Goal: Task Accomplishment & Management: Complete application form

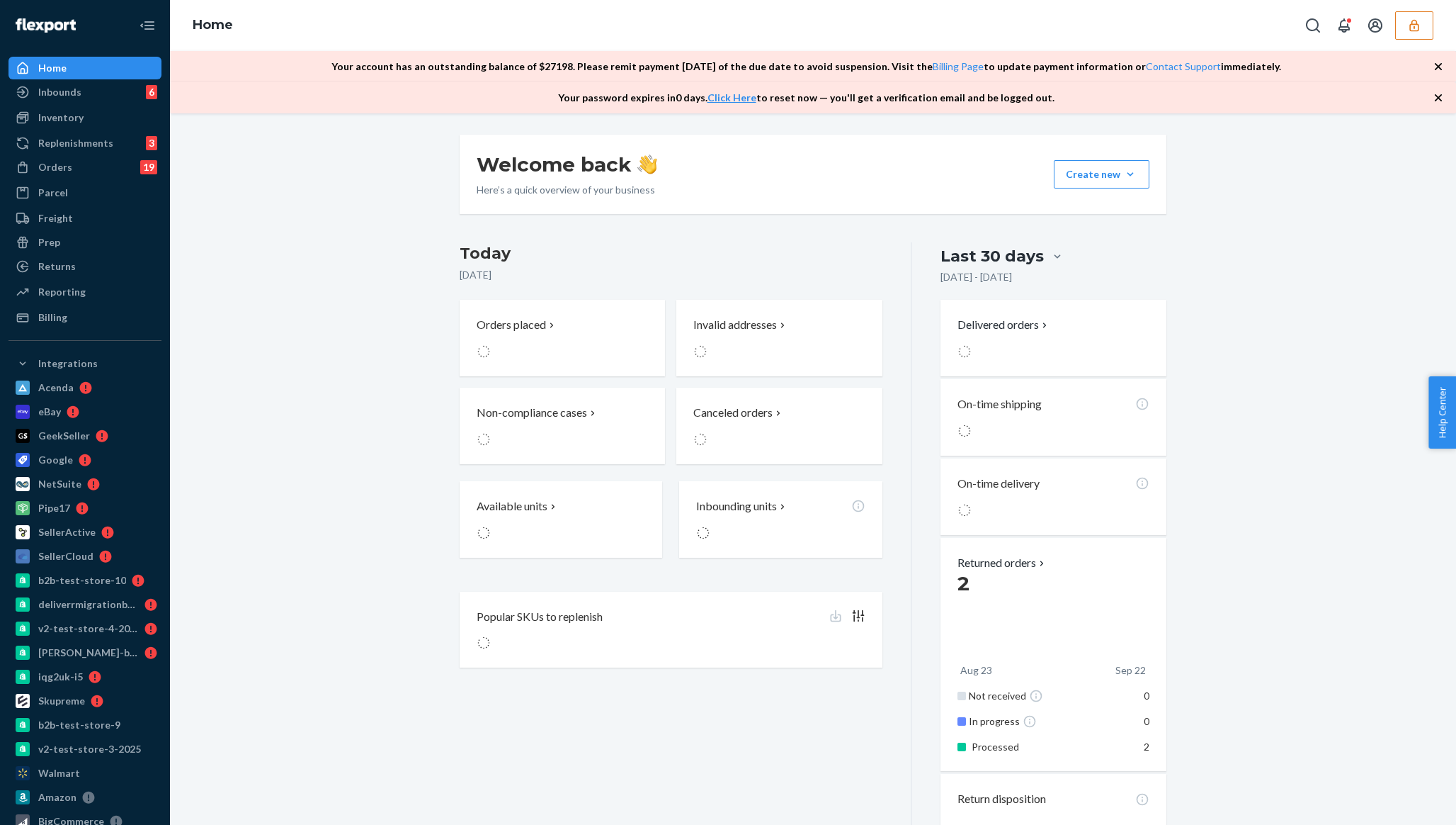
click at [1403, 37] on button "button" at bounding box center [1413, 25] width 38 height 29
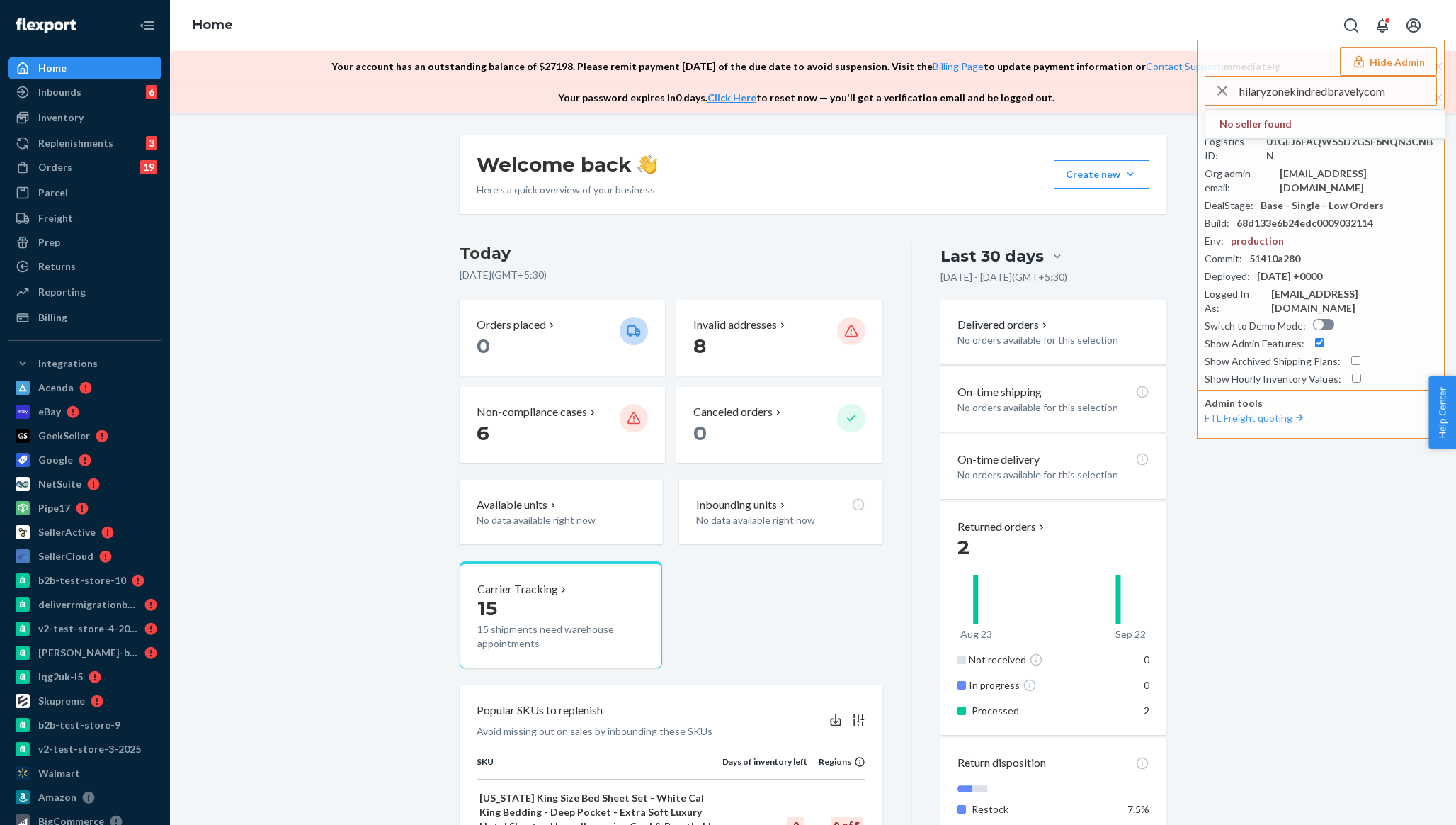
type input "hilaryzonekindredbravelycom"
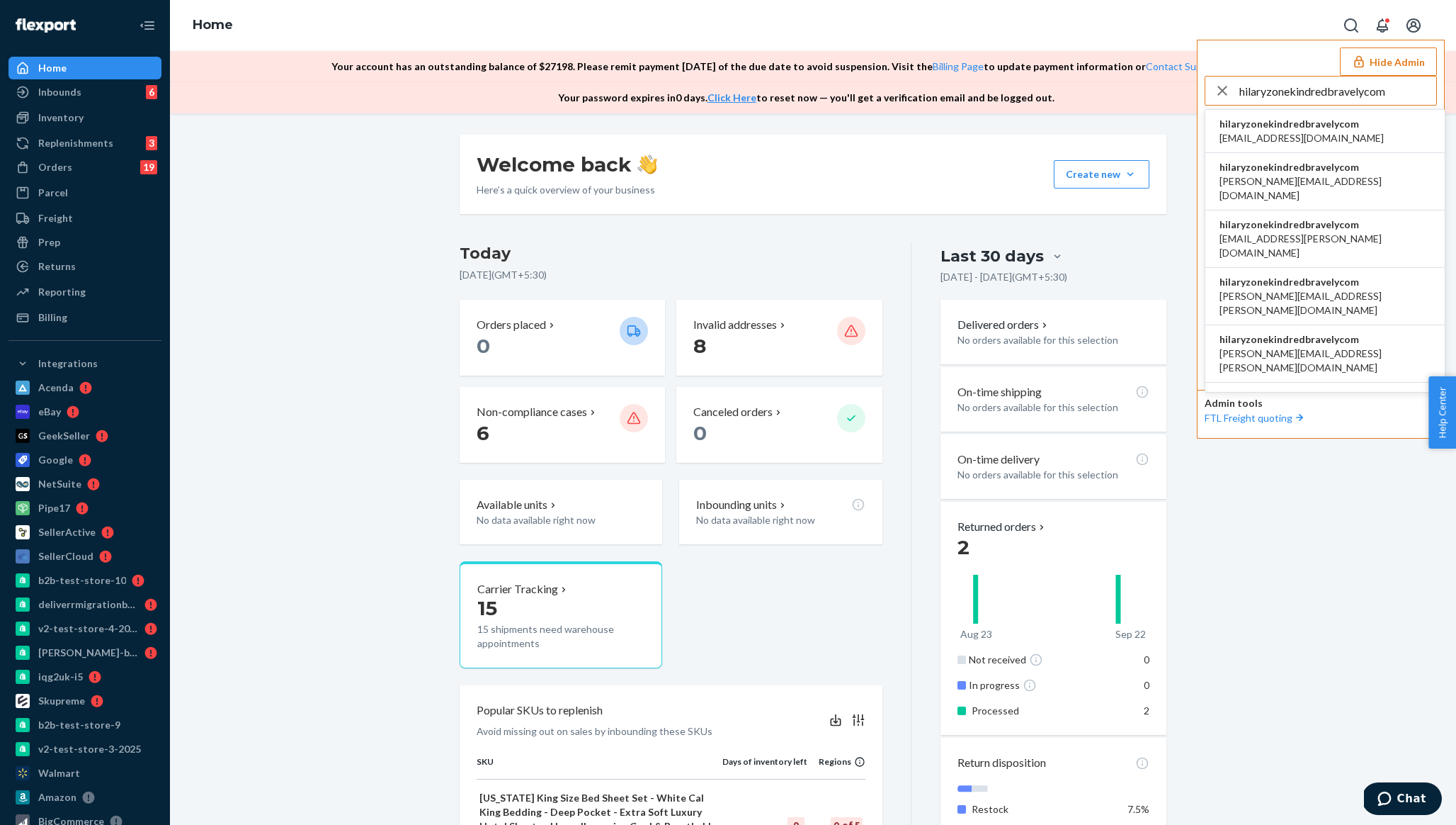
click at [1264, 129] on span "hilaryzonekindredbravelycom" at bounding box center [1302, 123] width 165 height 14
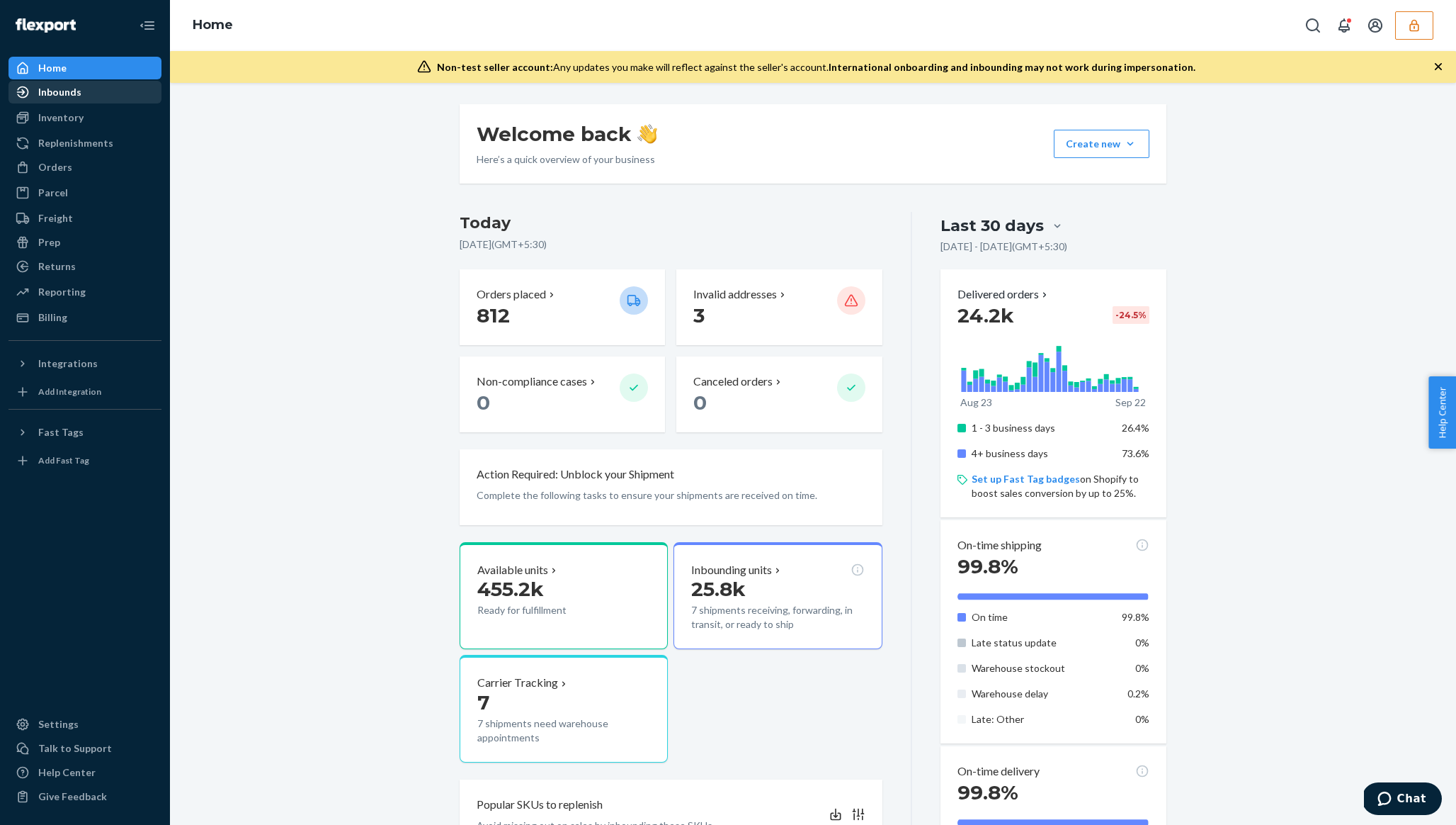
click at [31, 95] on div at bounding box center [27, 92] width 23 height 14
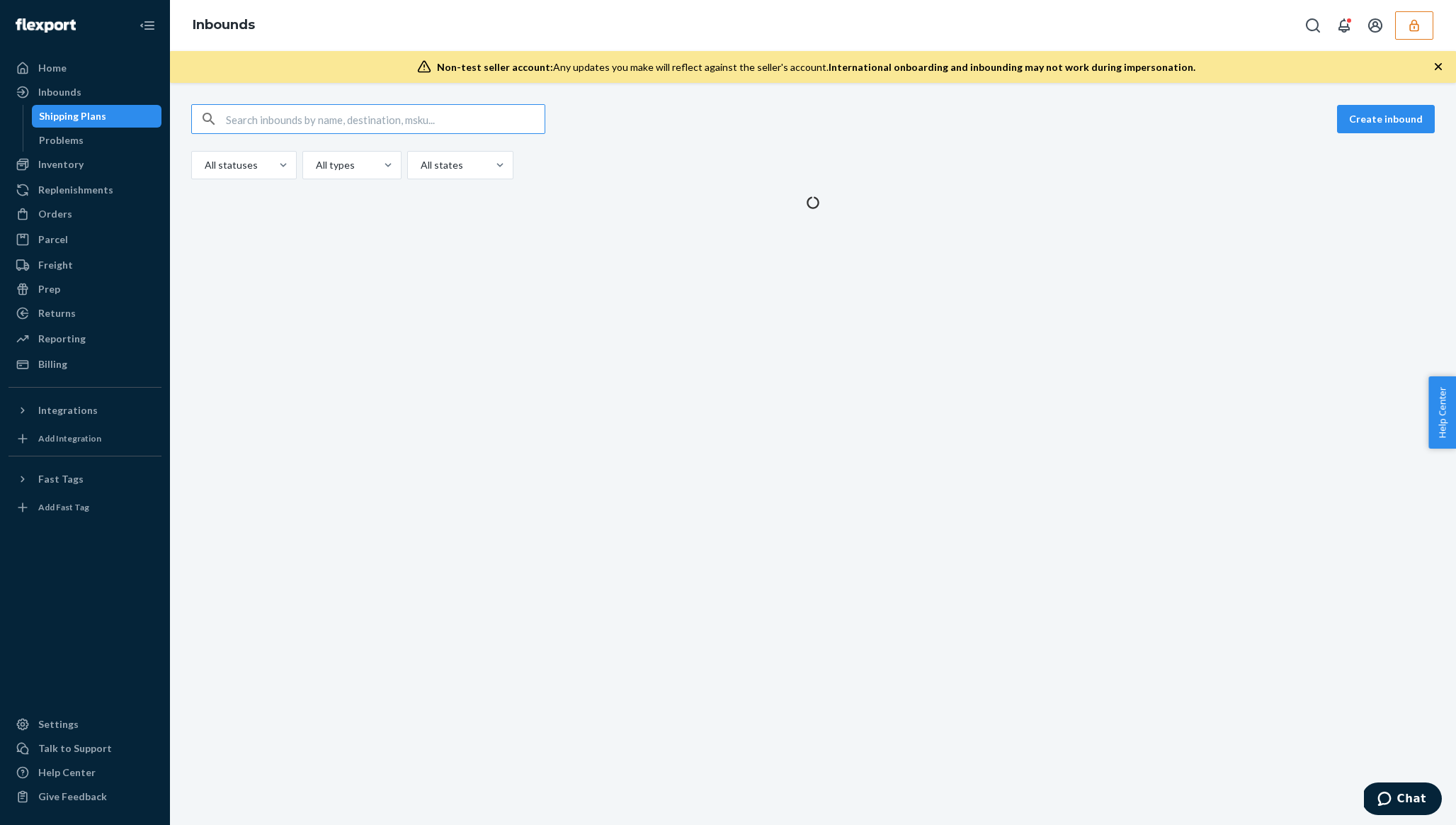
type input "CDAKL9AGFE4"
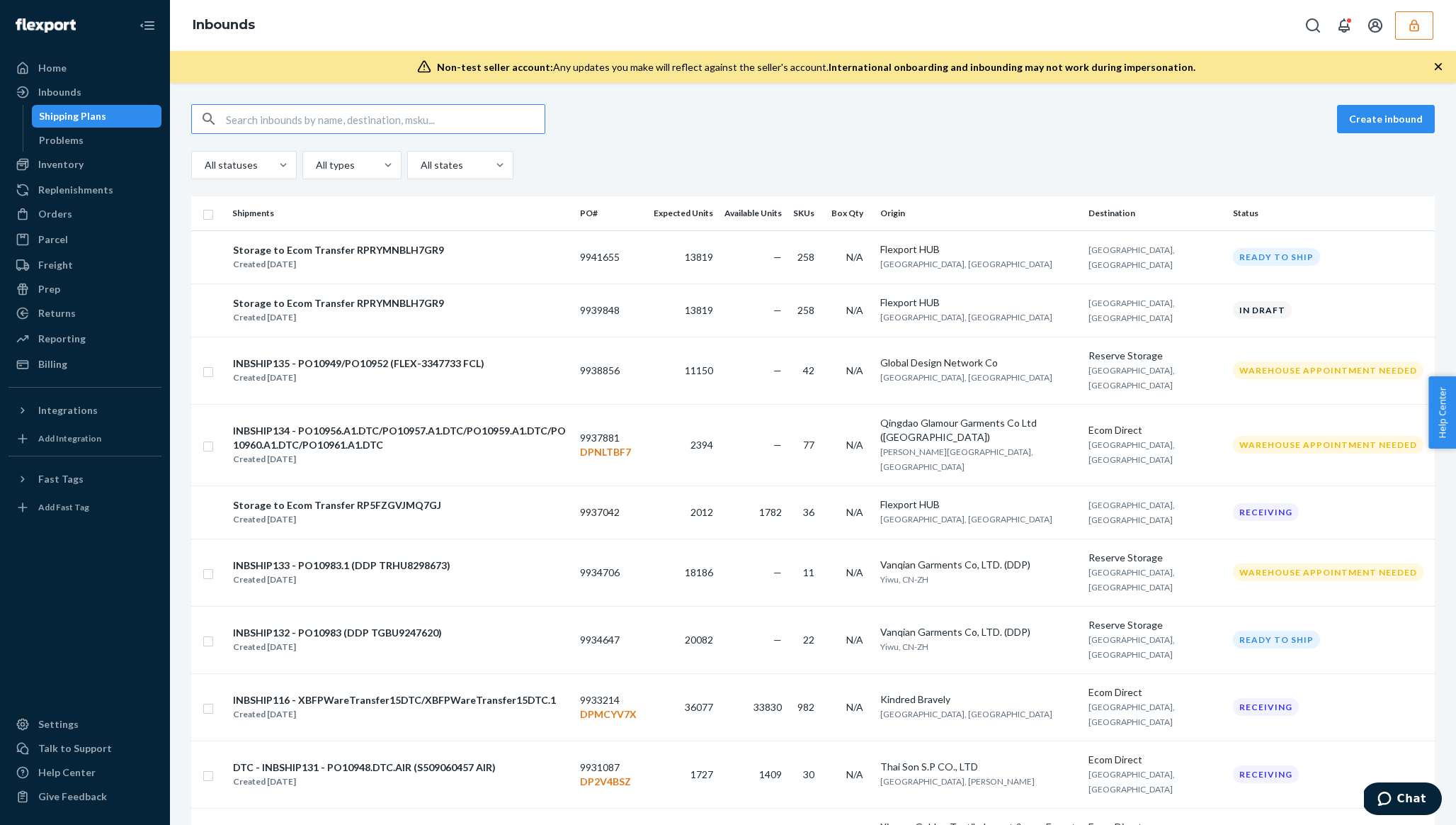
paste input "887460"
type input "887460"
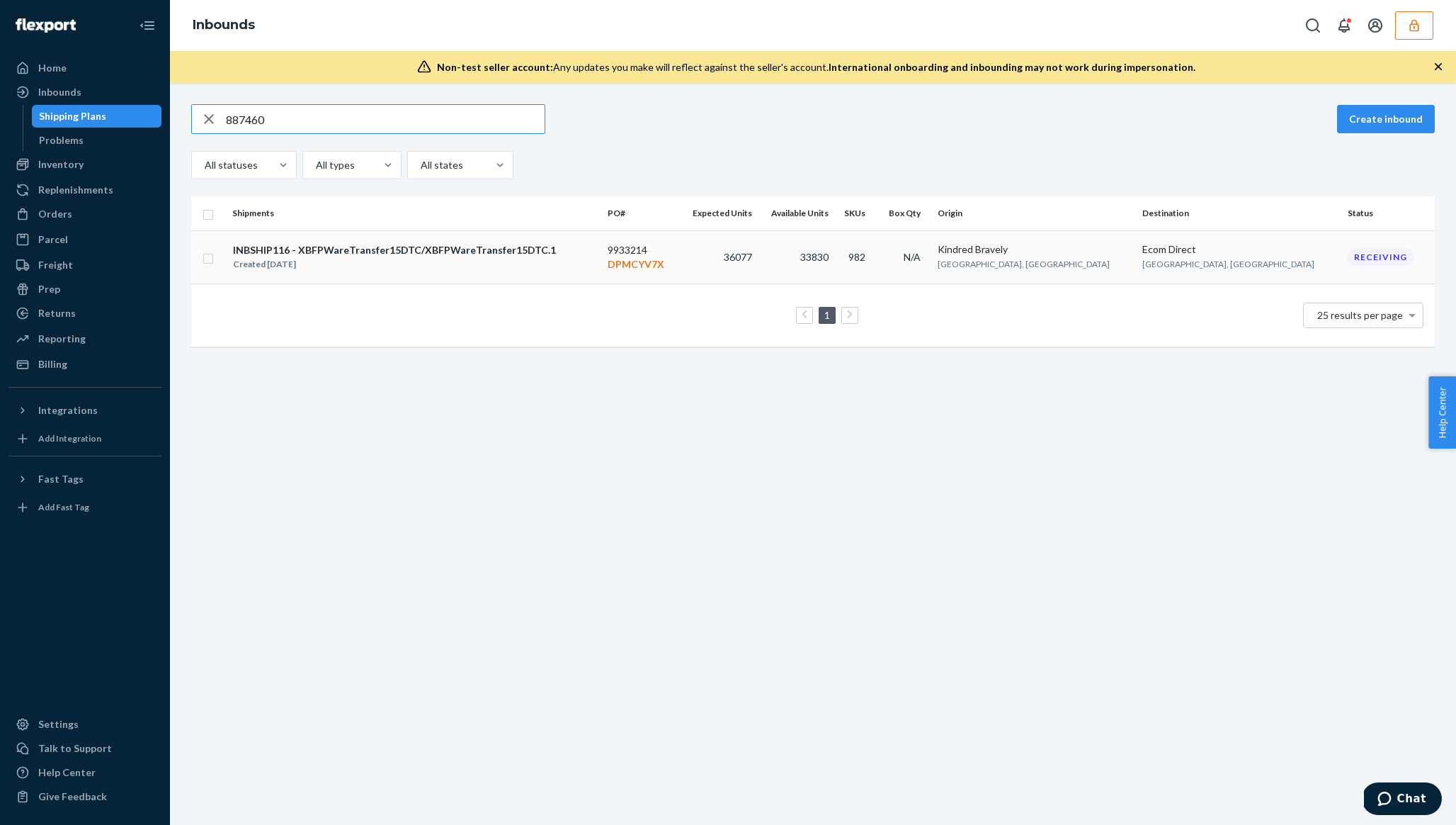
click at [356, 248] on div "INBSHIP116 - XBFPWareTransfer15DTC/XBFPWareTransfer15DTC.1" at bounding box center [394, 250] width 323 height 14
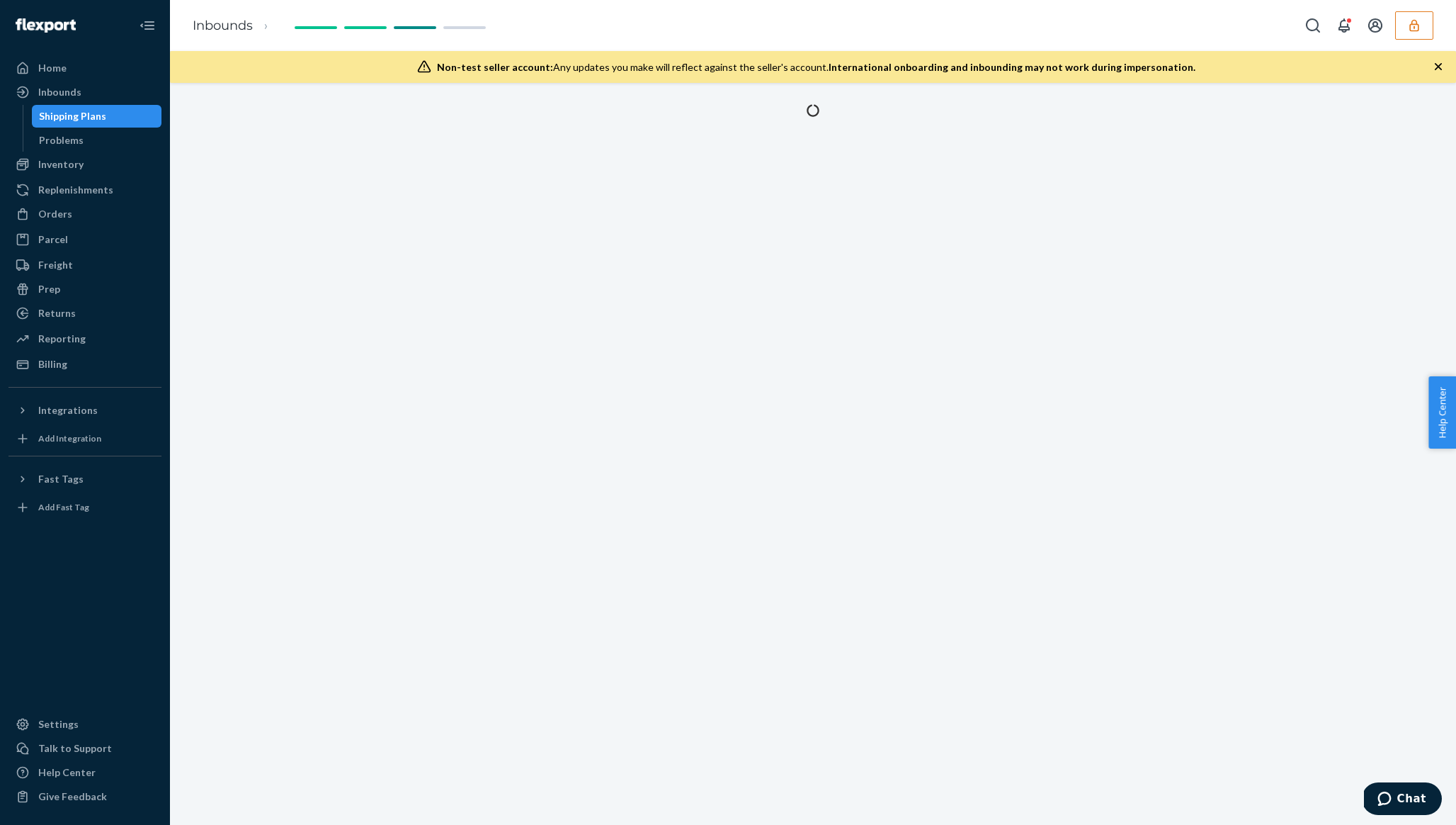
click at [1433, 64] on icon "button" at bounding box center [1438, 66] width 14 height 14
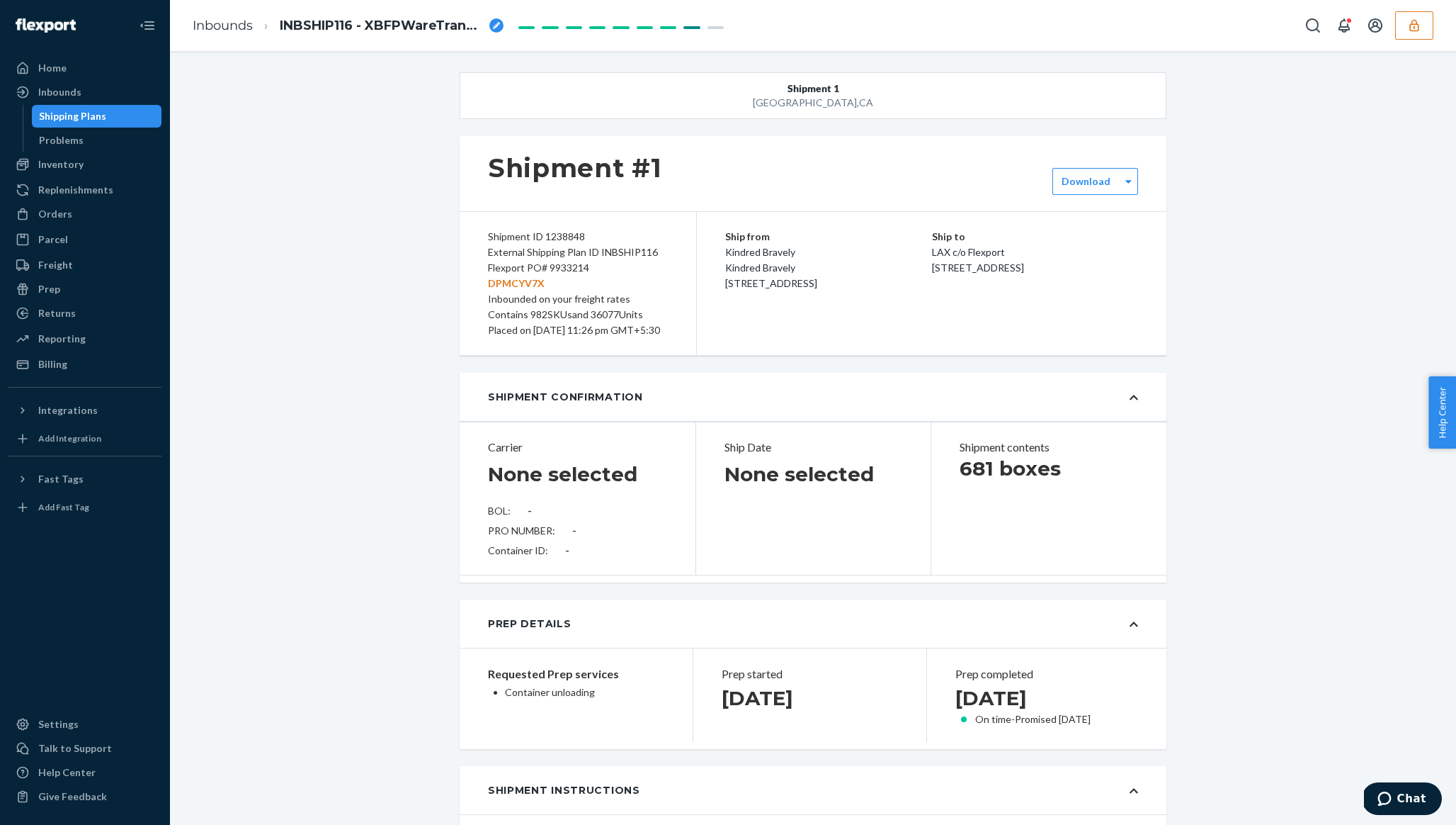
type input "1088800"
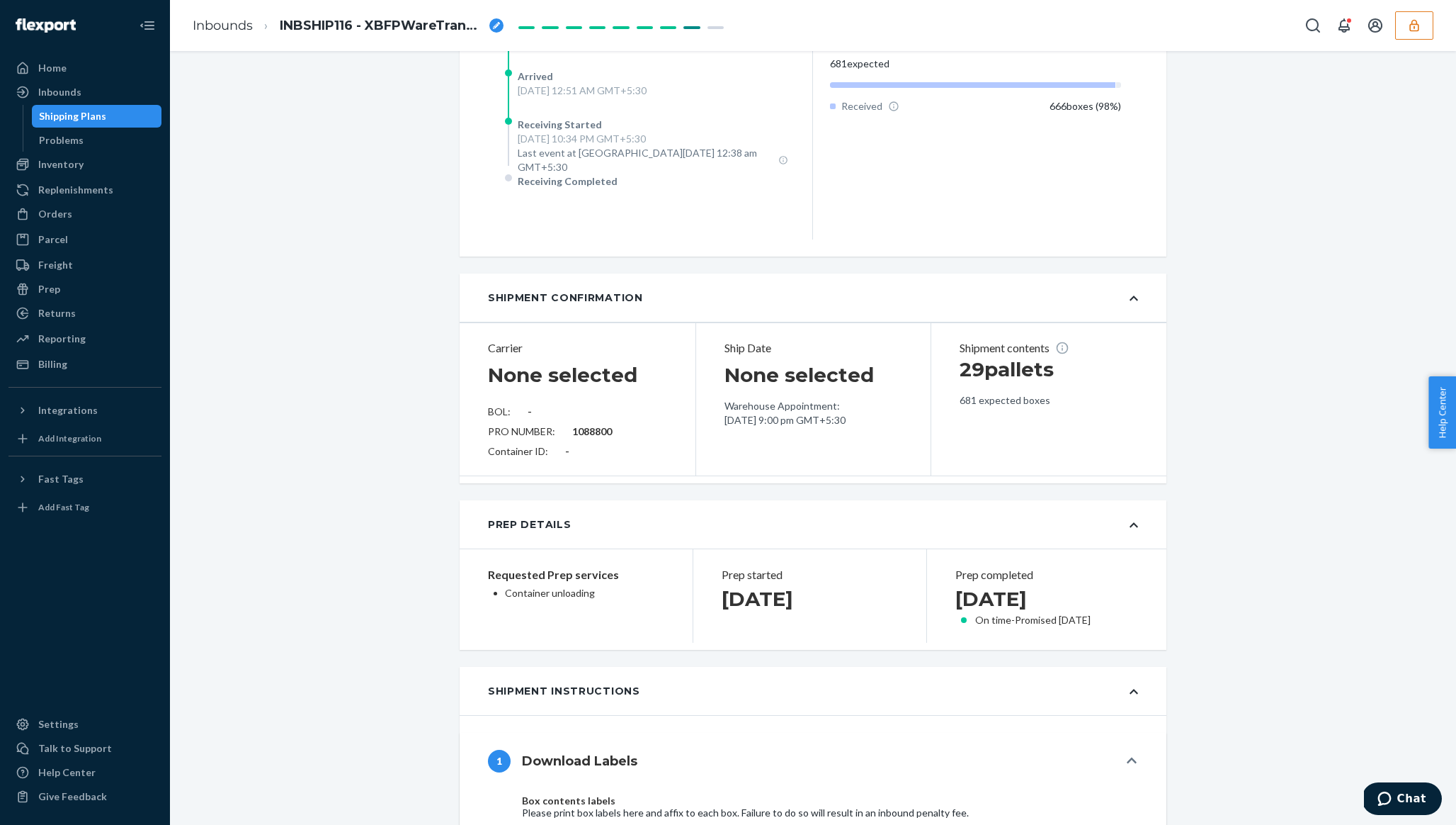
scroll to position [522, 0]
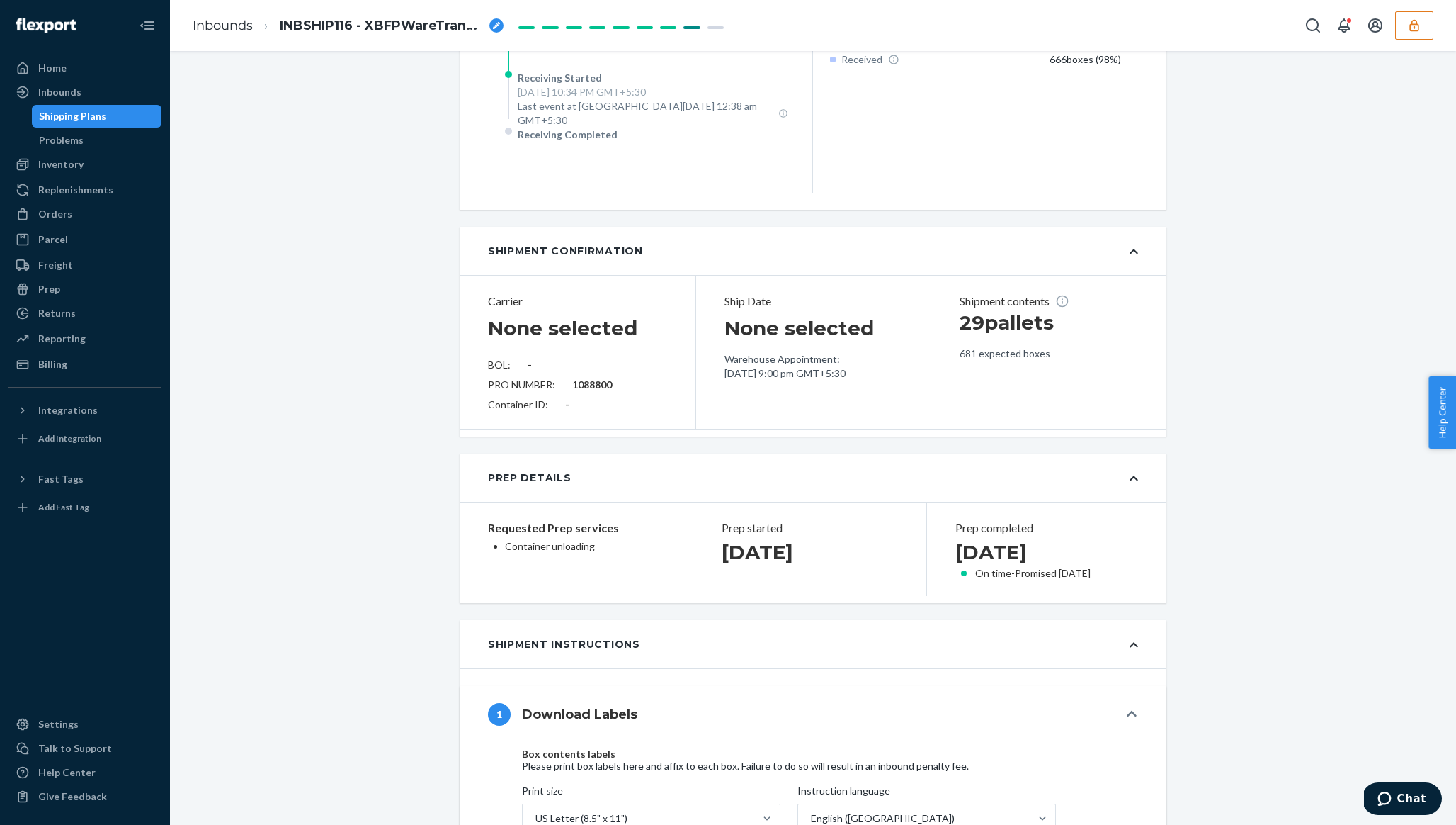
click at [541, 524] on div "Requested Prep services Container unloading" at bounding box center [576, 548] width 233 height 93
click at [558, 536] on p "Requested Prep services" at bounding box center [576, 528] width 177 height 17
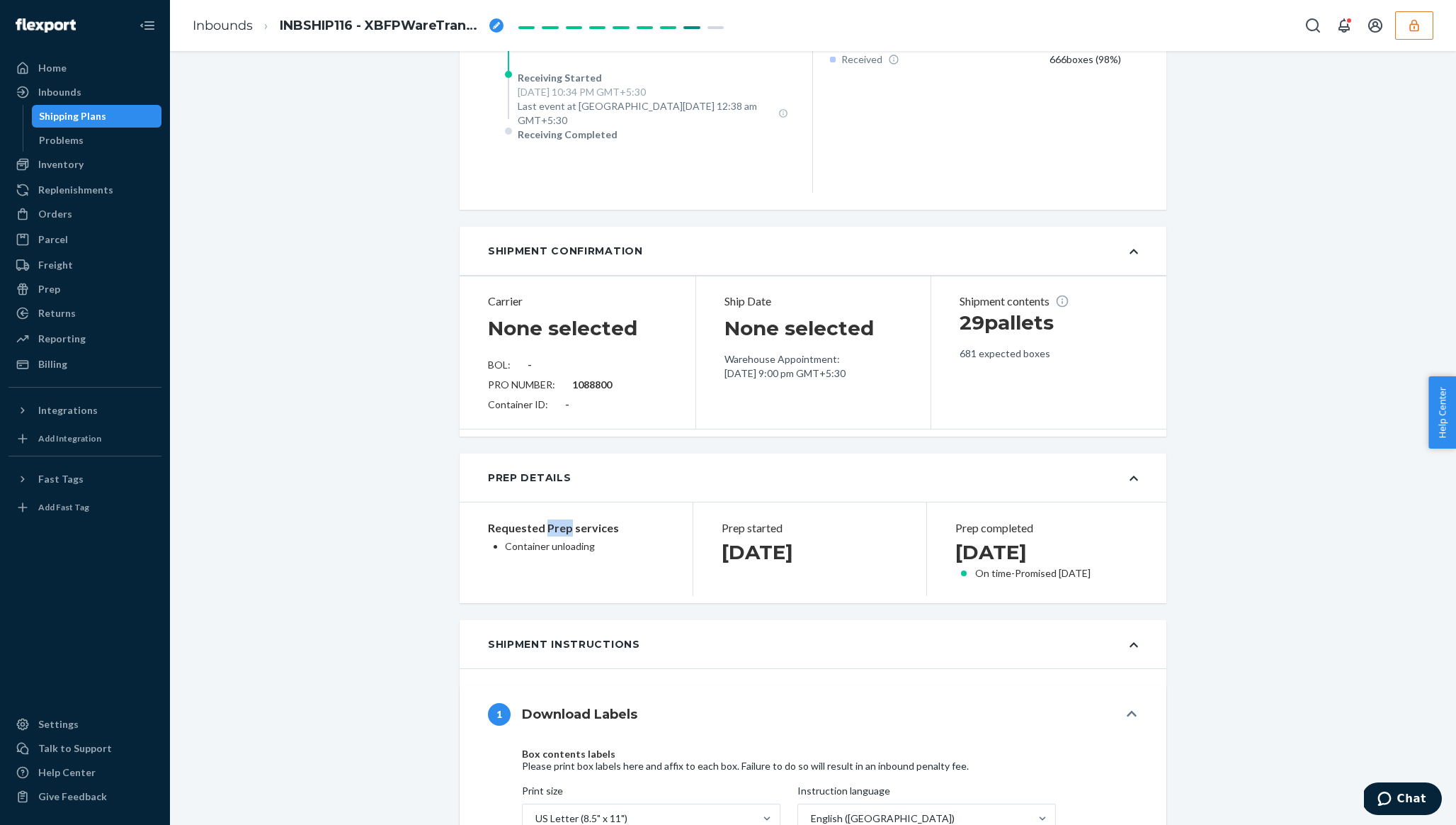
click at [558, 536] on p "Requested Prep services" at bounding box center [576, 528] width 177 height 17
click at [583, 548] on p "Container unloading" at bounding box center [584, 546] width 159 height 14
click at [603, 551] on p "Container unloading" at bounding box center [584, 546] width 159 height 14
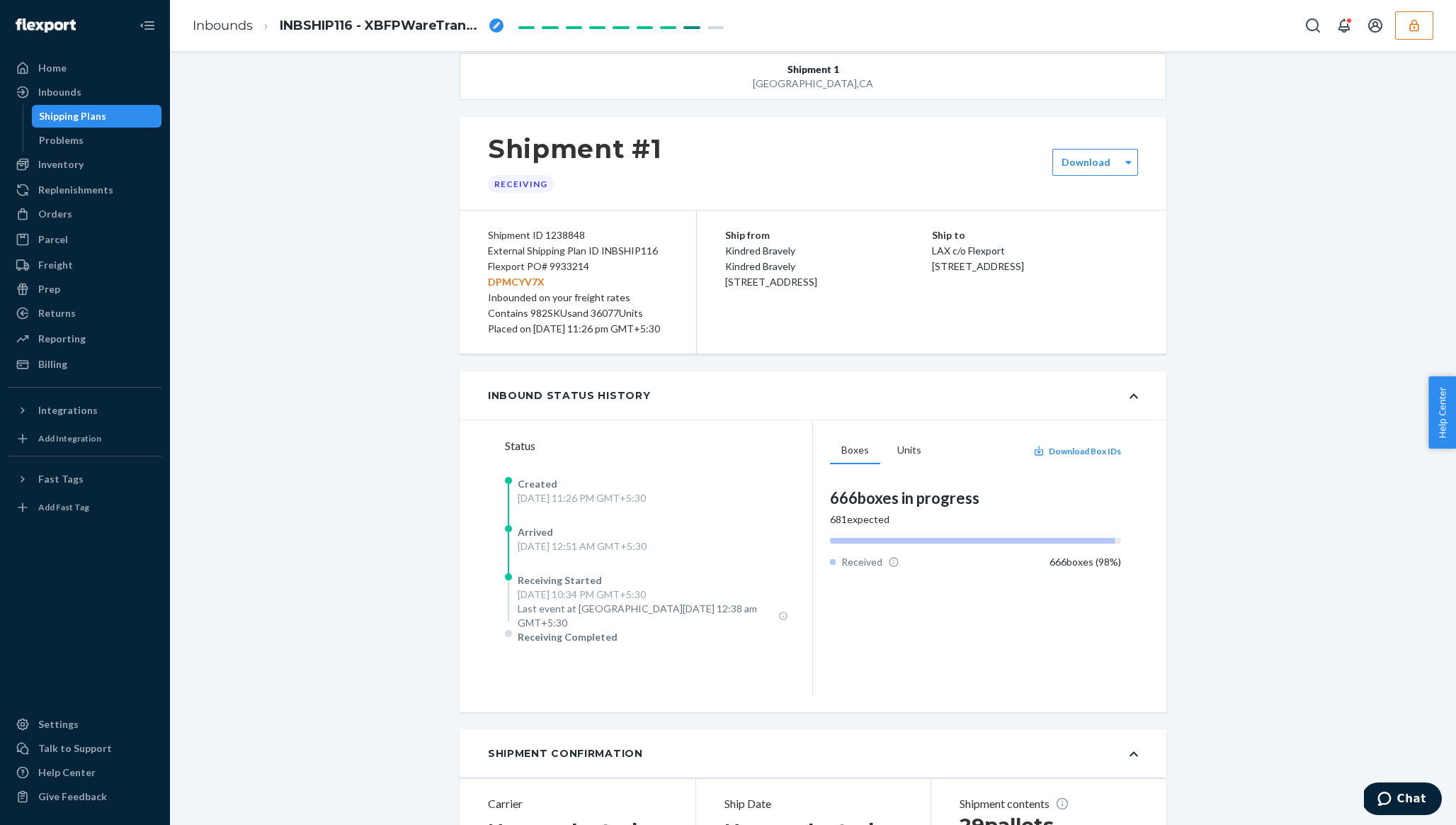
scroll to position [0, 0]
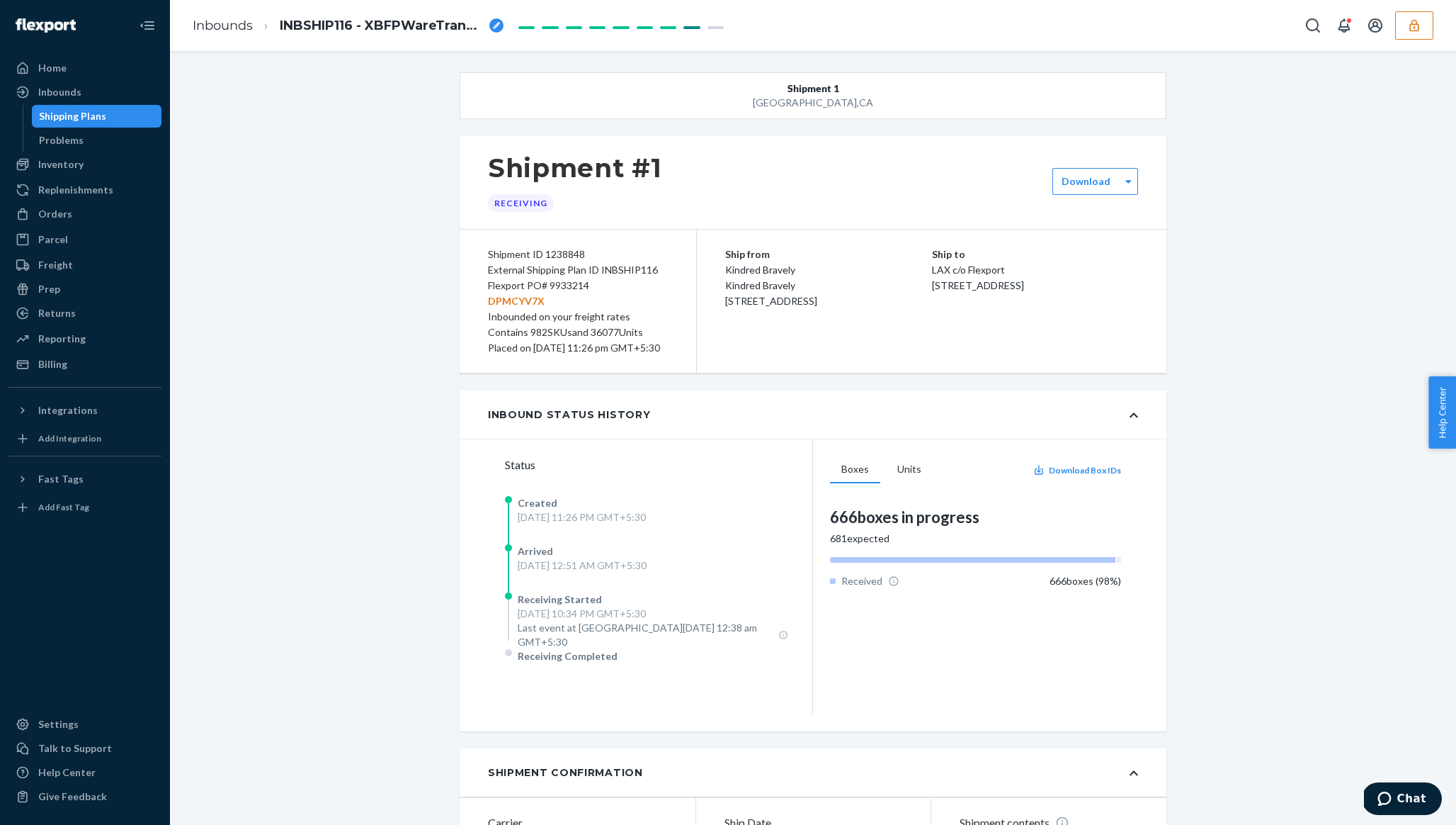
click at [1401, 20] on button "button" at bounding box center [1413, 25] width 38 height 29
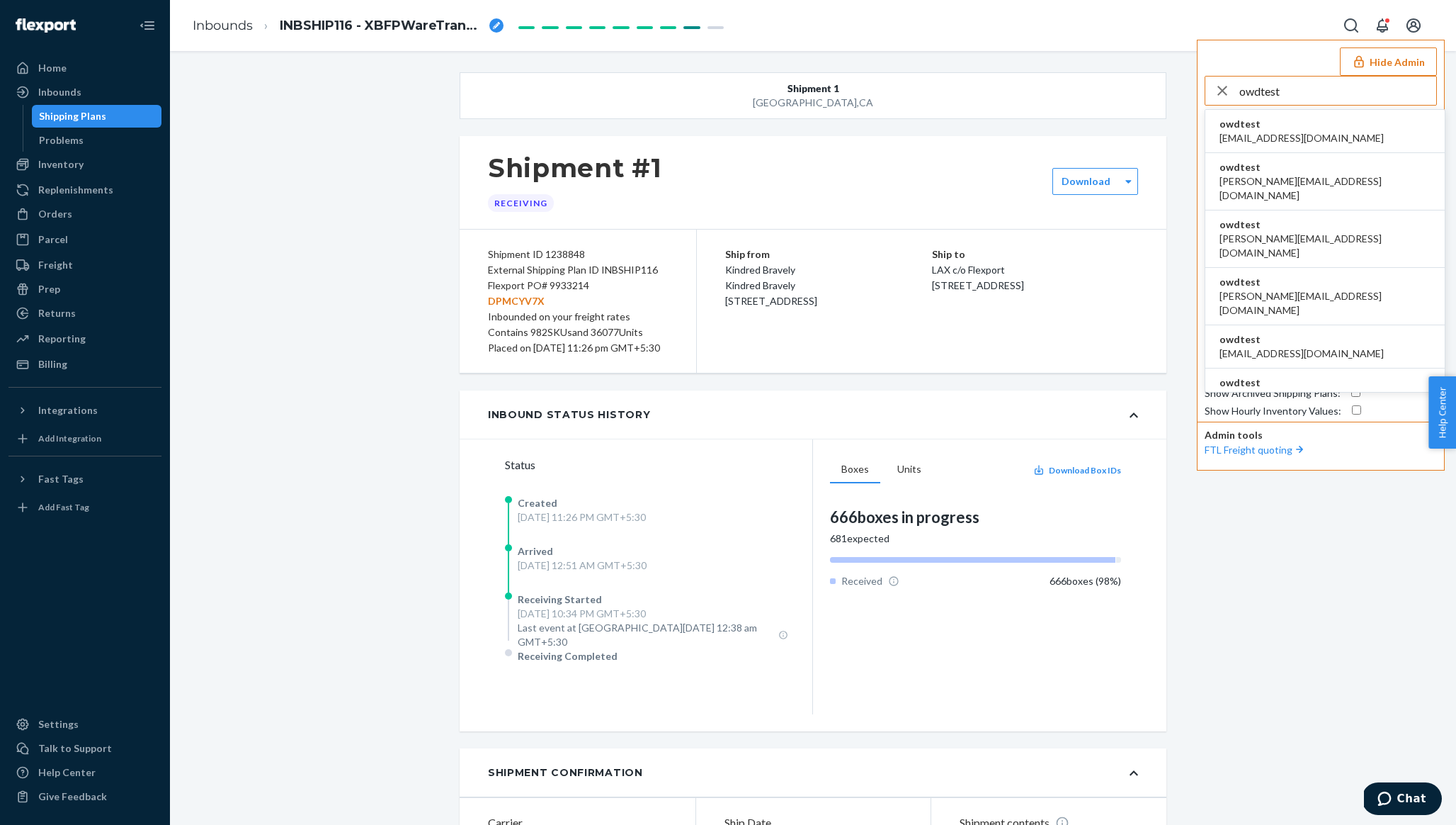
type input "owdtest"
click at [1279, 134] on span "[EMAIL_ADDRESS][DOMAIN_NAME]" at bounding box center [1302, 138] width 165 height 14
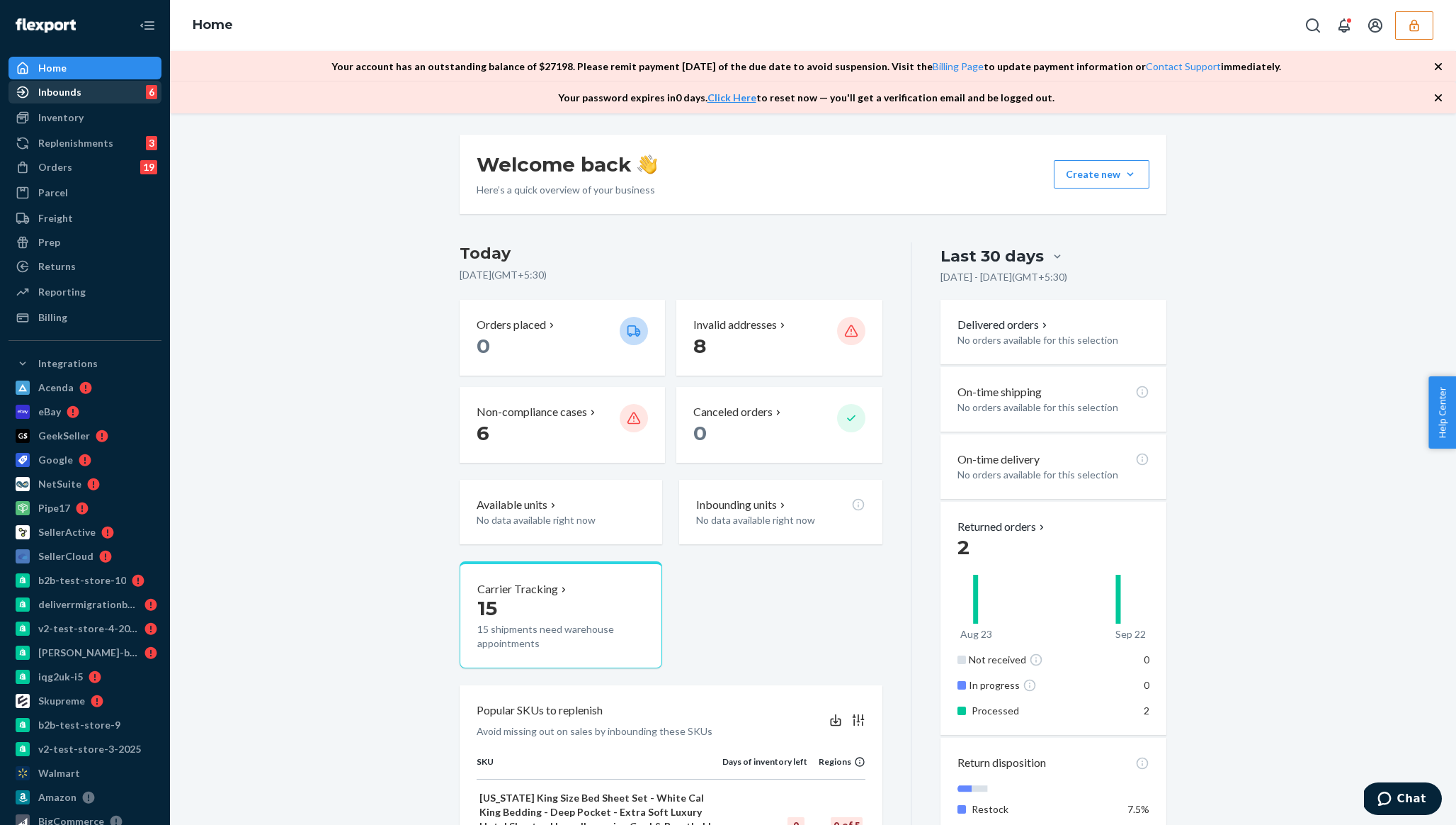
click at [86, 91] on div "Inbounds 6" at bounding box center [85, 92] width 150 height 19
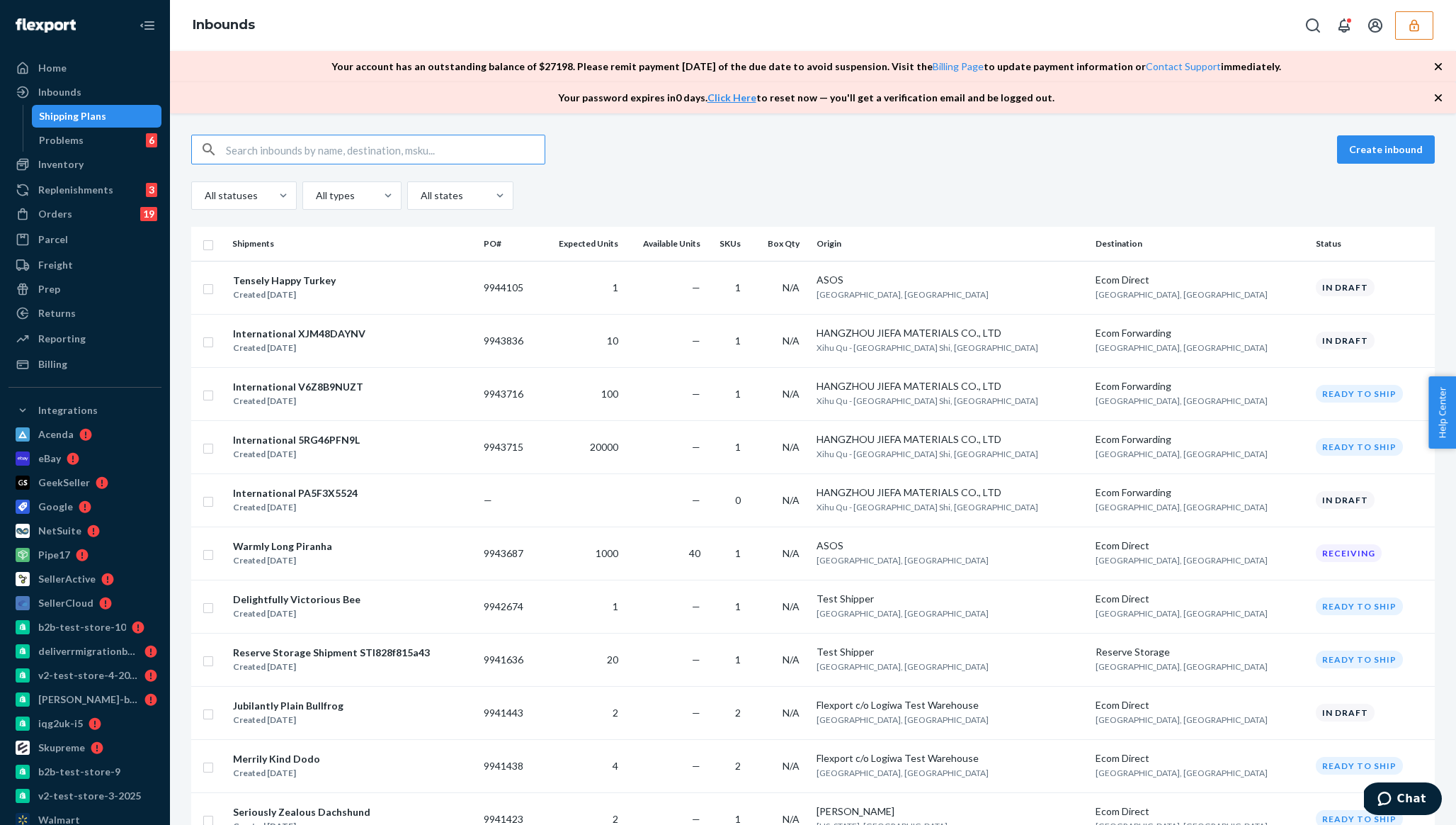
click at [1450, 57] on div "Your account has an outstanding balance of $ 27198 . Please remit payment withi…" at bounding box center [813, 67] width 1286 height 31
click at [1446, 59] on div "Your account has an outstanding balance of $ 27198 . Please remit payment withi…" at bounding box center [813, 67] width 1286 height 31
click at [1446, 60] on div "Your account has an outstanding balance of $ 27198 . Please remit payment withi…" at bounding box center [813, 67] width 1286 height 31
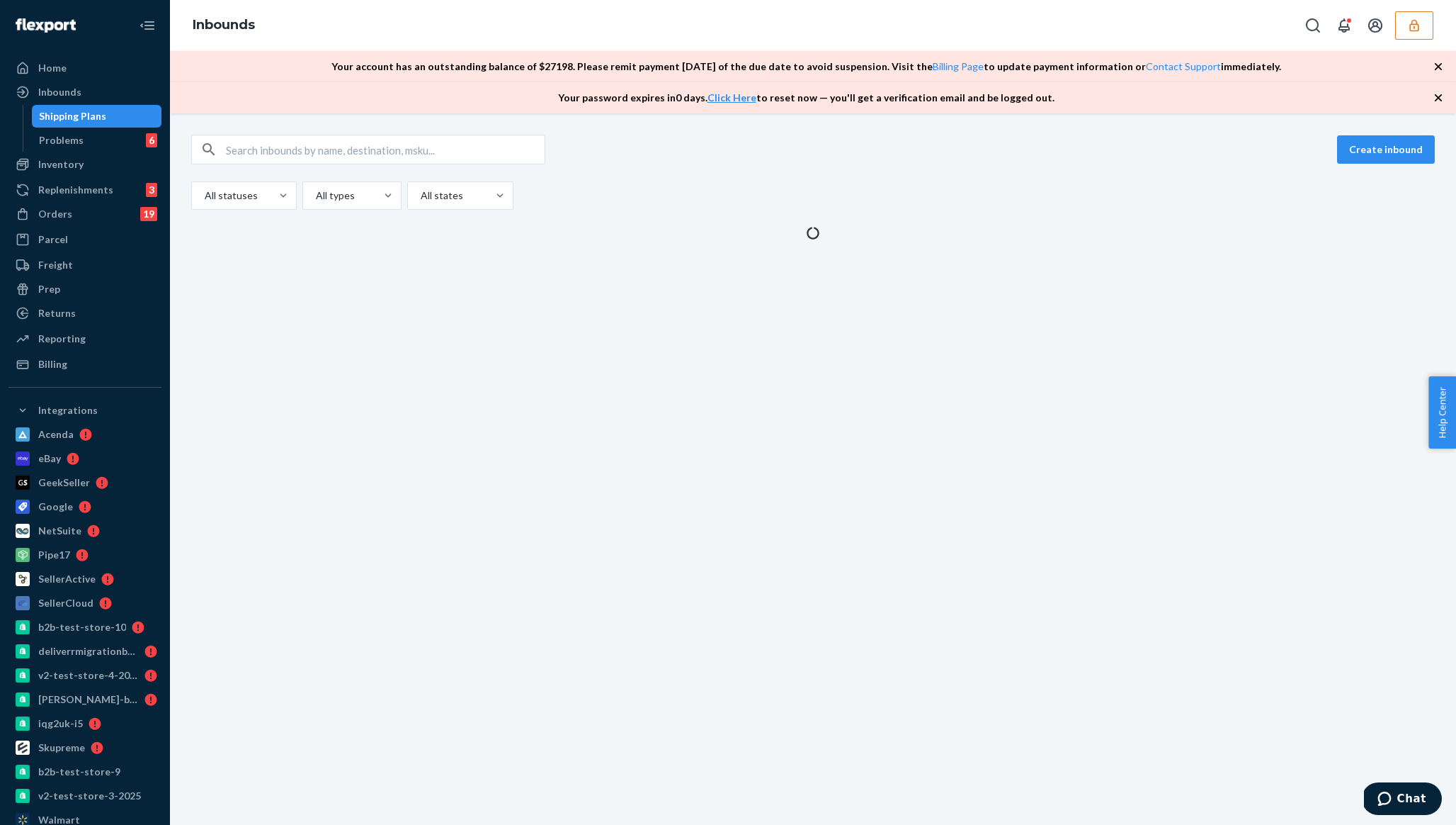
click at [1430, 62] on div "Your account has an outstanding balance of $ 27198 . Please remit payment withi…" at bounding box center [813, 67] width 1286 height 31
click at [1435, 62] on icon "button" at bounding box center [1438, 66] width 14 height 14
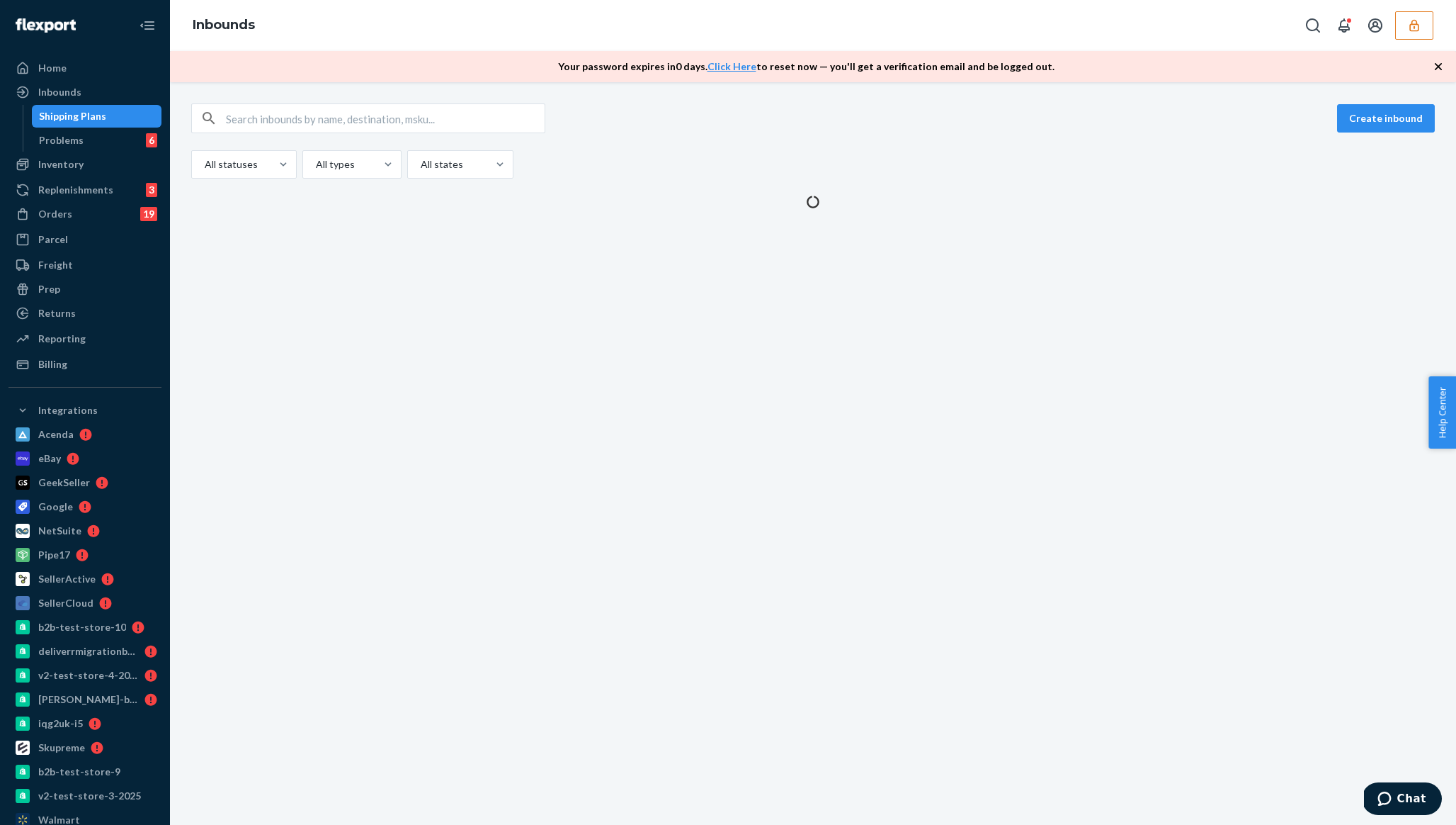
click at [1435, 62] on icon "button" at bounding box center [1438, 66] width 14 height 14
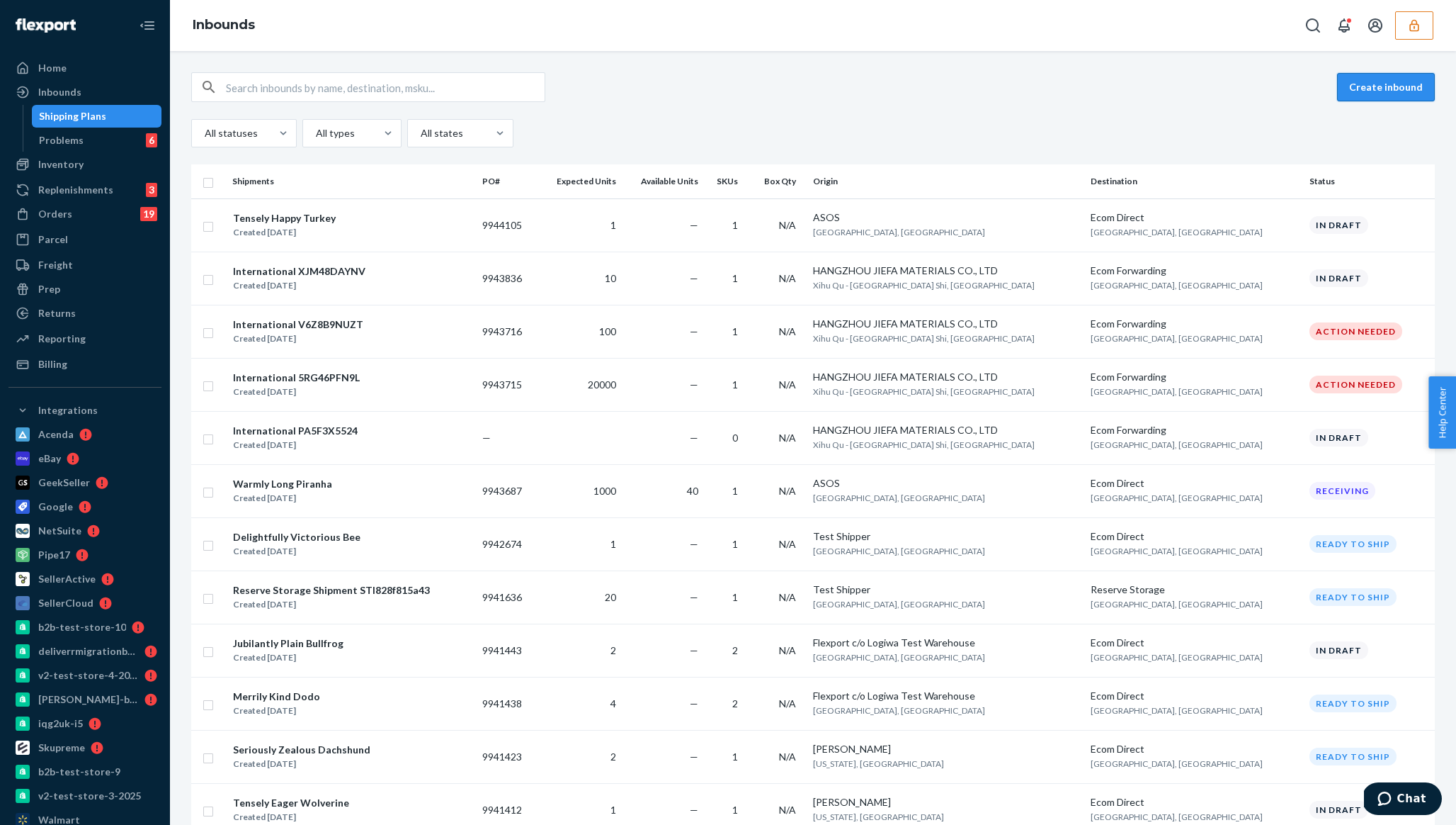
click at [1427, 90] on button "Create inbound" at bounding box center [1386, 87] width 98 height 29
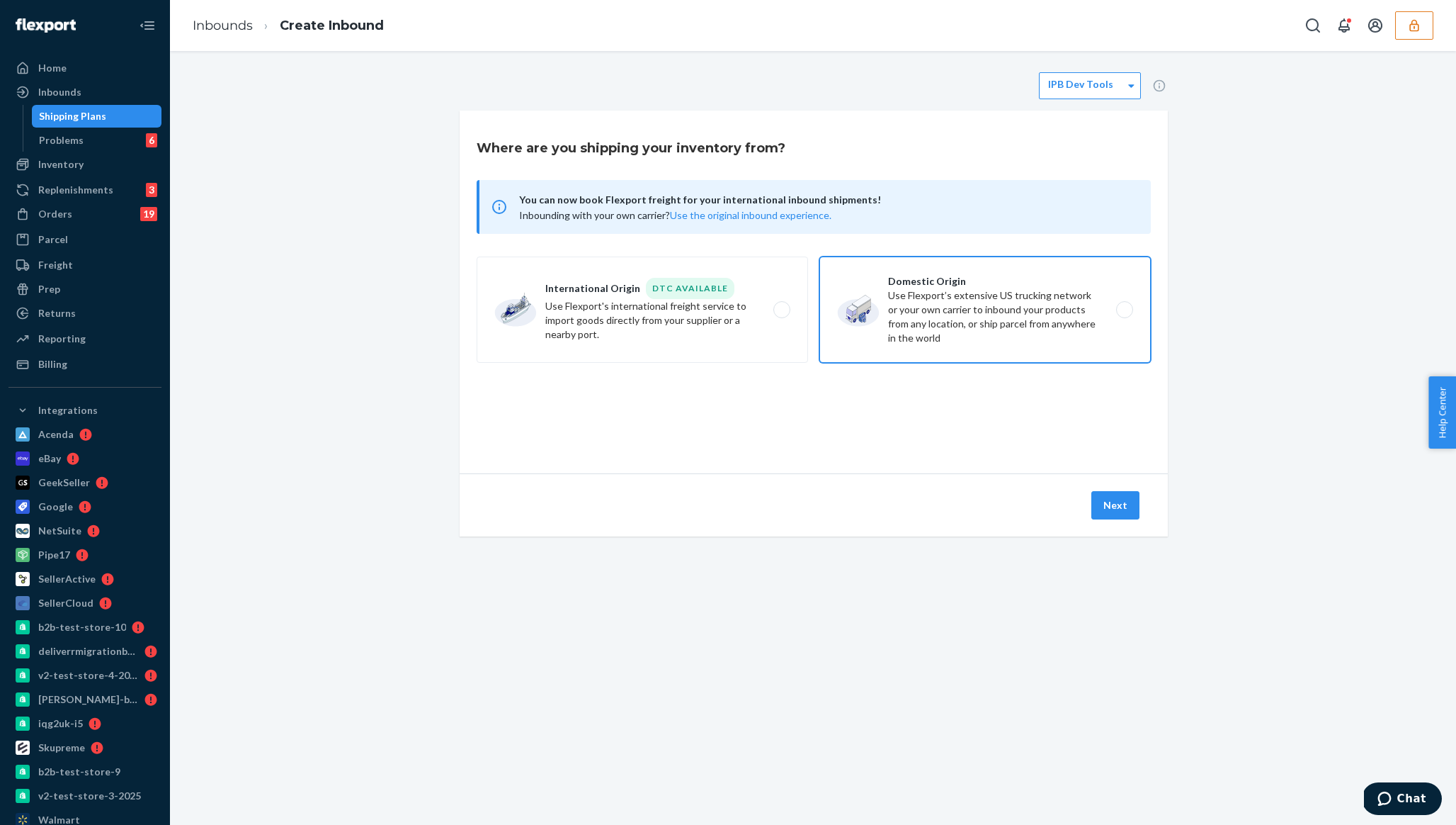
click at [869, 358] on label "Domestic Origin Use Flexport’s extensive US trucking network or your own carrie…" at bounding box center [985, 309] width 332 height 106
click at [1124, 314] on input "Domestic Origin Use Flexport’s extensive US trucking network or your own carrie…" at bounding box center [1129, 310] width 9 height 9
radio input "true"
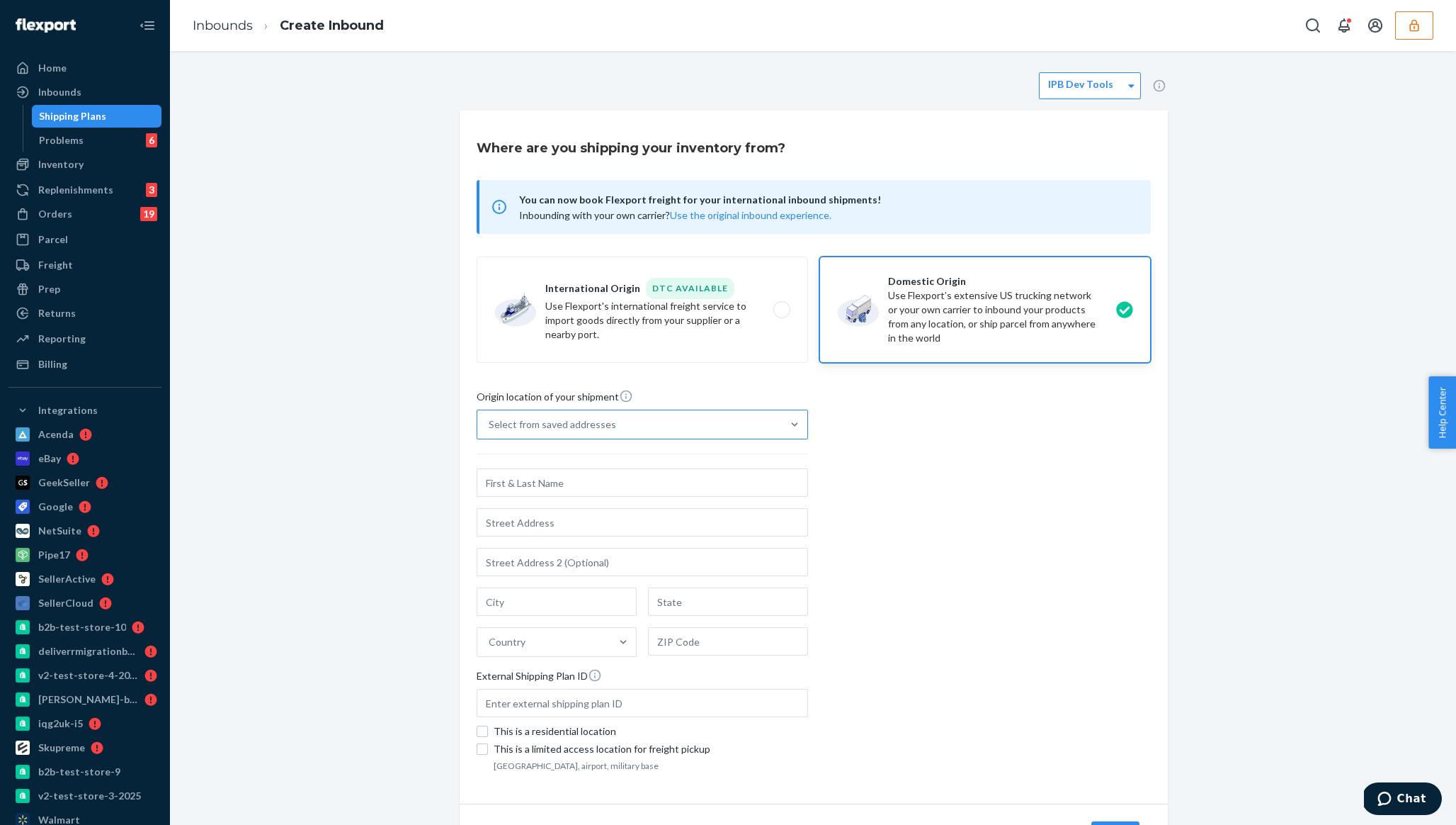
click at [698, 421] on div "Select from saved addresses" at bounding box center [629, 425] width 304 height 29
click at [490, 421] on input "Select from saved addresses" at bounding box center [490, 424] width 2 height 14
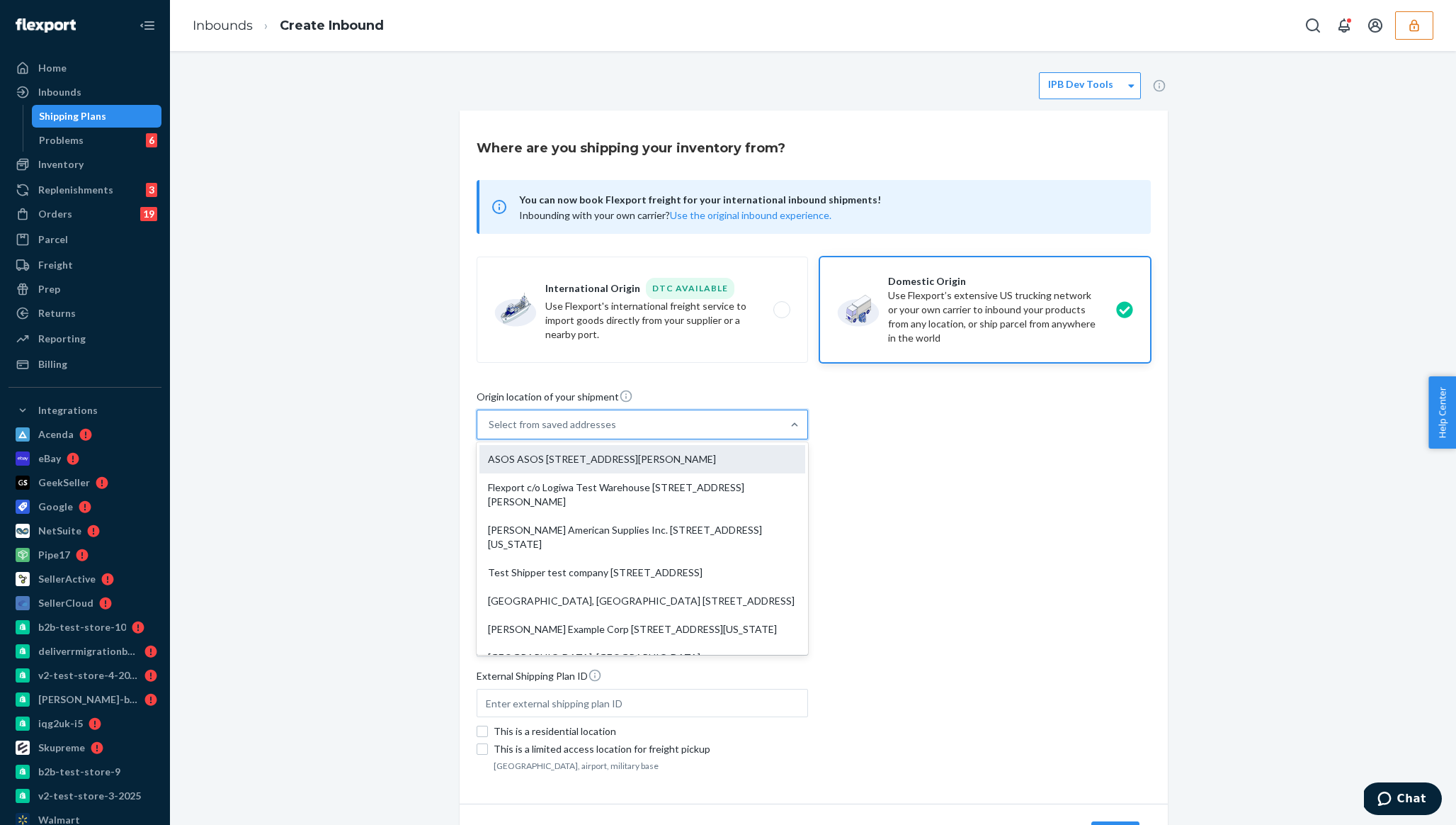
click at [668, 474] on div "ASOS ASOS 4505 Derrick Industrial Parkway ASOS Street 2 Atlanta, GA 30349" at bounding box center [642, 459] width 325 height 29
click at [490, 432] on input "option ASOS ASOS 4505 Derrick Industrial Parkway ASOS Street 2 Atlanta, GA 3034…" at bounding box center [490, 424] width 2 height 14
type input "ASOS"
type input "4505 Derrick Industrial Parkway"
type input "ASOS Street 2"
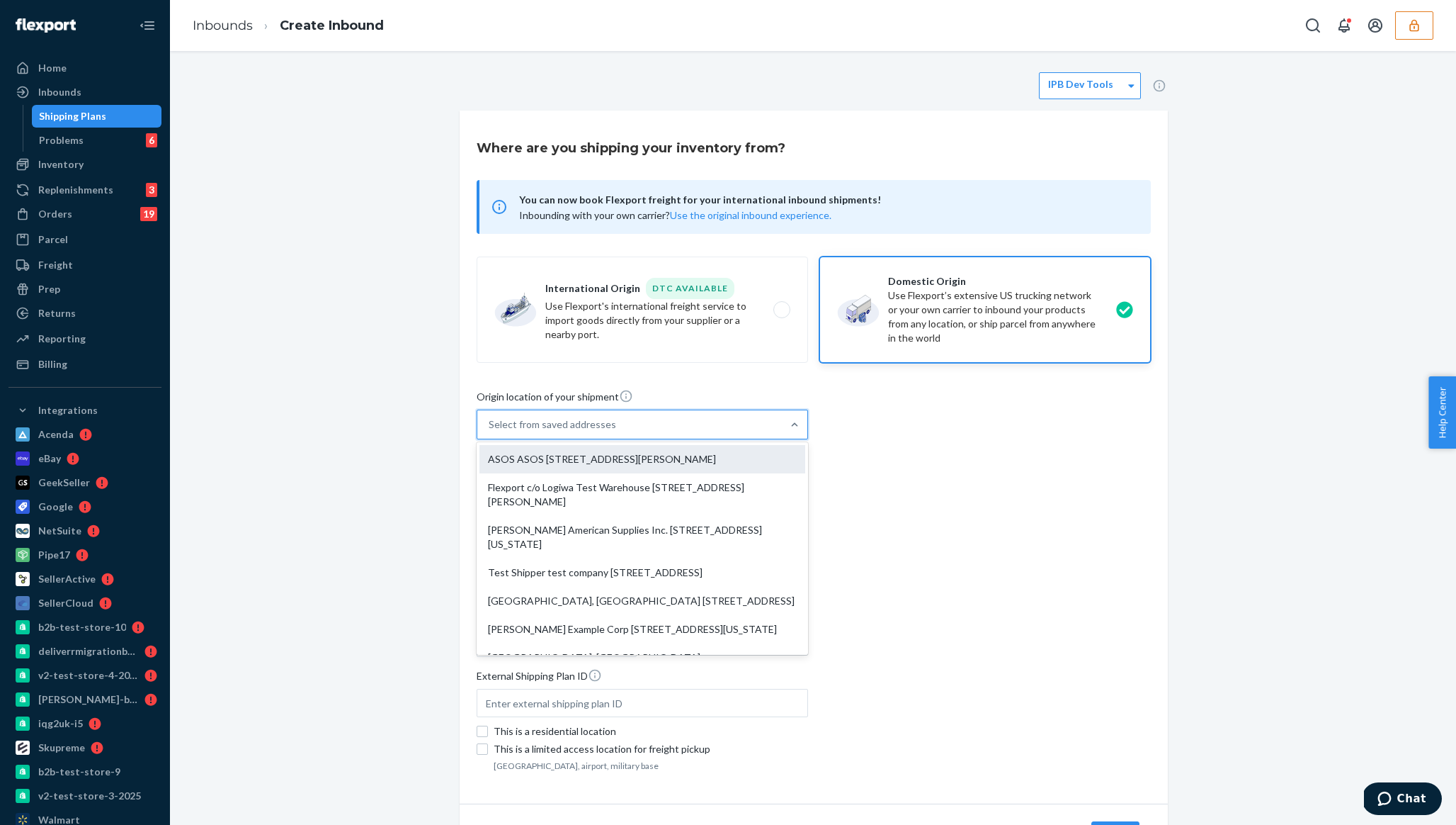
type input "Atlanta"
type input "GA"
type input "30349"
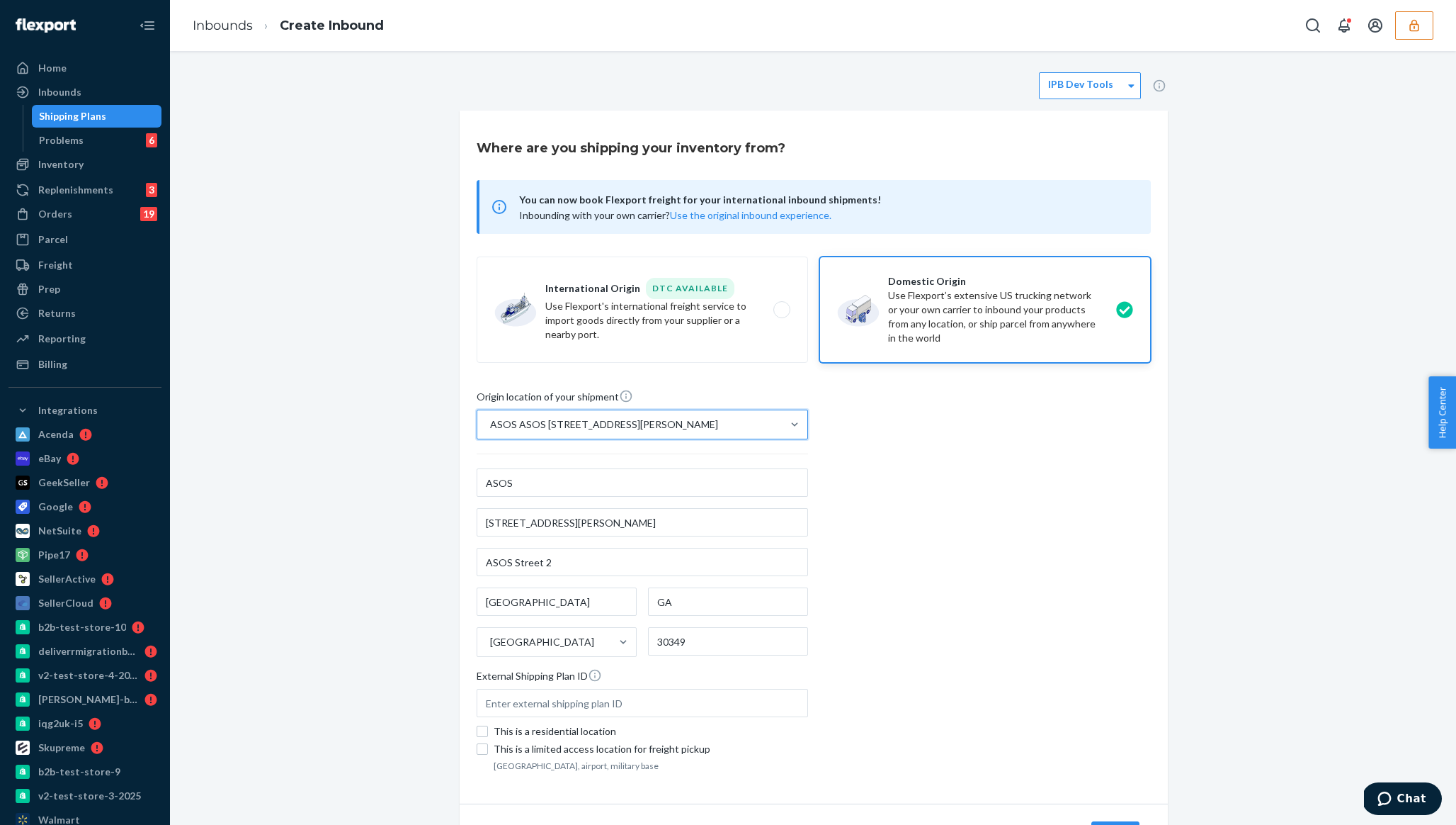
scroll to position [75, 0]
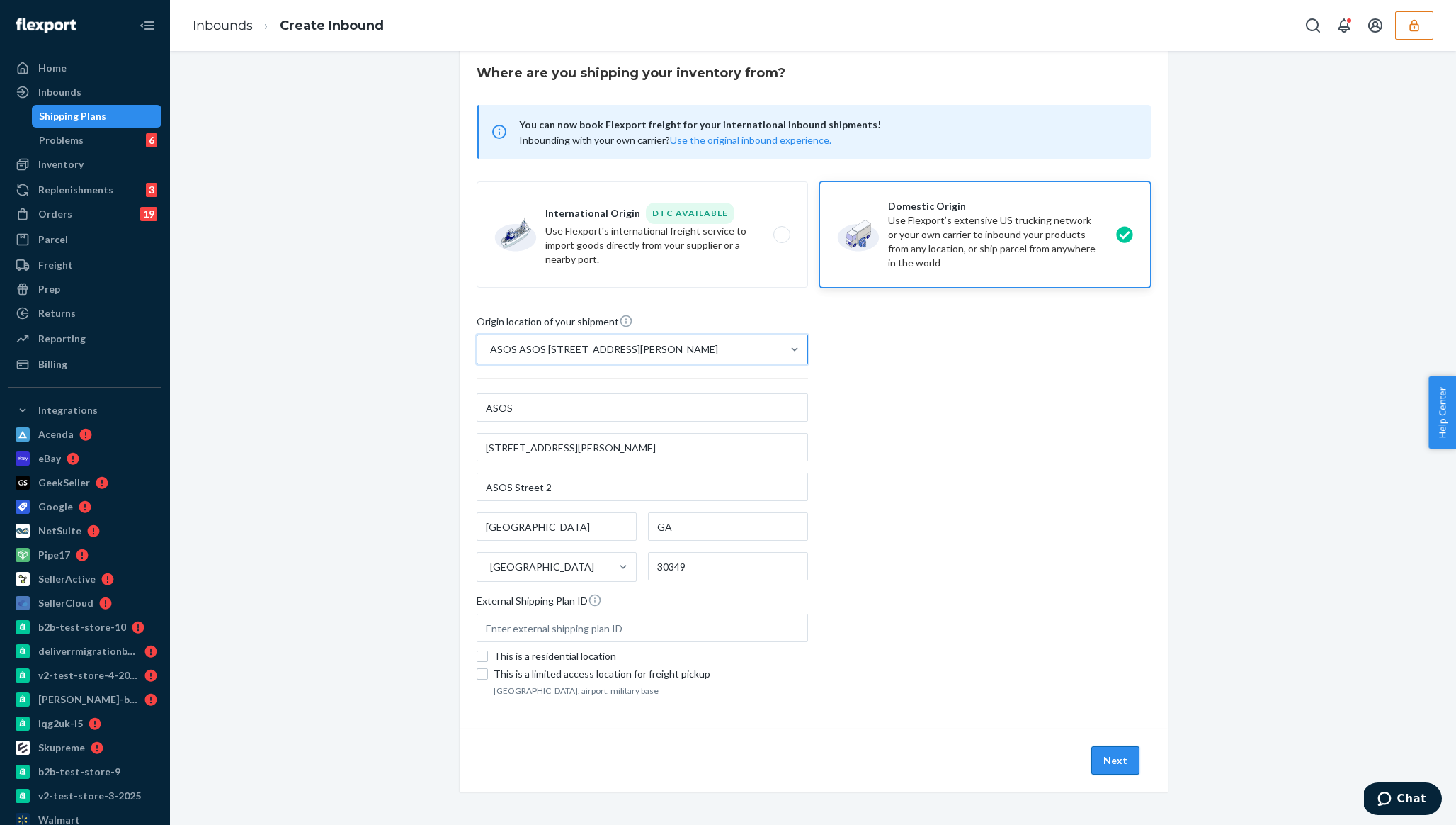
click at [1119, 762] on button "Next" at bounding box center [1116, 760] width 48 height 29
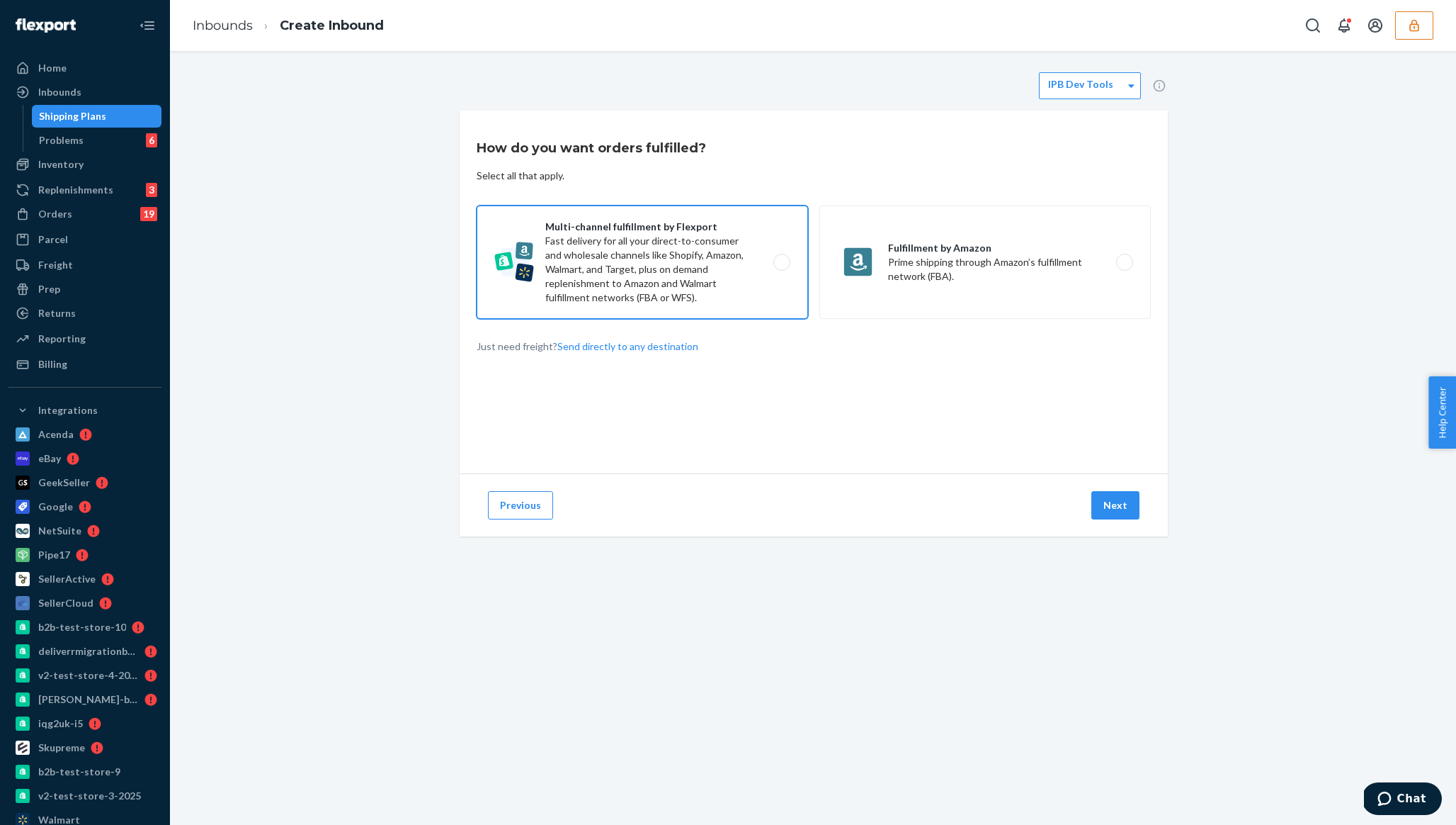
click at [717, 276] on label "Multi-channel fulfillment by Flexport Fast delivery for all your direct-to-cons…" at bounding box center [642, 262] width 332 height 114
click at [781, 267] on input "Multi-channel fulfillment by Flexport Fast delivery for all your direct-to-cons…" at bounding box center [786, 263] width 9 height 9
radio input "true"
click at [1102, 519] on button "Next" at bounding box center [1116, 505] width 48 height 29
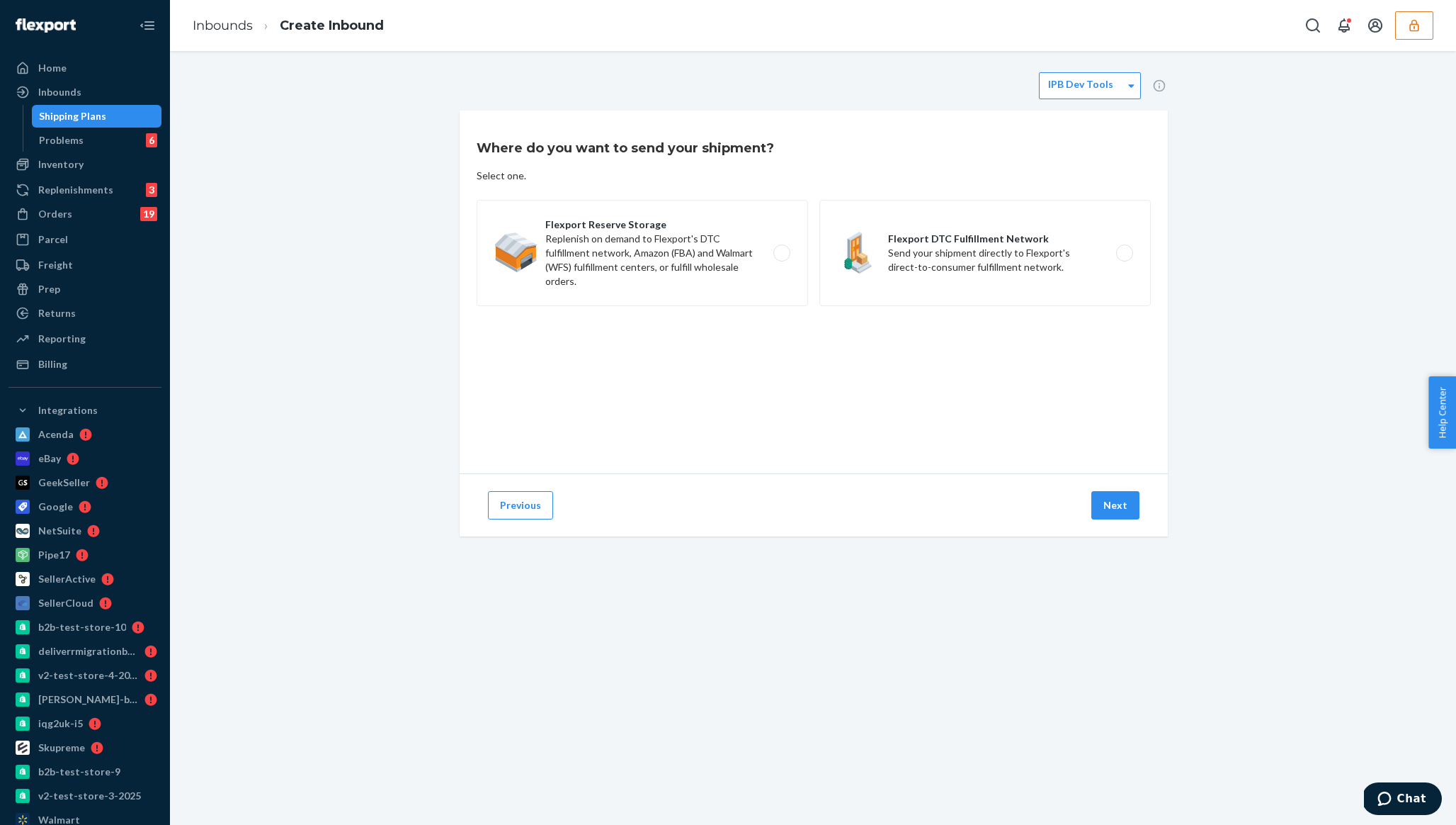
click at [1033, 309] on div "Flexport Reserve Storage Replenish on demand to Flexport's DTC fulfillment netw…" at bounding box center [814, 254] width 674 height 110
click at [1022, 257] on label "Flexport DTC Fulfillment Network Send your shipment directly to Flexport's dire…" at bounding box center [985, 252] width 332 height 106
click at [1124, 257] on input "Flexport DTC Fulfillment Network Send your shipment directly to Flexport's dire…" at bounding box center [1129, 253] width 9 height 9
radio input "true"
click at [1106, 510] on button "Next" at bounding box center [1116, 505] width 48 height 29
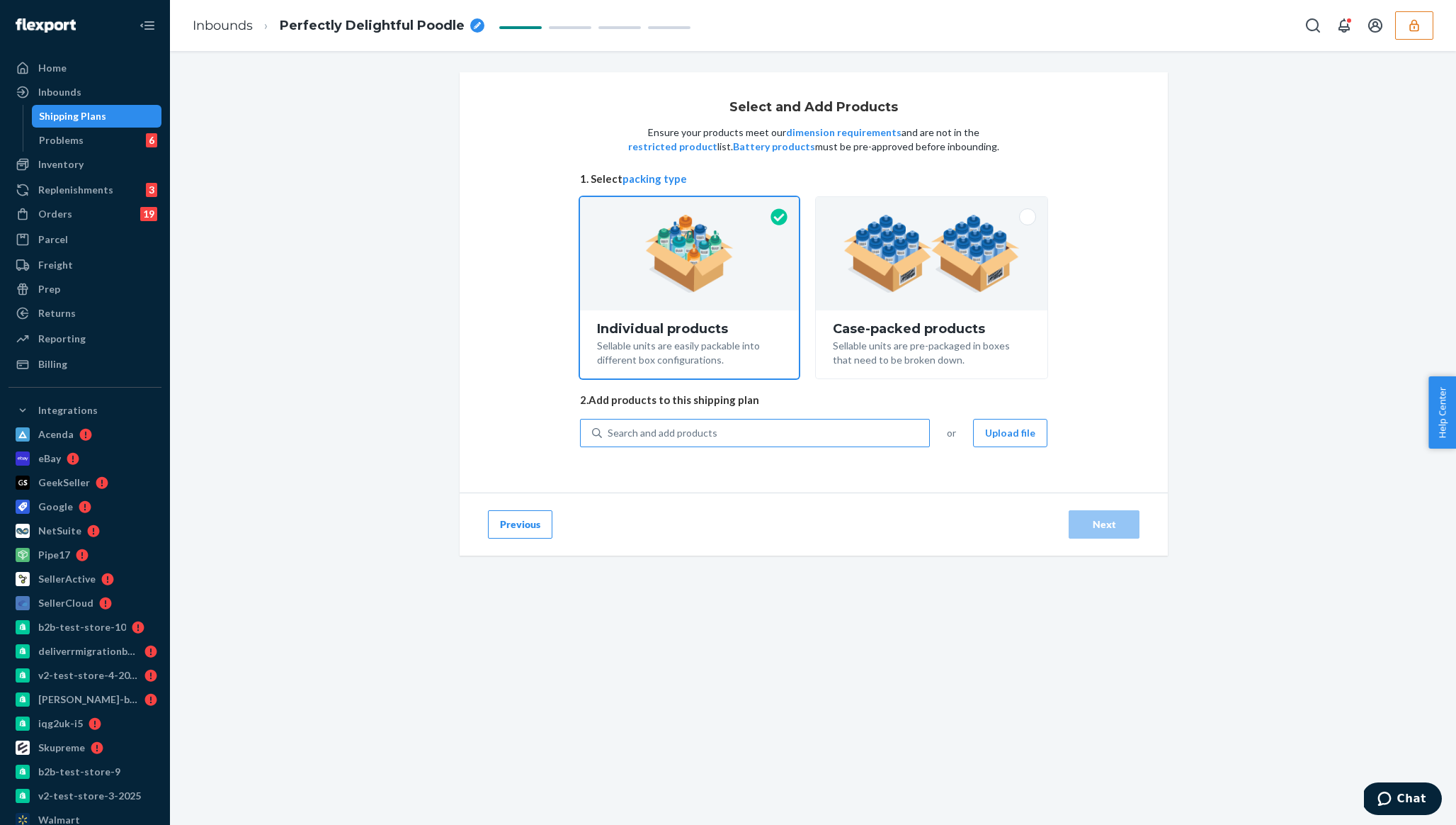
click at [766, 441] on div "Search and add products" at bounding box center [765, 433] width 327 height 26
click at [609, 440] on input "Search and add products" at bounding box center [608, 432] width 2 height 14
type input "test"
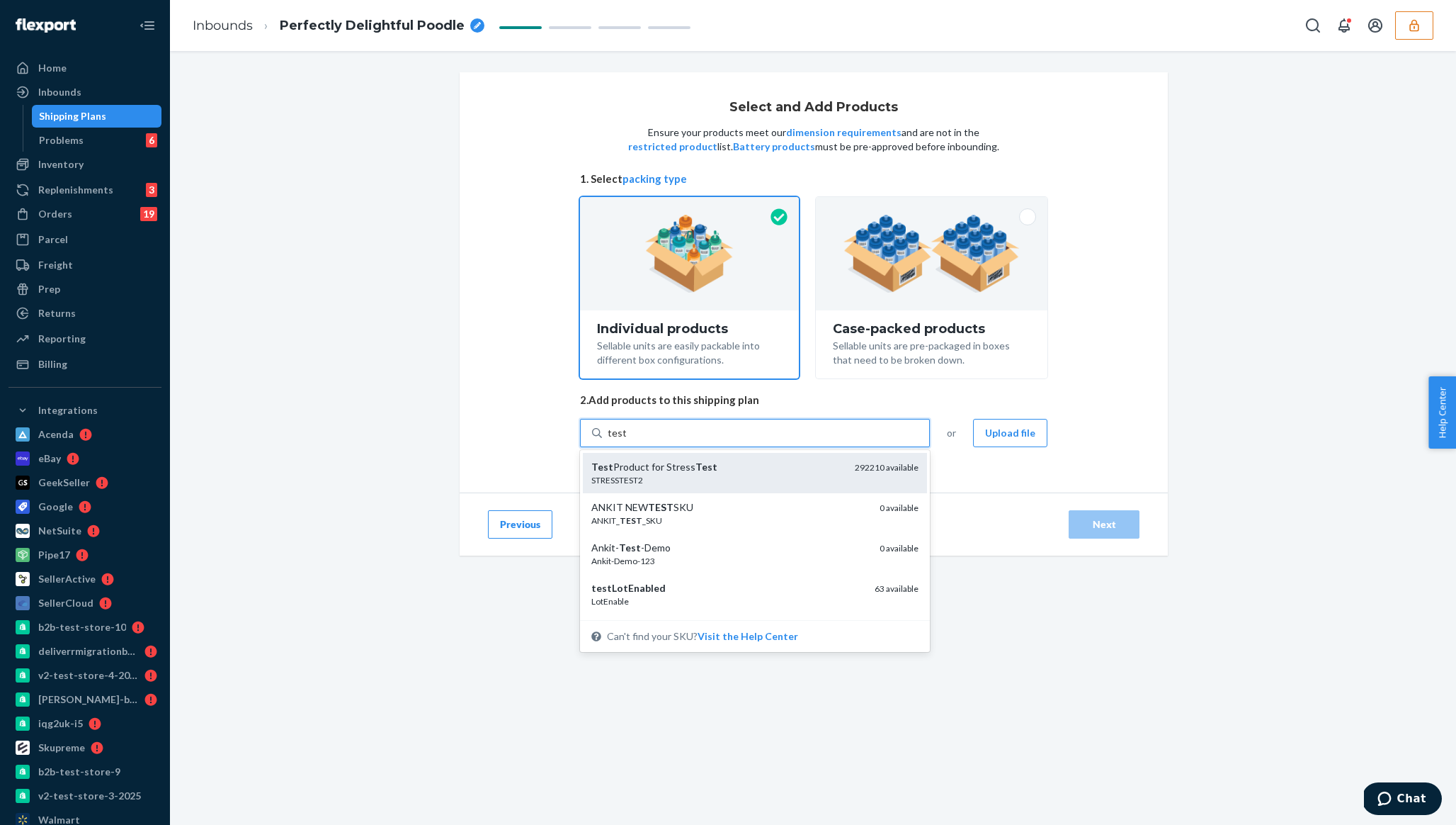
click at [728, 484] on div "STRESSTEST2" at bounding box center [717, 480] width 252 height 12
click at [626, 440] on input "test" at bounding box center [617, 432] width 18 height 14
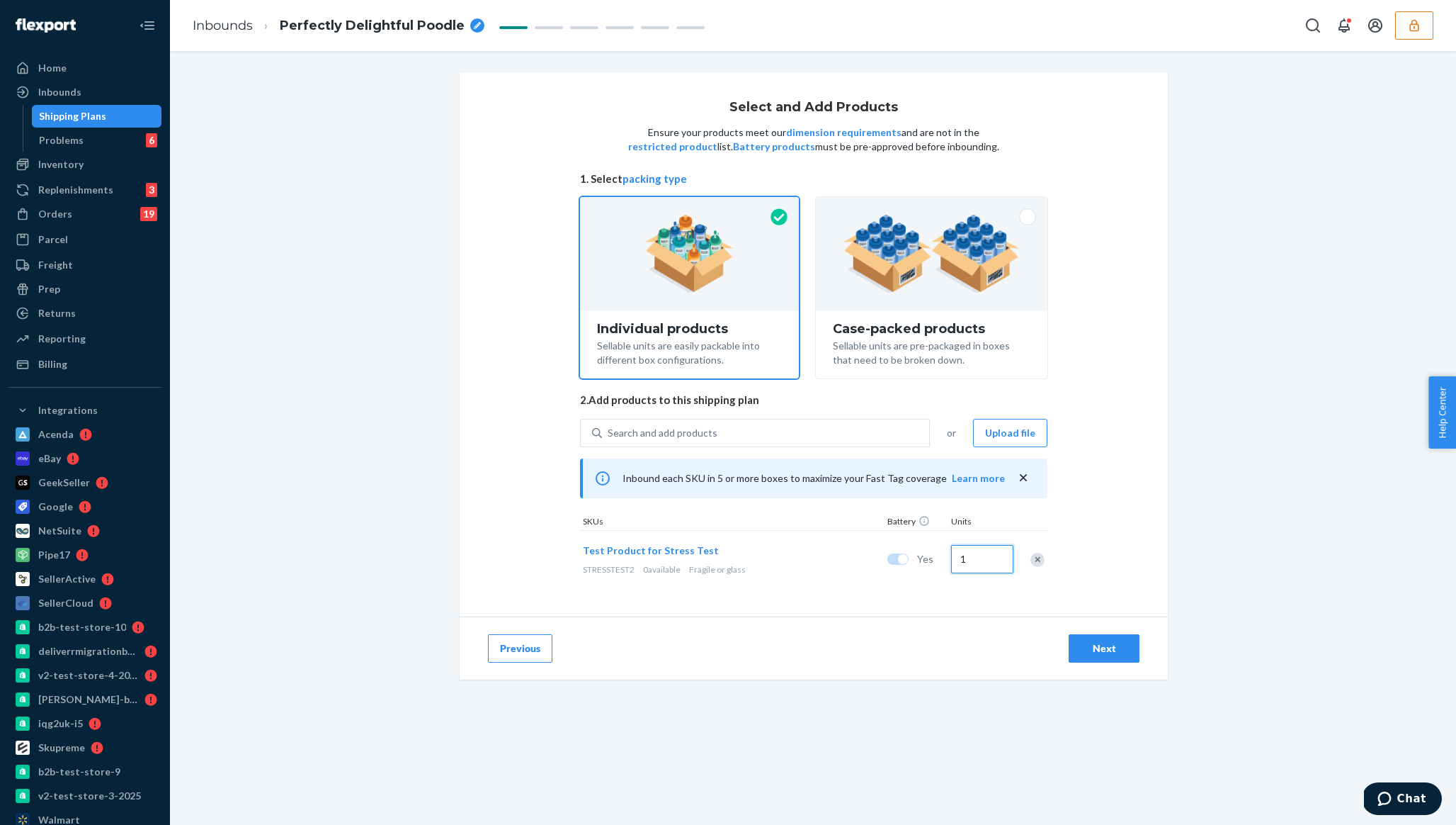
click at [973, 557] on input "1" at bounding box center [982, 559] width 62 height 29
type input "1000"
click at [1100, 657] on button "Next" at bounding box center [1104, 648] width 71 height 29
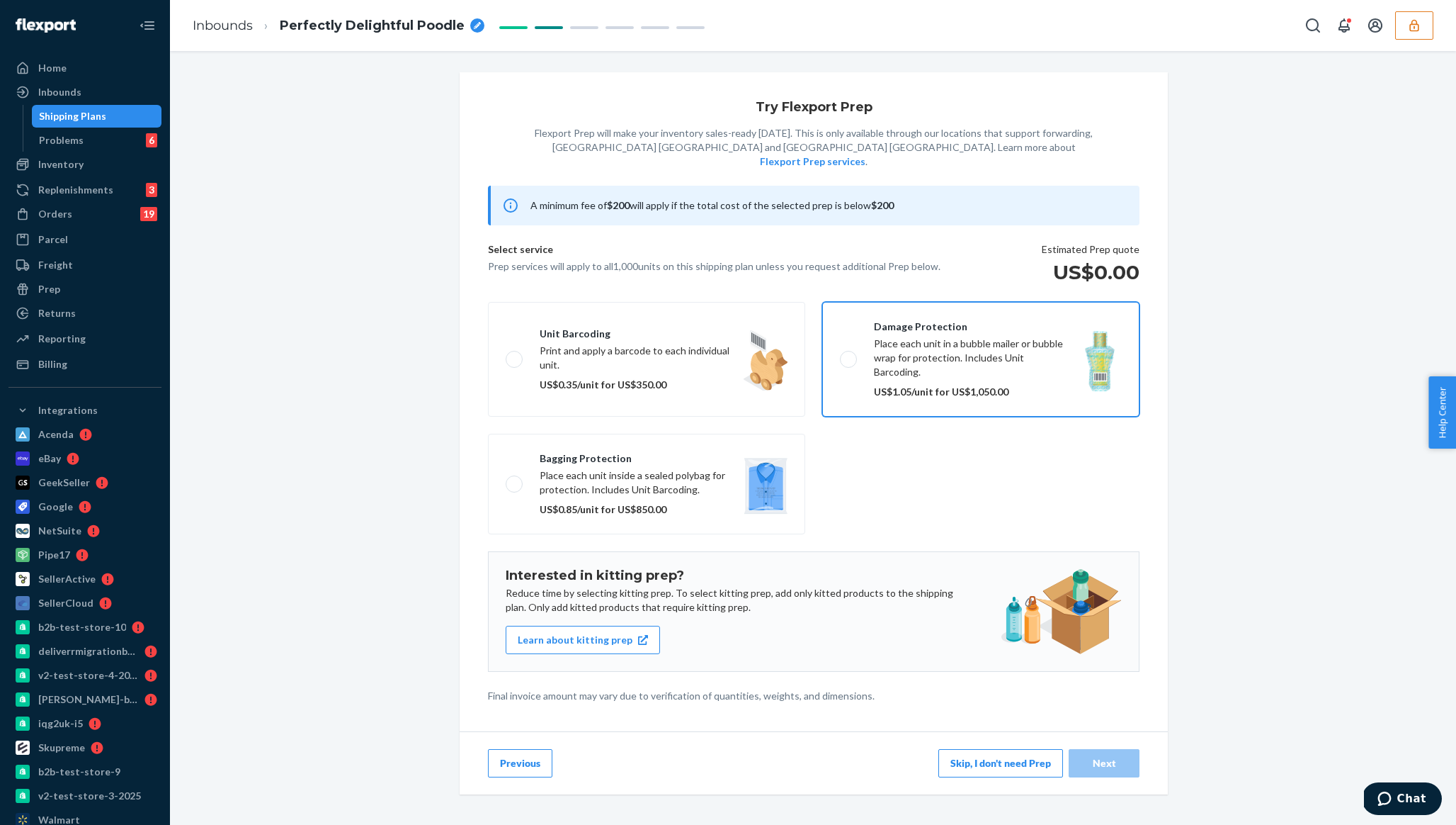
click at [886, 311] on label "Damage protection Place each unit in a bubble mailer or bubble wrap for protect…" at bounding box center [980, 359] width 317 height 115
click at [850, 354] on input "Damage protection Place each unit in a bubble mailer or bubble wrap for protect…" at bounding box center [845, 359] width 9 height 9
drag, startPoint x: 886, startPoint y: 311, endPoint x: 917, endPoint y: 313, distance: 31.1
click at [917, 313] on label "Damage protection Place each unit in a bubble mailer or bubble wrap for protect…" at bounding box center [980, 359] width 317 height 115
click at [850, 354] on input "Damage protection Place each unit in a bubble mailer or bubble wrap for protect…" at bounding box center [845, 359] width 9 height 9
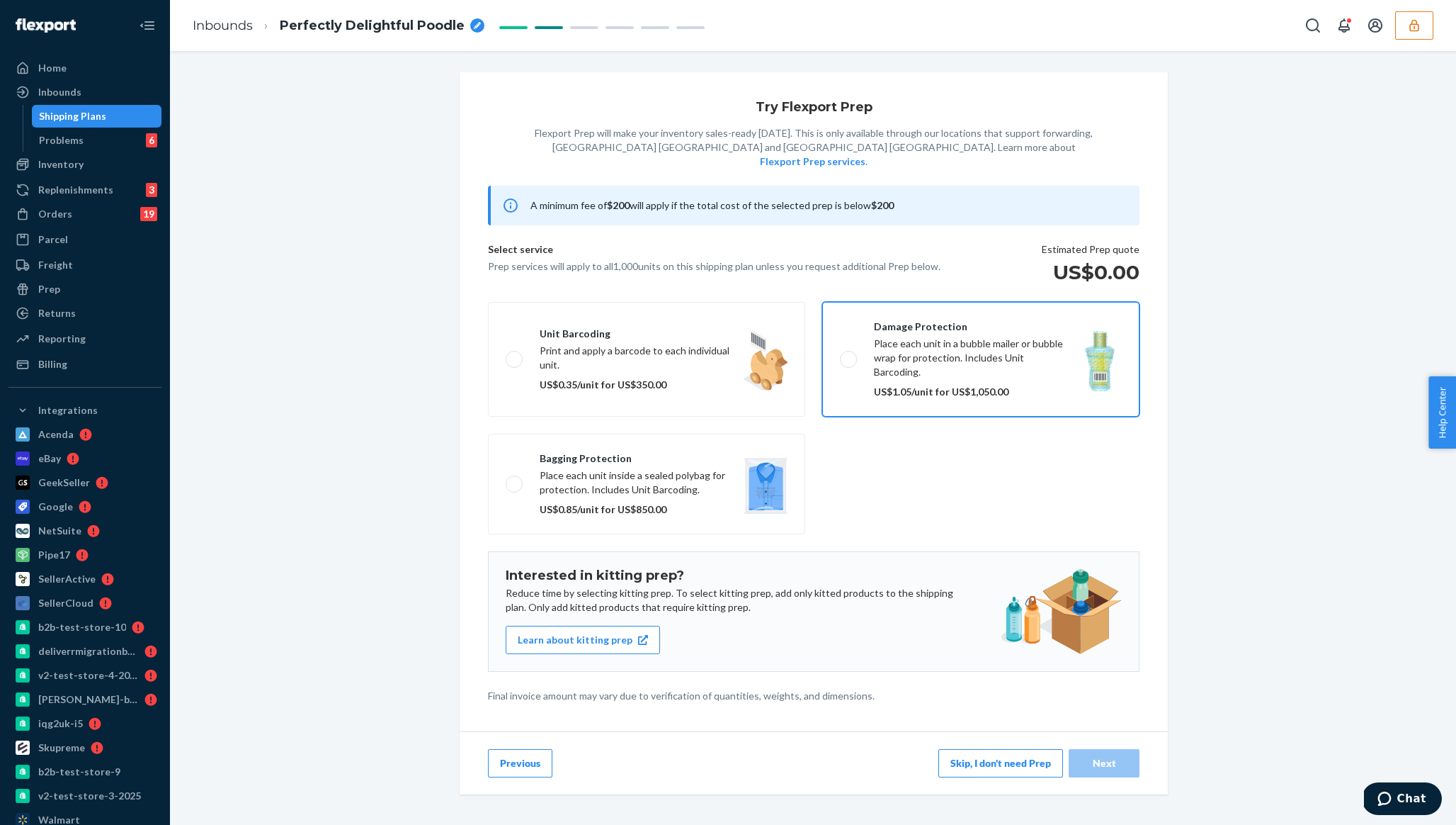
click at [917, 313] on label "Damage protection Place each unit in a bubble mailer or bubble wrap for protect…" at bounding box center [980, 359] width 317 height 115
click at [850, 354] on input "Damage protection Place each unit in a bubble mailer or bubble wrap for protect…" at bounding box center [845, 359] width 9 height 9
checkbox input "true"
click at [1106, 756] on div "Next" at bounding box center [1104, 762] width 47 height 14
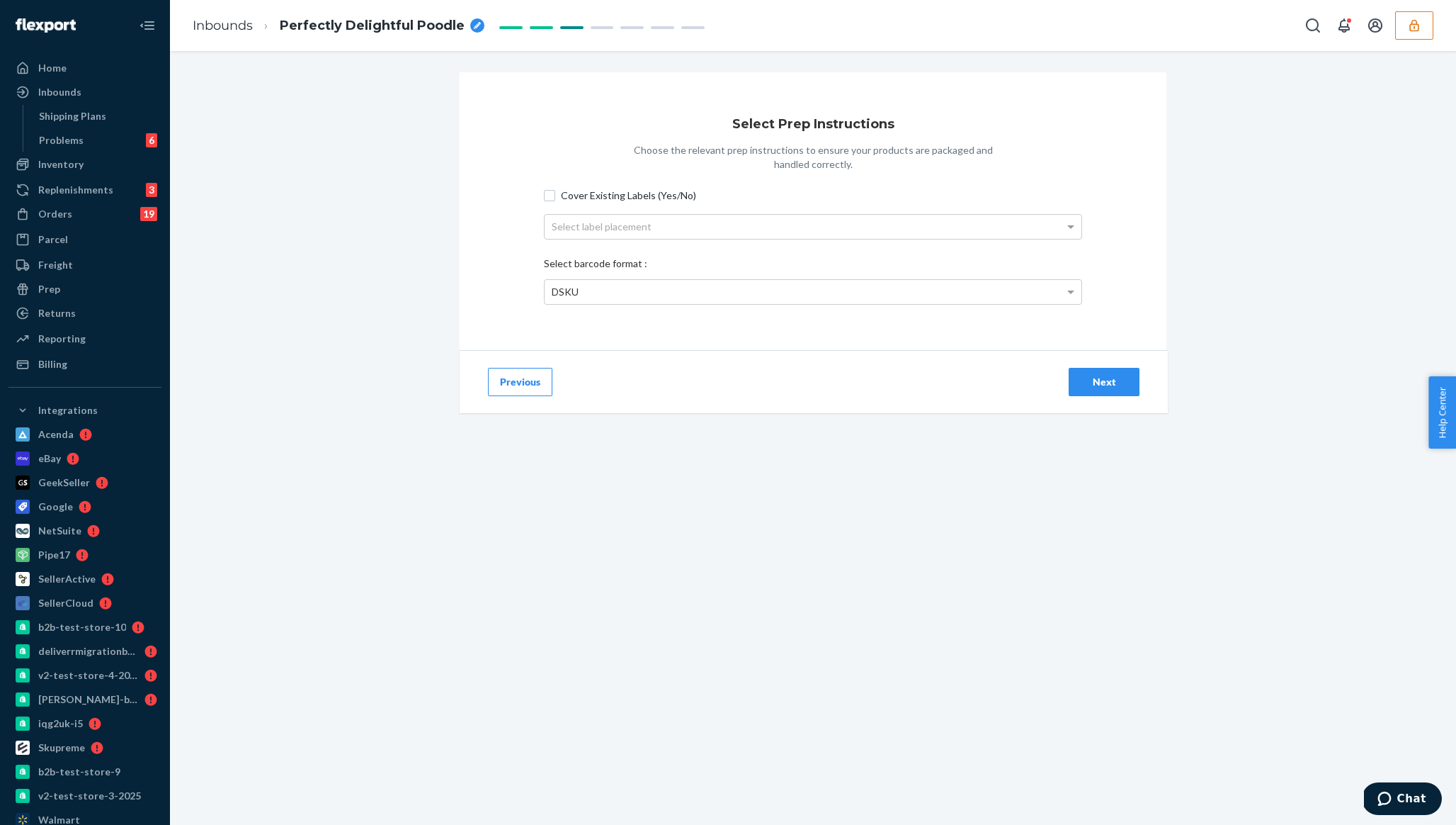
click at [653, 195] on span "Cover Existing Labels (Yes/No)" at bounding box center [822, 195] width 521 height 14
click at [556, 195] on input "Cover Existing Labels (Yes/No)" at bounding box center [549, 195] width 11 height 11
click at [661, 231] on div "Select label placement" at bounding box center [813, 227] width 537 height 24
click at [710, 150] on p "Choose the relevant prep instructions to ensure your products are packaged and …" at bounding box center [813, 157] width 368 height 29
drag, startPoint x: 710, startPoint y: 150, endPoint x: 892, endPoint y: 165, distance: 182.6
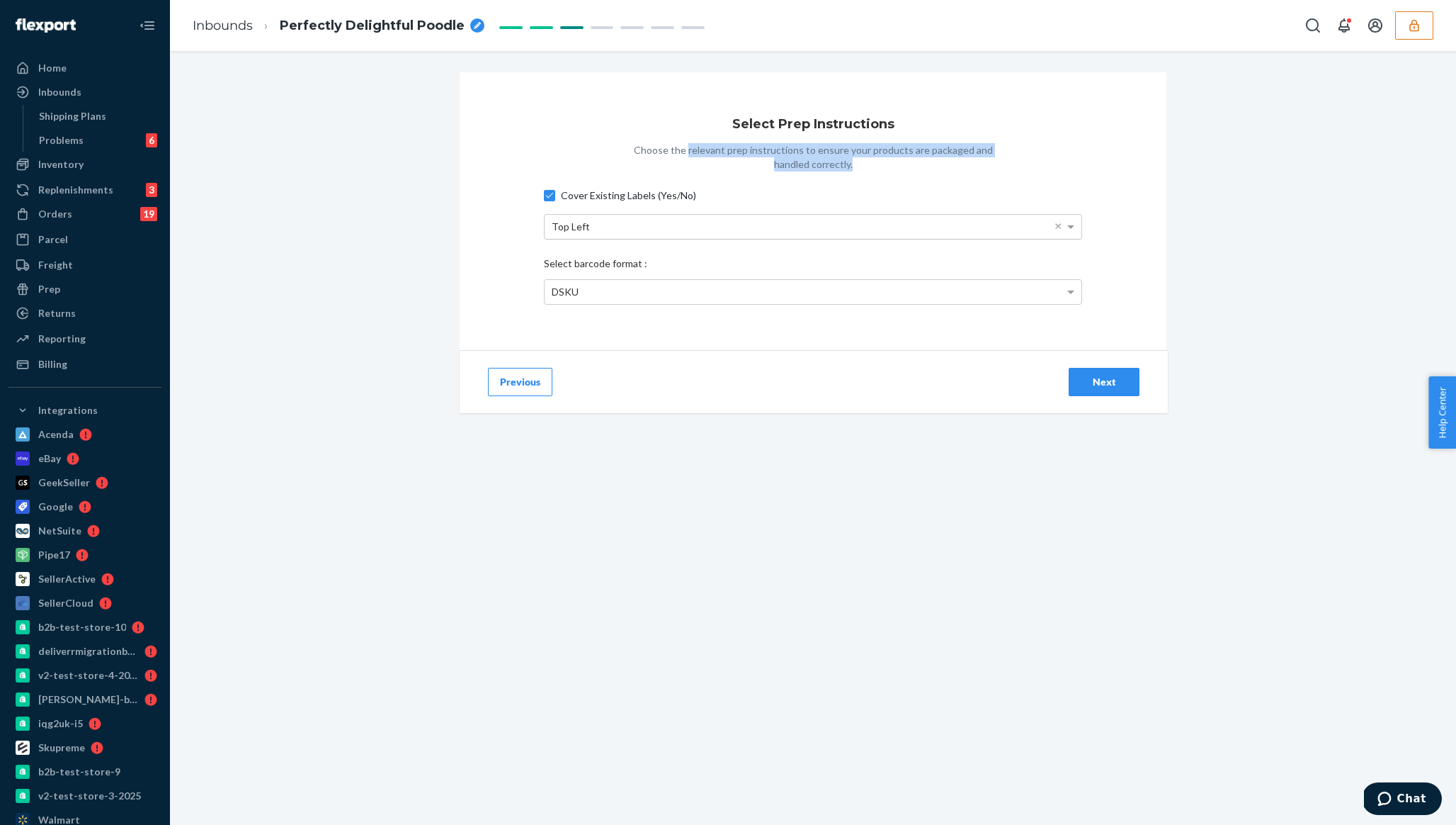
click at [892, 166] on p "Choose the relevant prep instructions to ensure your products are packaged and …" at bounding box center [813, 157] width 368 height 29
click at [892, 165] on p "Choose the relevant prep instructions to ensure your products are packaged and …" at bounding box center [813, 157] width 368 height 29
click at [940, 164] on p "Choose the relevant prep instructions to ensure your products are packaged and …" at bounding box center [813, 157] width 368 height 29
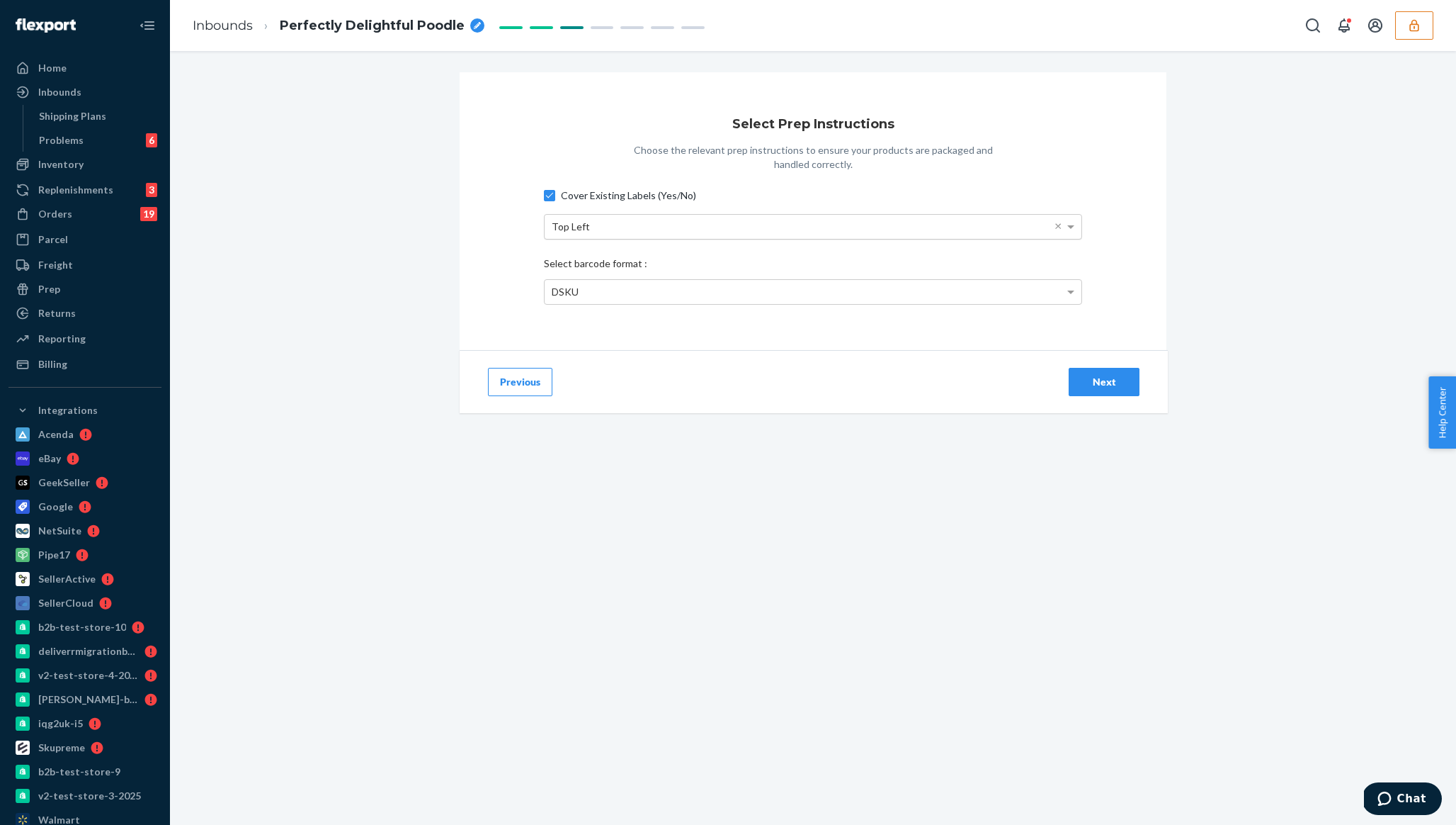
click at [858, 217] on div "Top Left" at bounding box center [813, 227] width 537 height 24
click at [545, 192] on input "Cover Existing Labels (Yes/No)" at bounding box center [549, 195] width 11 height 11
checkbox input "false"
click at [1102, 324] on div "Select Prep Instructions Choose the relevant prep instructions to ensure your p…" at bounding box center [813, 211] width 707 height 277
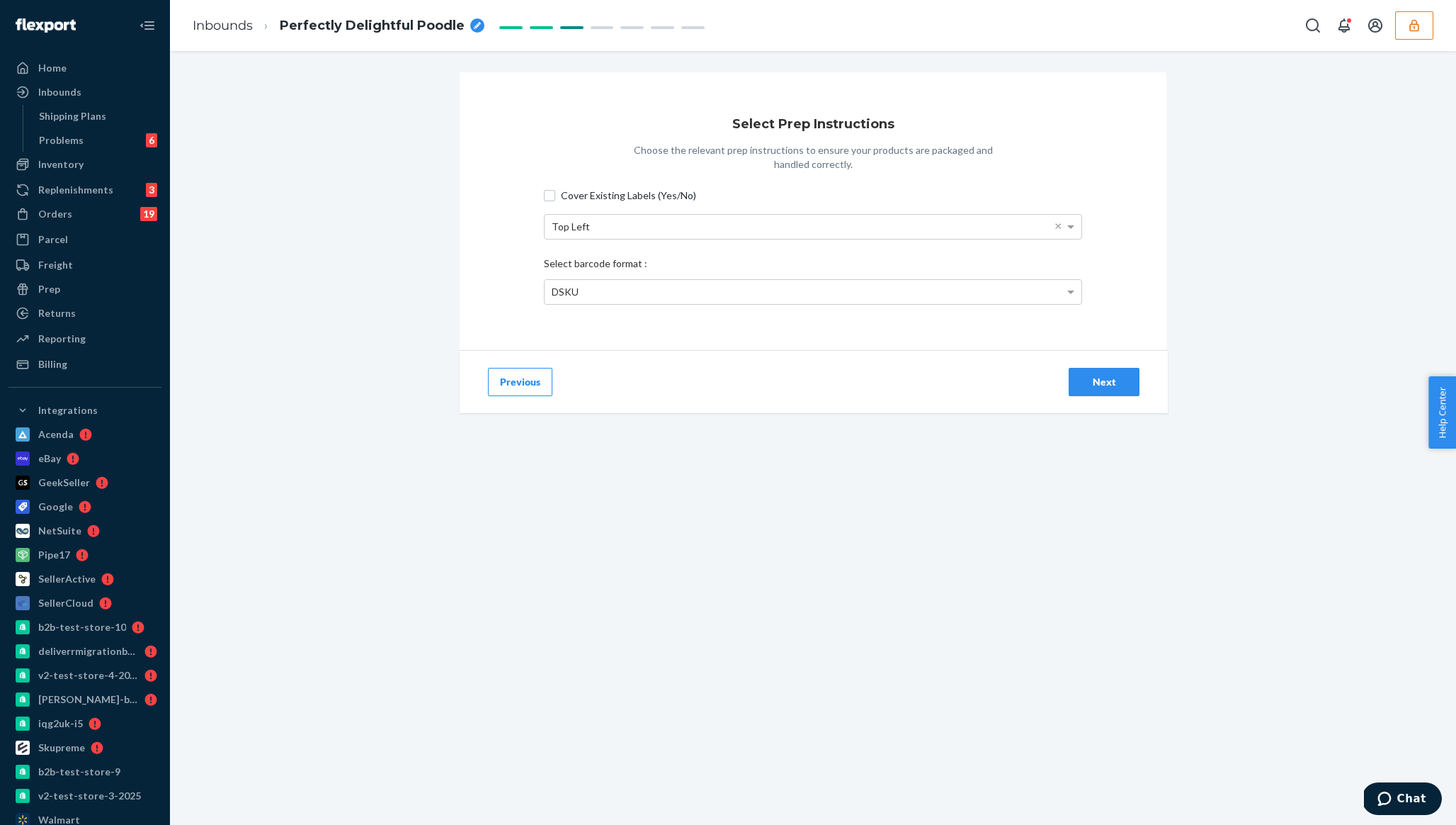
click at [1020, 311] on div "Select Prep Instructions Choose the relevant prep instructions to ensure your p…" at bounding box center [813, 211] width 707 height 277
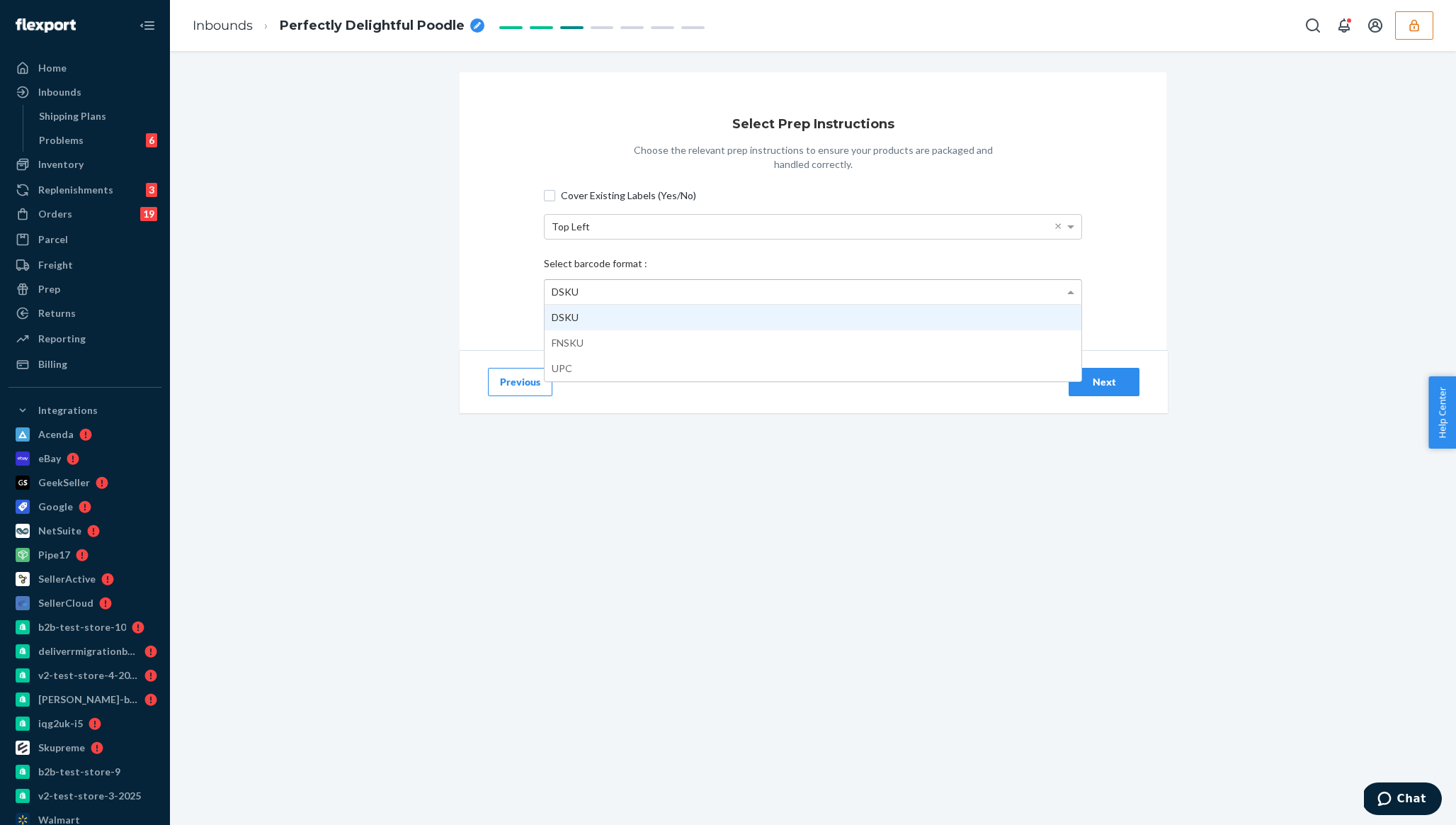
click at [1020, 292] on div "DSKU" at bounding box center [813, 292] width 537 height 24
click at [1152, 275] on div "Select Prep Instructions Choose the relevant prep instructions to ensure your p…" at bounding box center [813, 211] width 707 height 277
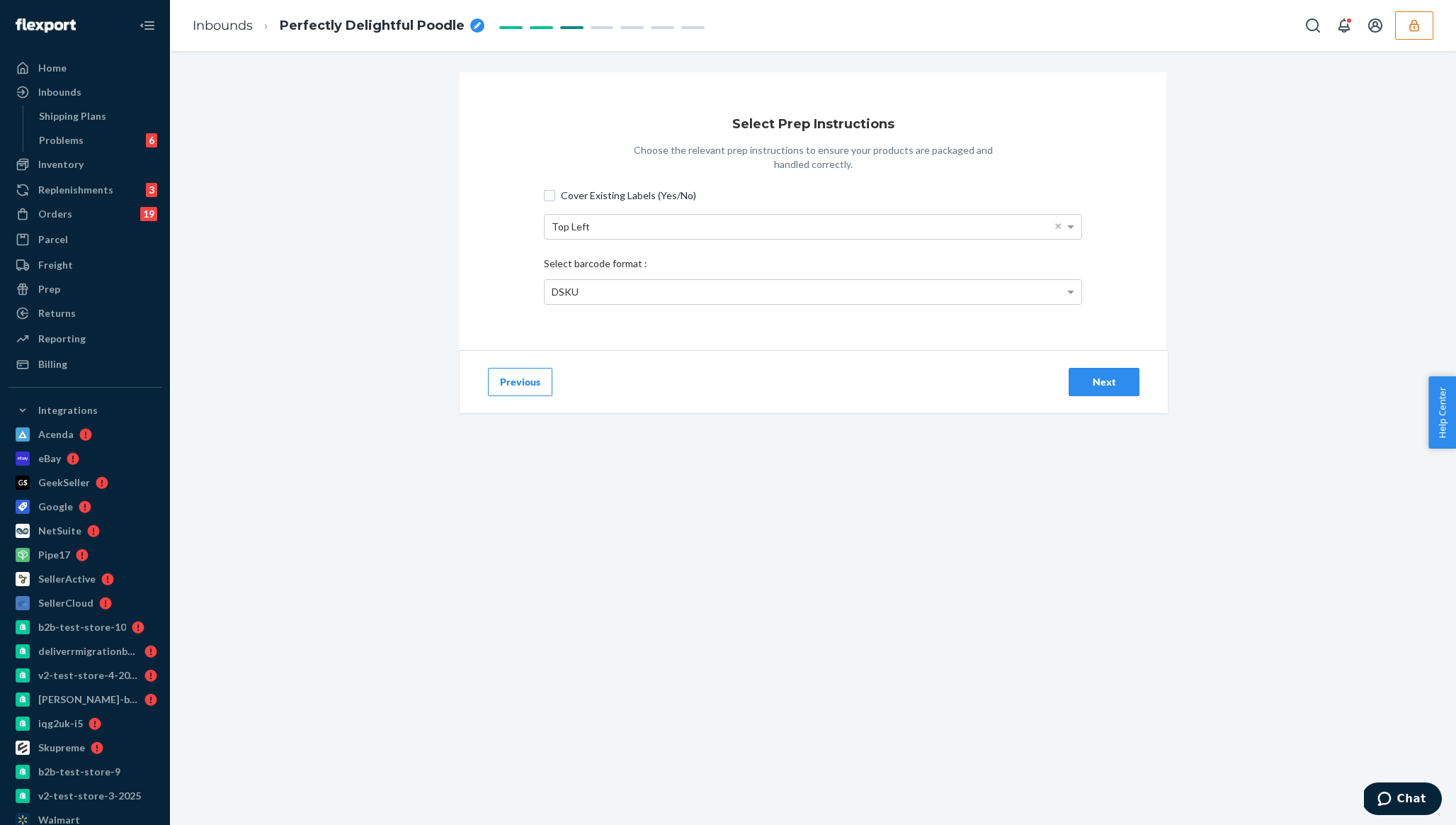
click at [1115, 378] on div "Next" at bounding box center [1104, 381] width 47 height 14
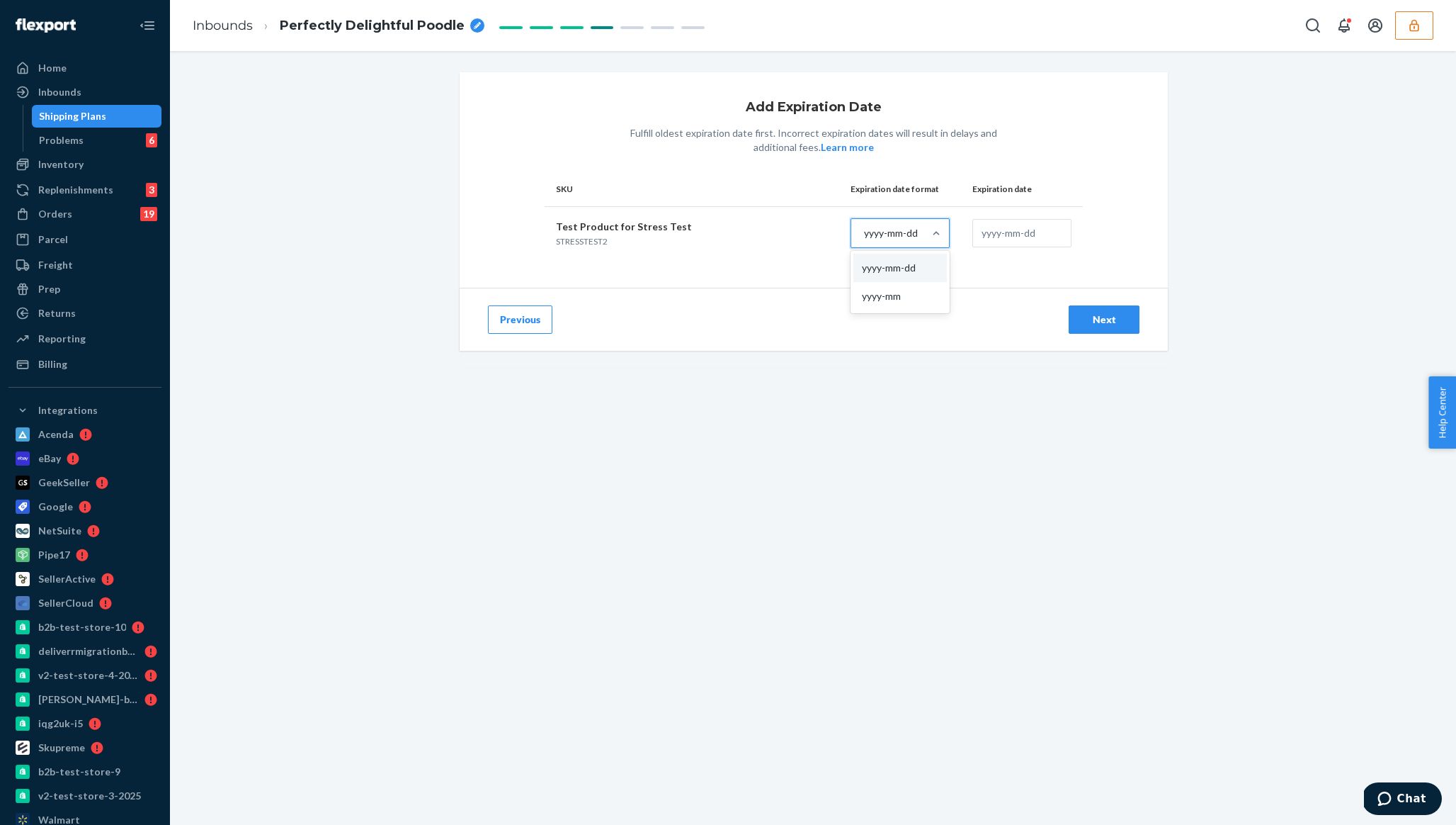
click at [890, 227] on div "yyyy-mm-dd" at bounding box center [891, 232] width 54 height 14
click at [864, 227] on input "option yyyy-mm-dd focused, 1 of 2. 2 results available. Use Up and Down to choo…" at bounding box center [863, 232] width 2 height 14
click at [1004, 251] on td at bounding box center [1022, 232] width 122 height 53
click at [1006, 235] on input "text" at bounding box center [1022, 233] width 99 height 29
type input "2027-01-01"
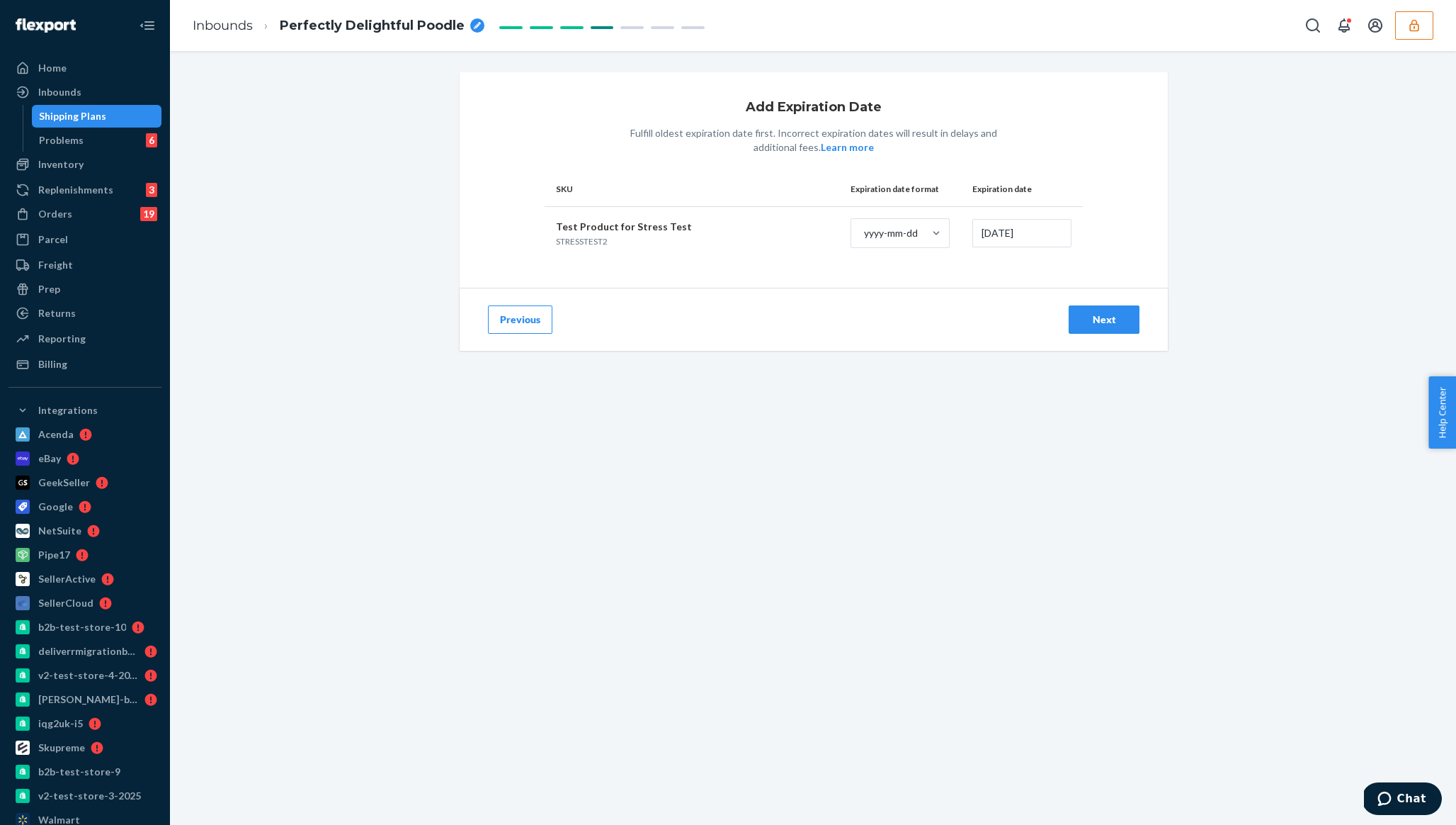
click at [1119, 313] on div "Next" at bounding box center [1104, 319] width 47 height 14
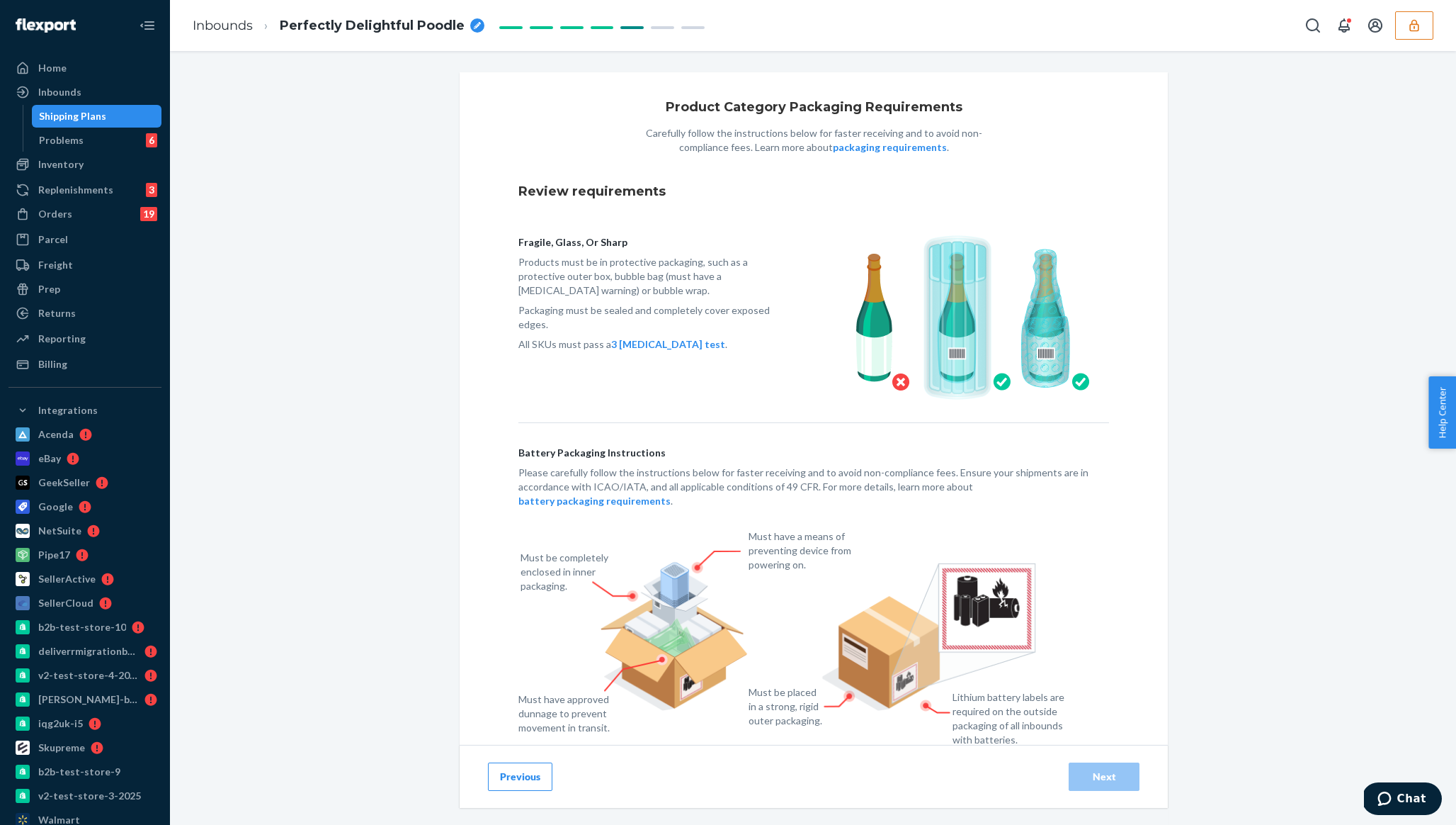
scroll to position [81, 0]
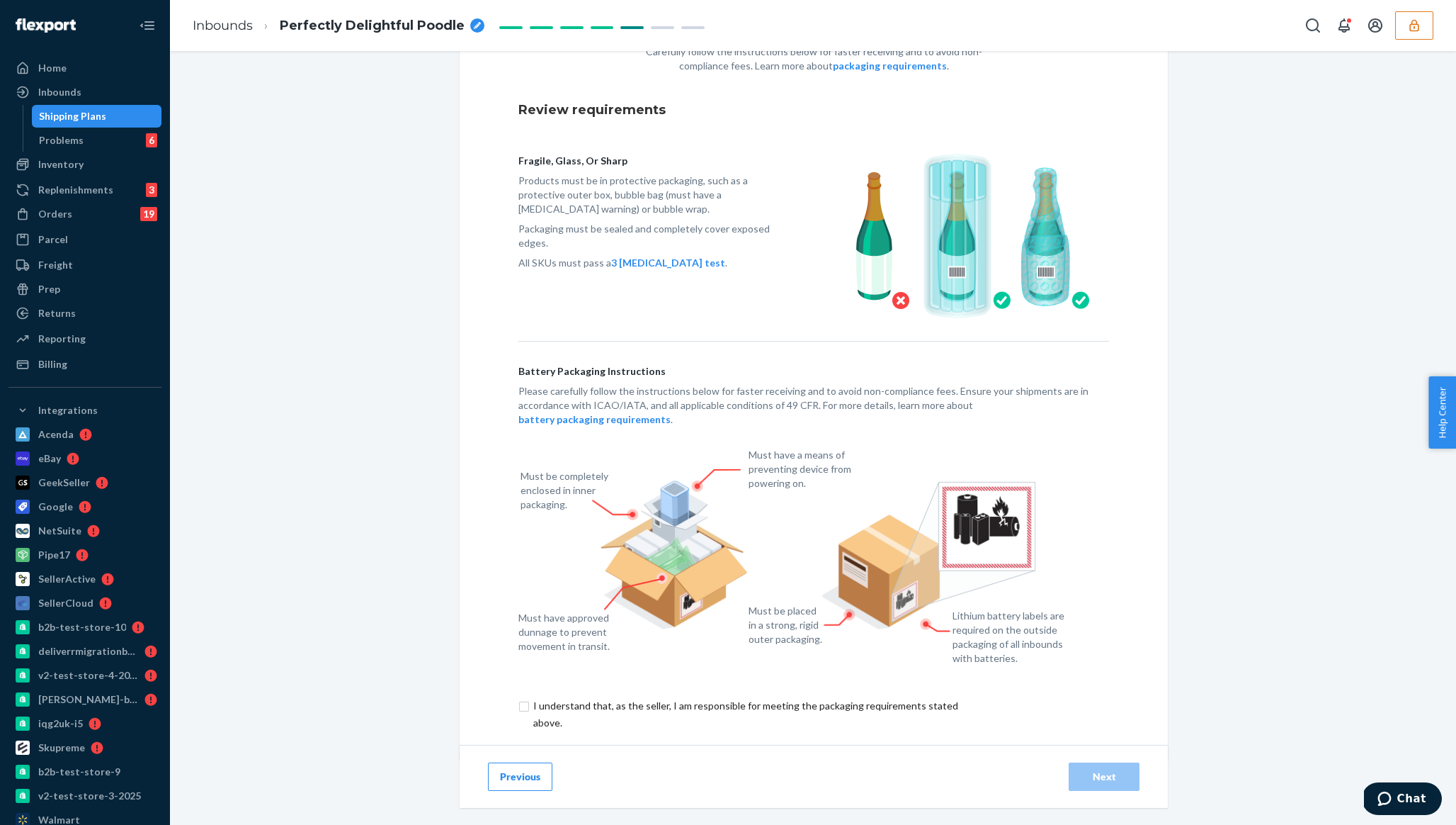
click at [770, 697] on input "checkbox" at bounding box center [753, 714] width 471 height 34
checkbox input "true"
click at [1095, 770] on div "Next" at bounding box center [1104, 776] width 47 height 14
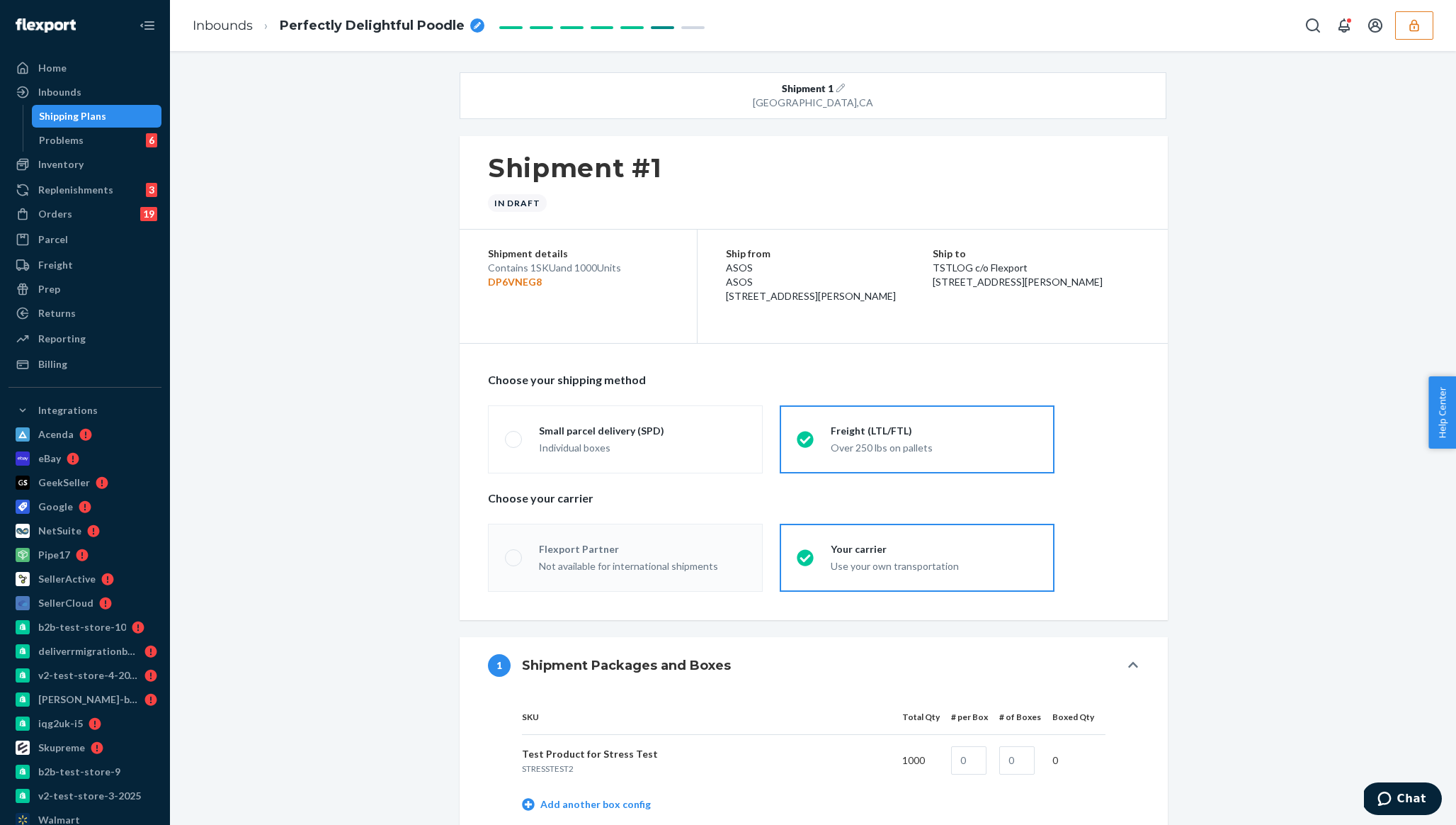
radio input "true"
radio input "false"
radio input "true"
radio input "false"
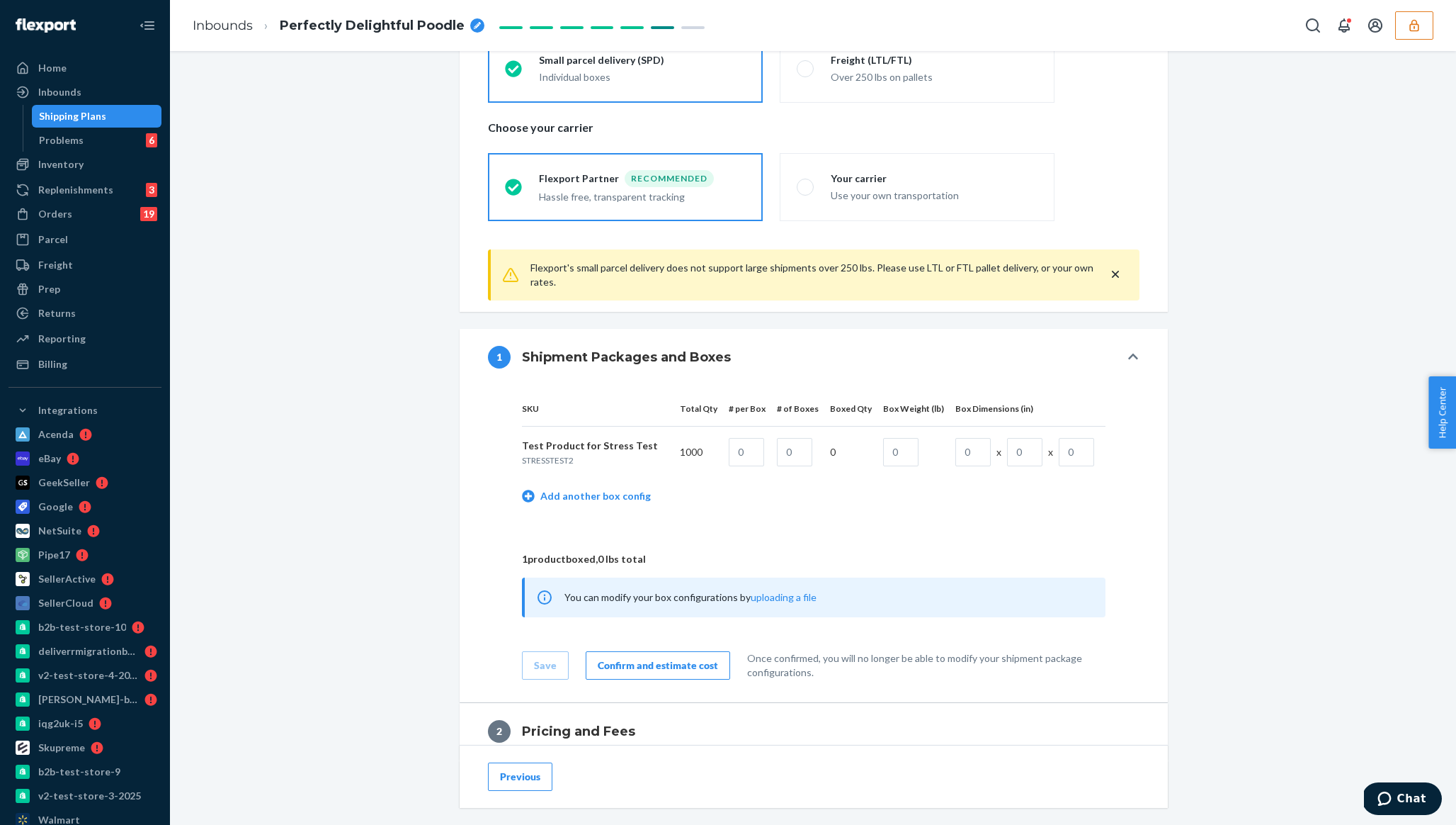
scroll to position [216, 0]
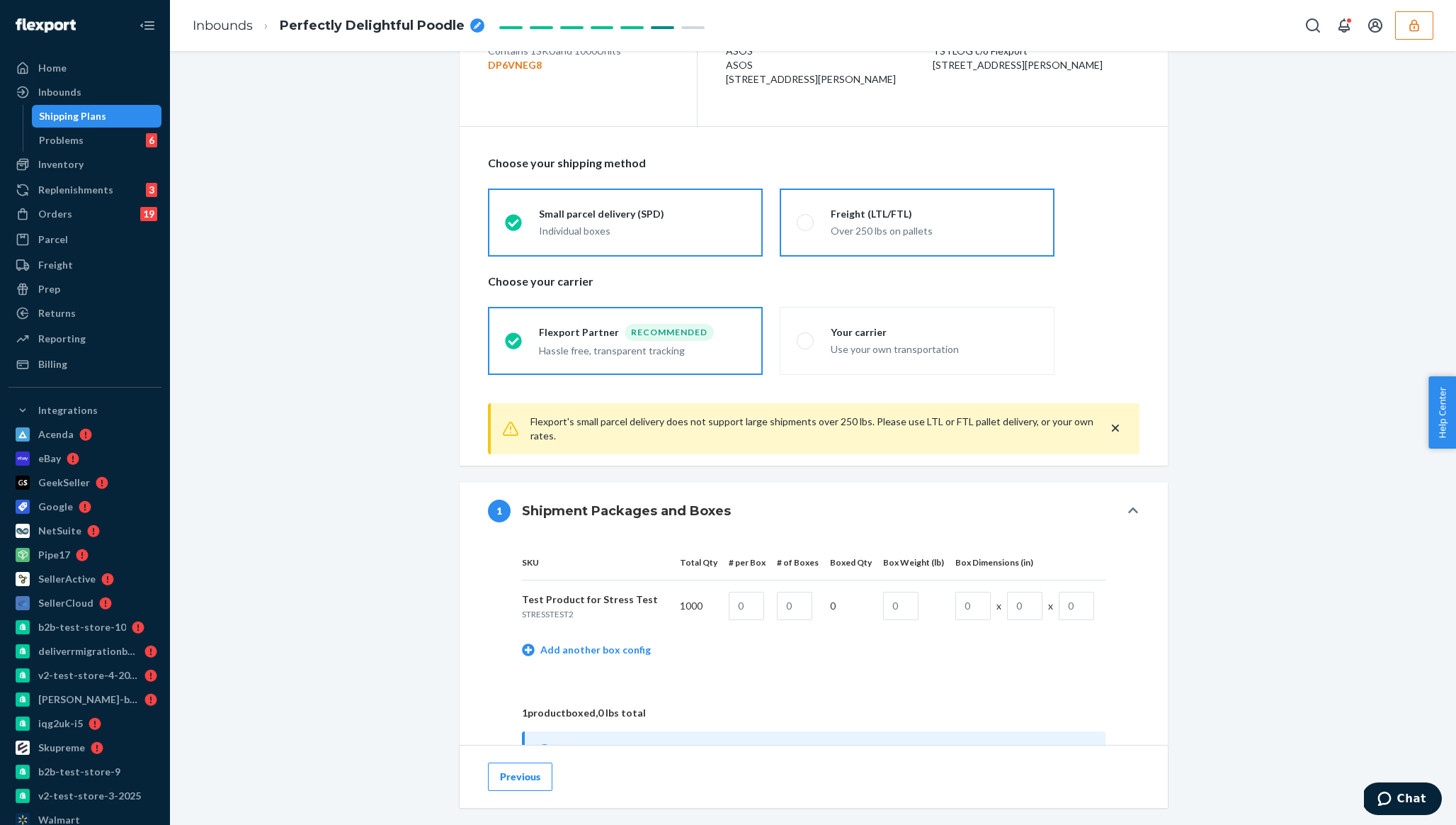
click at [866, 248] on label "Freight (LTL/FTL) Over 250 lbs on pallets" at bounding box center [917, 223] width 275 height 68
click at [806, 227] on input "Freight (LTL/FTL) Over 250 lbs on pallets" at bounding box center [801, 222] width 9 height 9
radio input "true"
radio input "false"
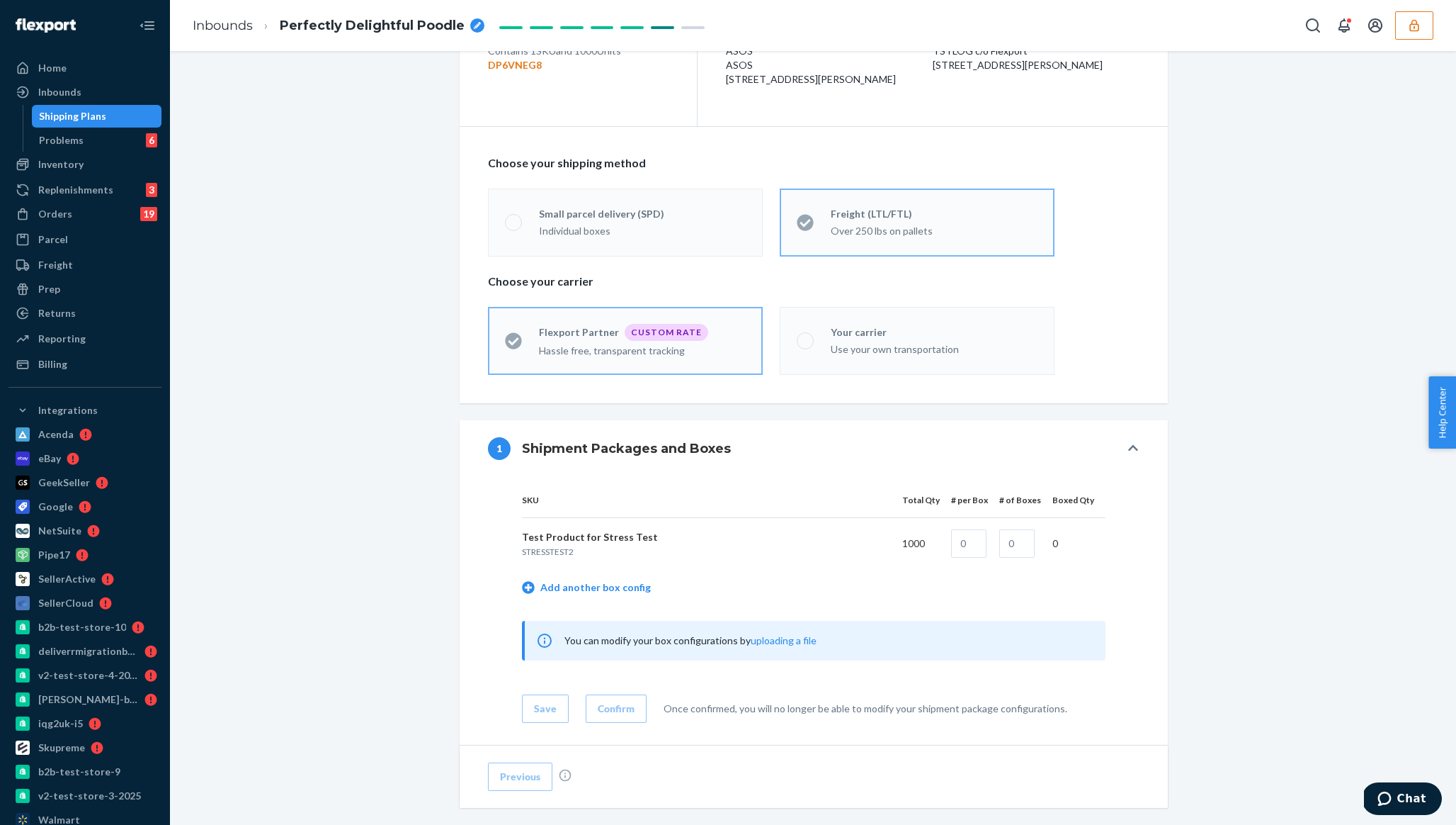
click at [864, 339] on div "Your carrier" at bounding box center [935, 332] width 207 height 14
click at [806, 344] on input "Your carrier Use your own transportation" at bounding box center [801, 340] width 9 height 9
radio input "true"
radio input "false"
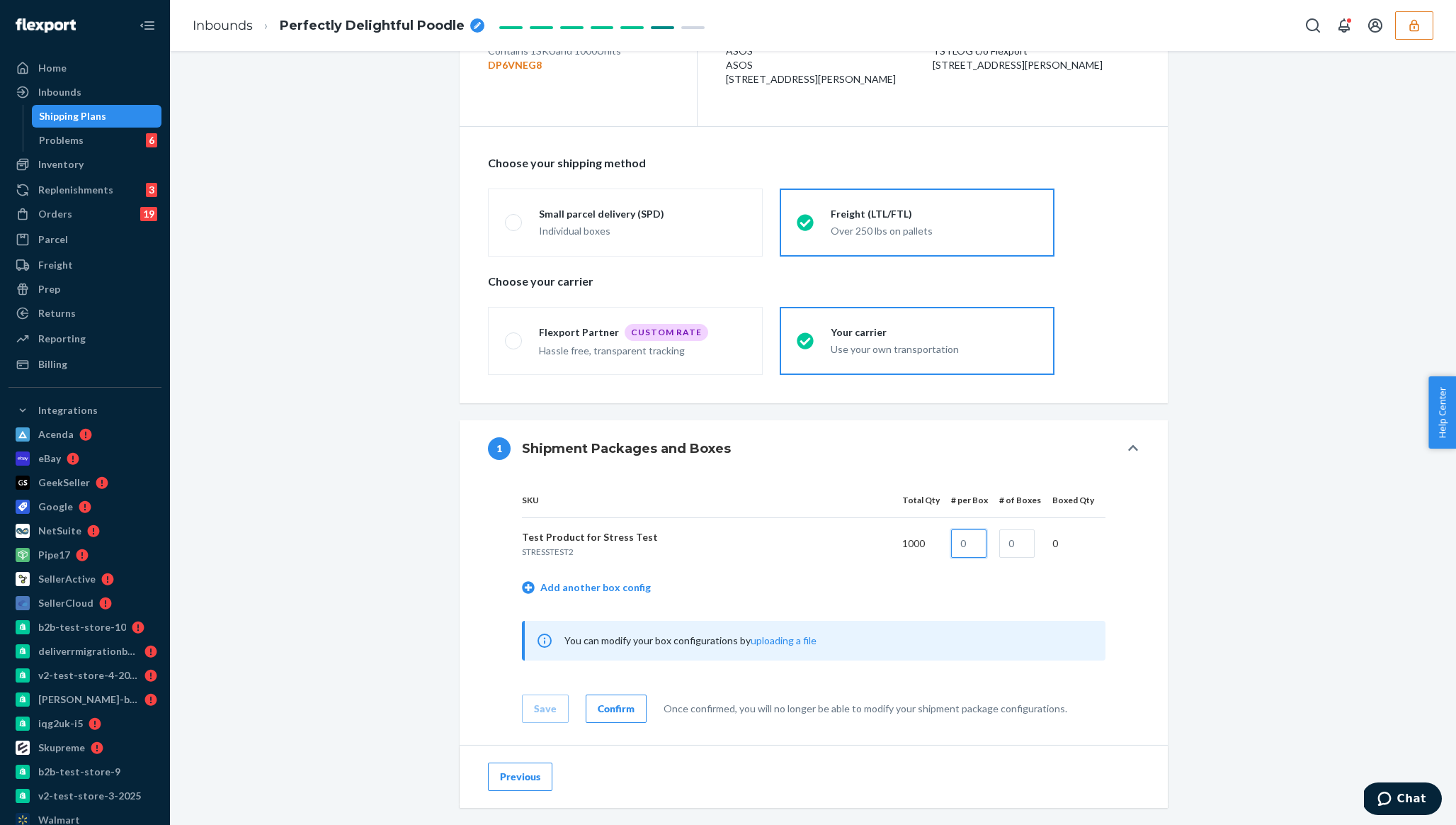
click at [985, 556] on input "text" at bounding box center [969, 543] width 35 height 29
type input "100"
click at [1015, 542] on input "text" at bounding box center [1017, 543] width 35 height 29
type input "10"
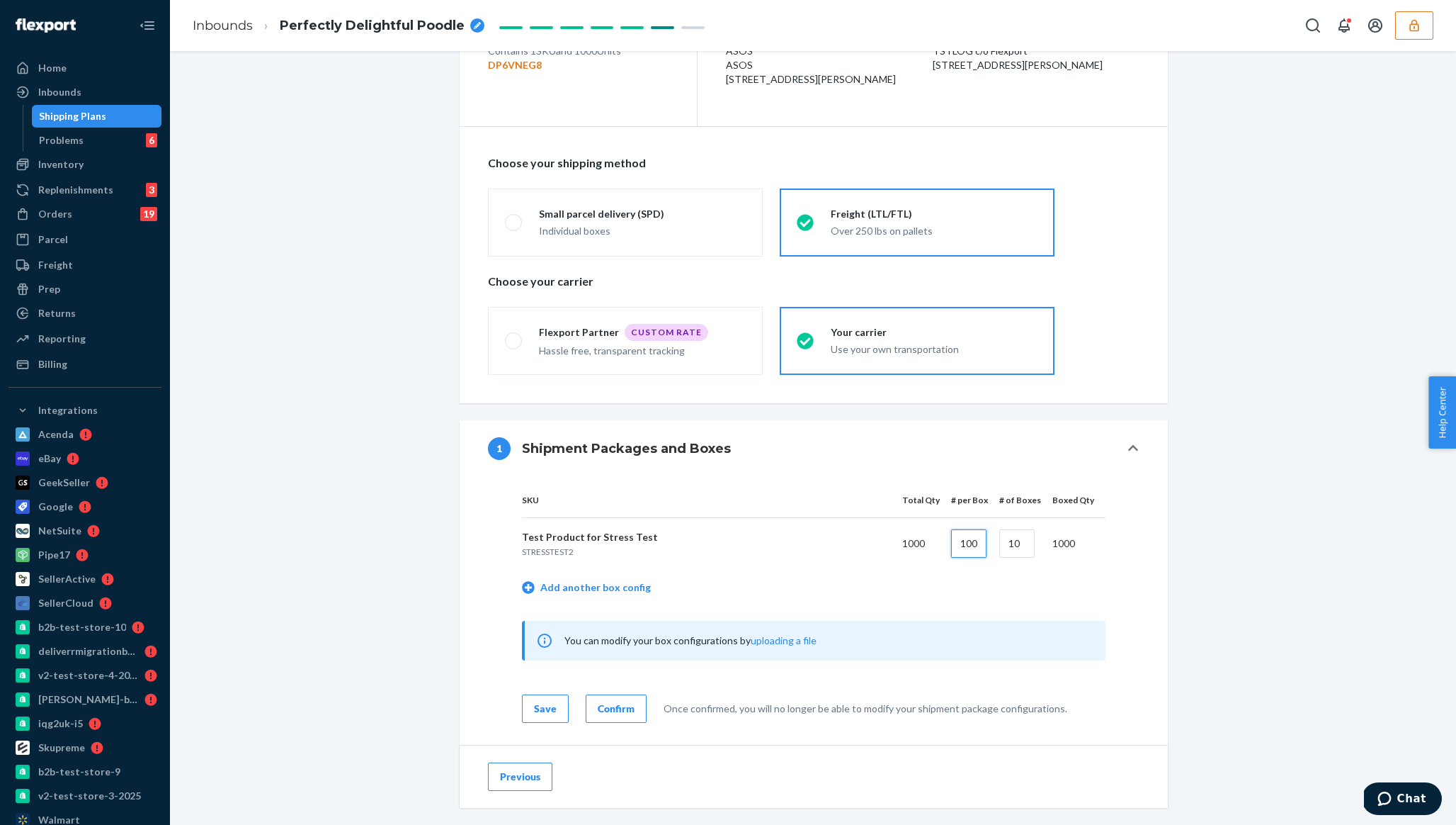
click at [975, 548] on input "100" at bounding box center [969, 543] width 35 height 29
click at [948, 579] on td "Add another box config" at bounding box center [814, 589] width 583 height 41
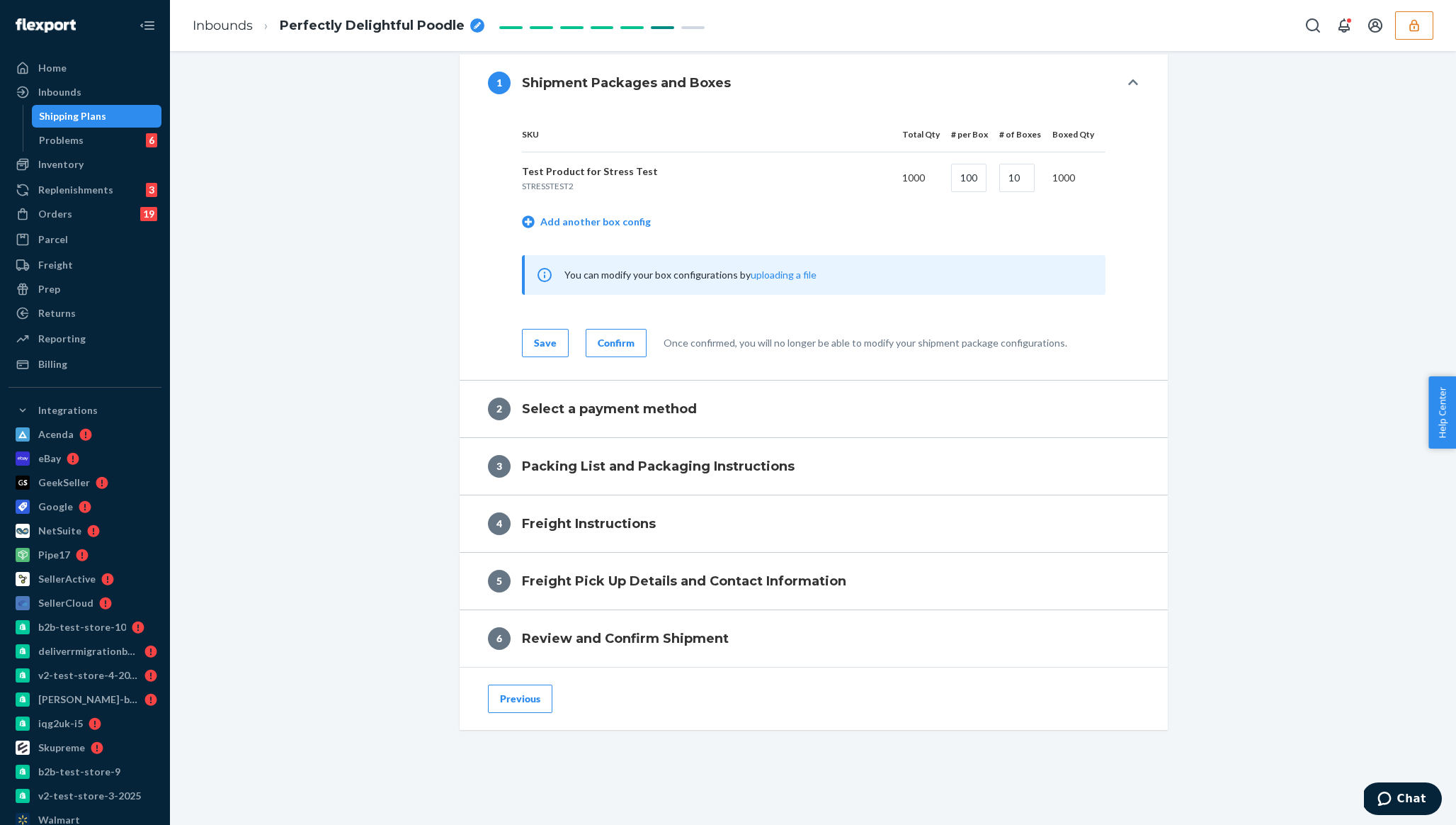
click at [619, 345] on div "Confirm" at bounding box center [617, 342] width 37 height 14
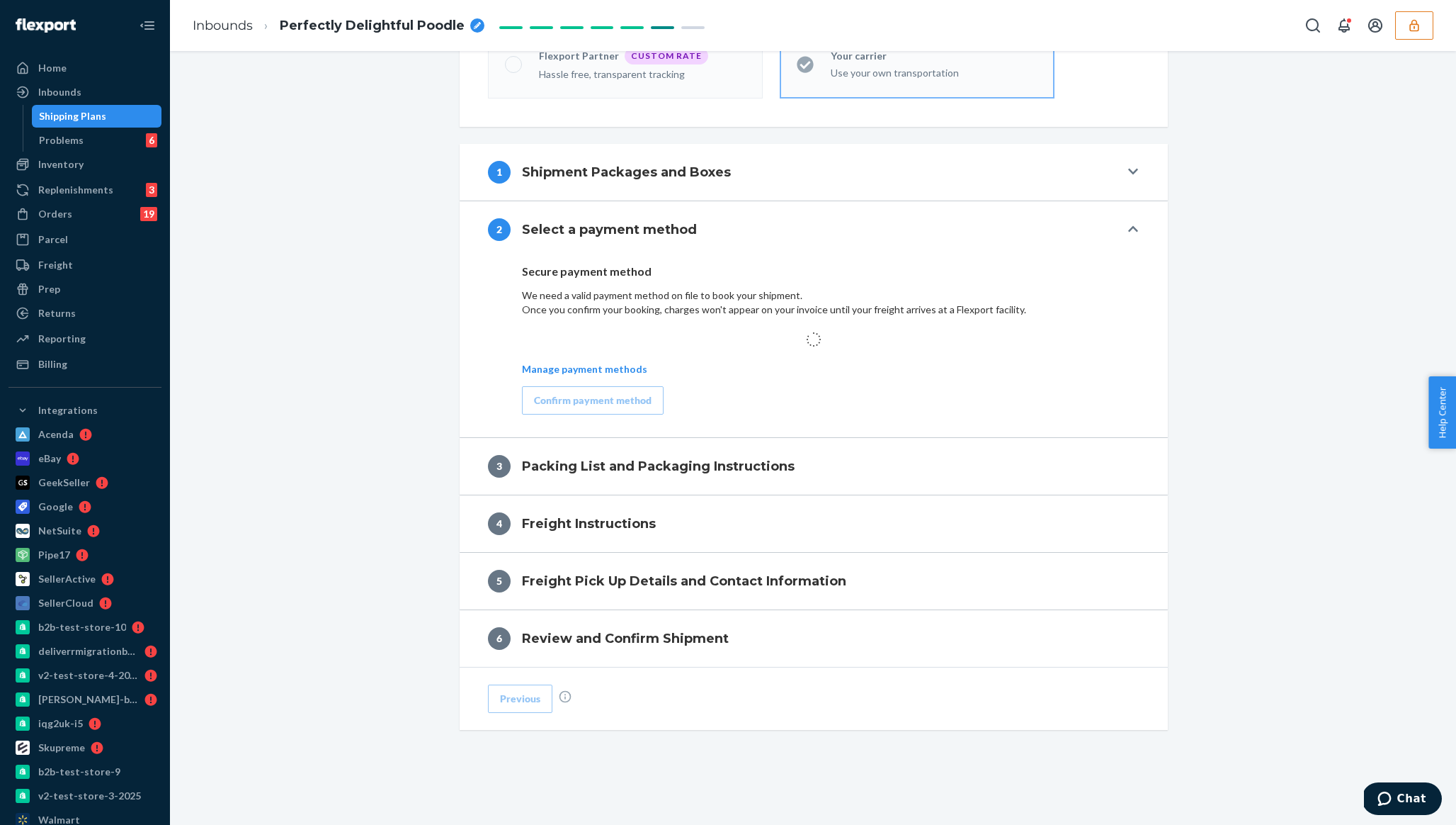
scroll to position [499, 0]
click at [616, 408] on div "Confirm payment method" at bounding box center [593, 400] width 117 height 14
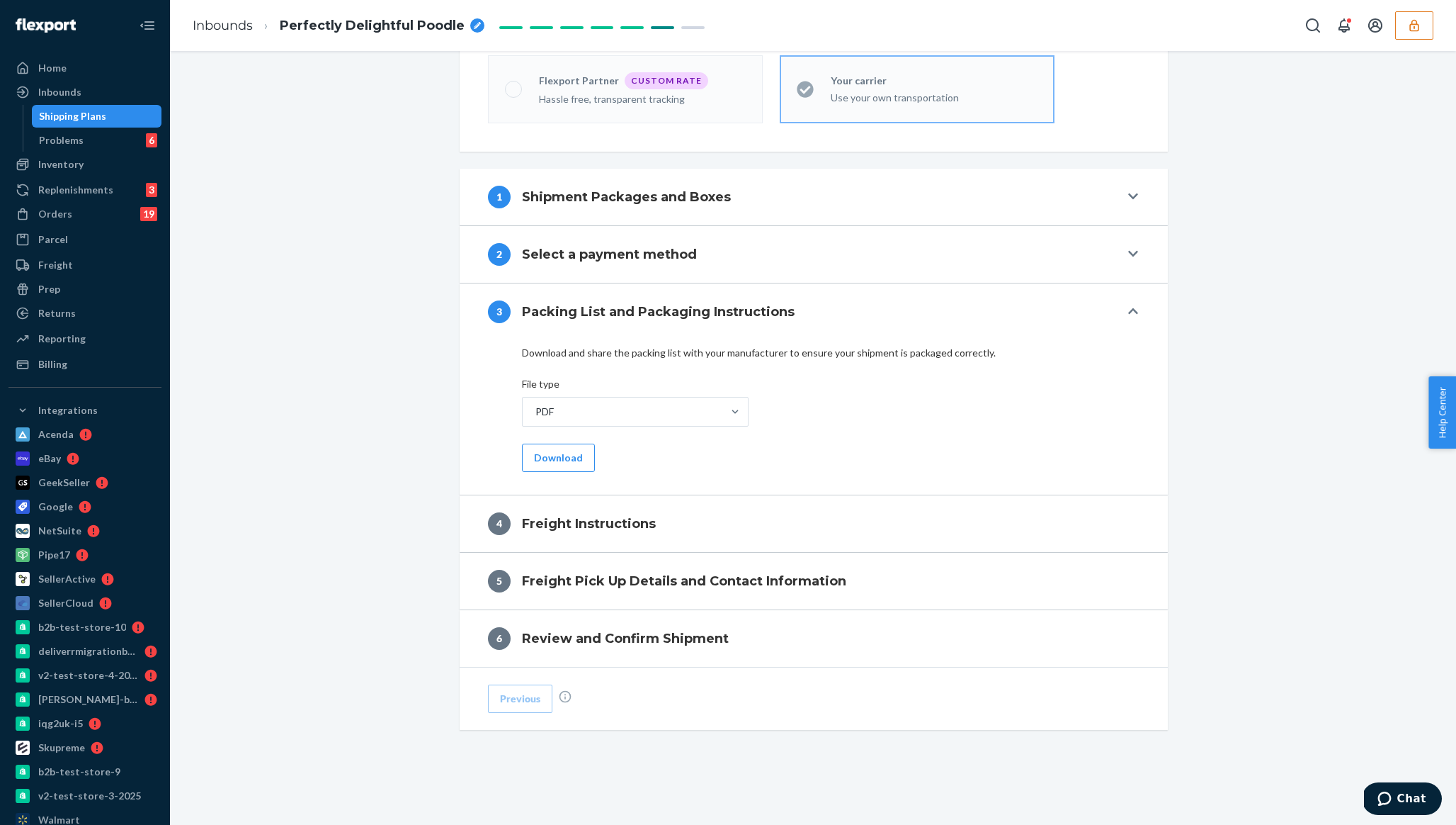
scroll to position [474, 0]
click at [554, 466] on button "Download" at bounding box center [558, 458] width 73 height 29
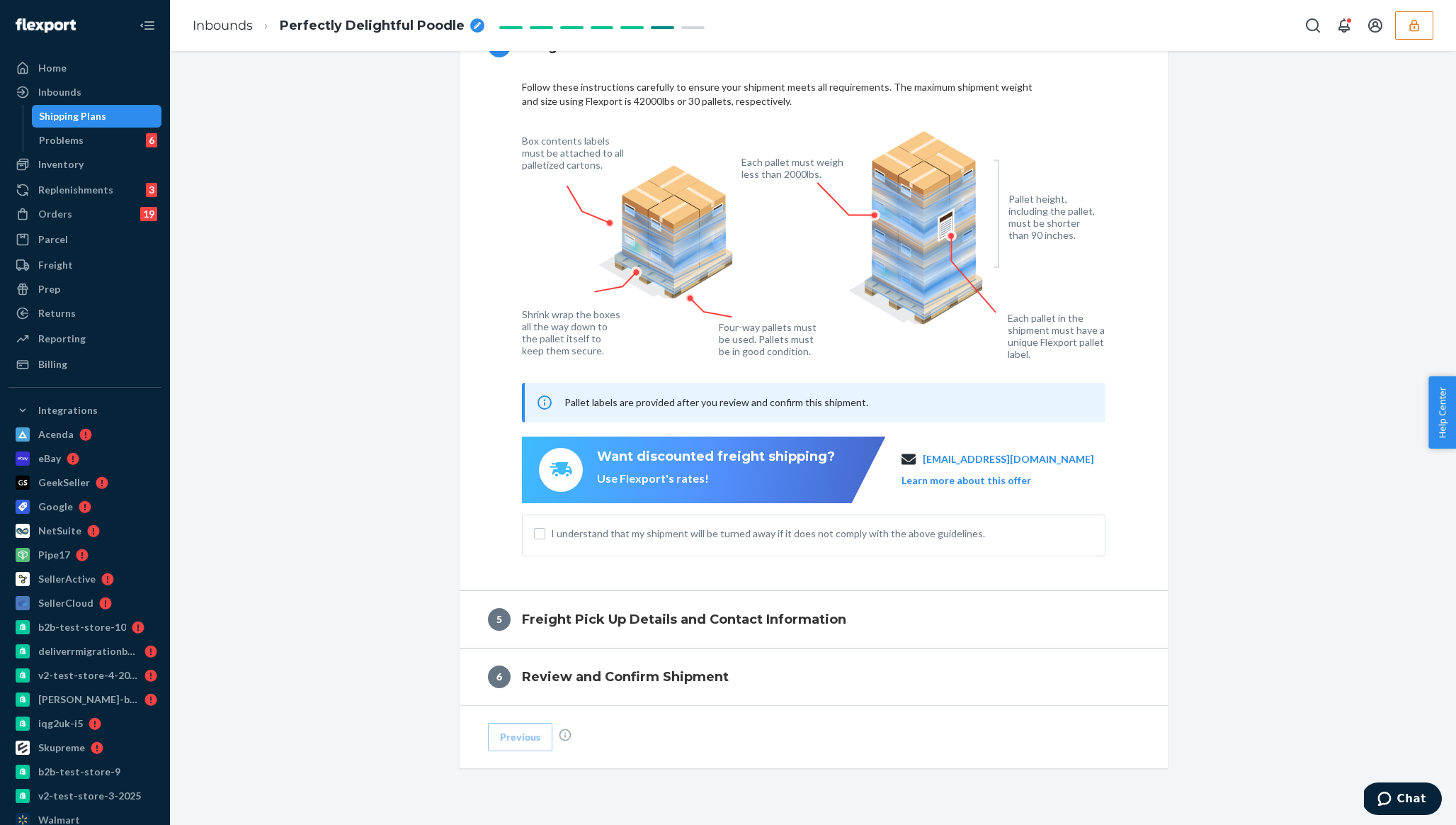
scroll to position [835, 0]
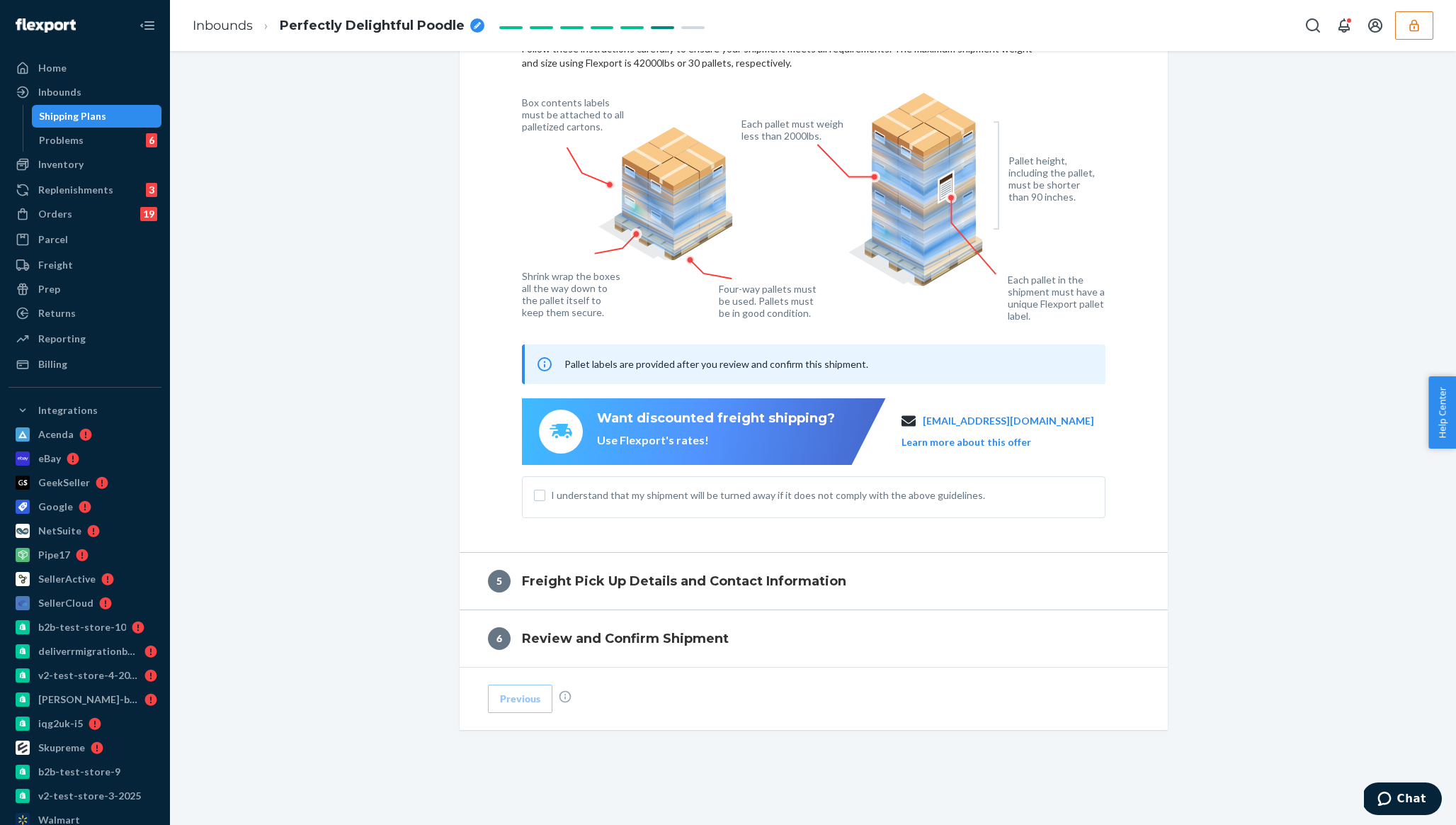
click at [595, 498] on span "I understand that my shipment will be turned away if it does not comply with th…" at bounding box center [822, 495] width 543 height 14
click at [545, 498] on input "I understand that my shipment will be turned away if it does not comply with th…" at bounding box center [540, 495] width 11 height 11
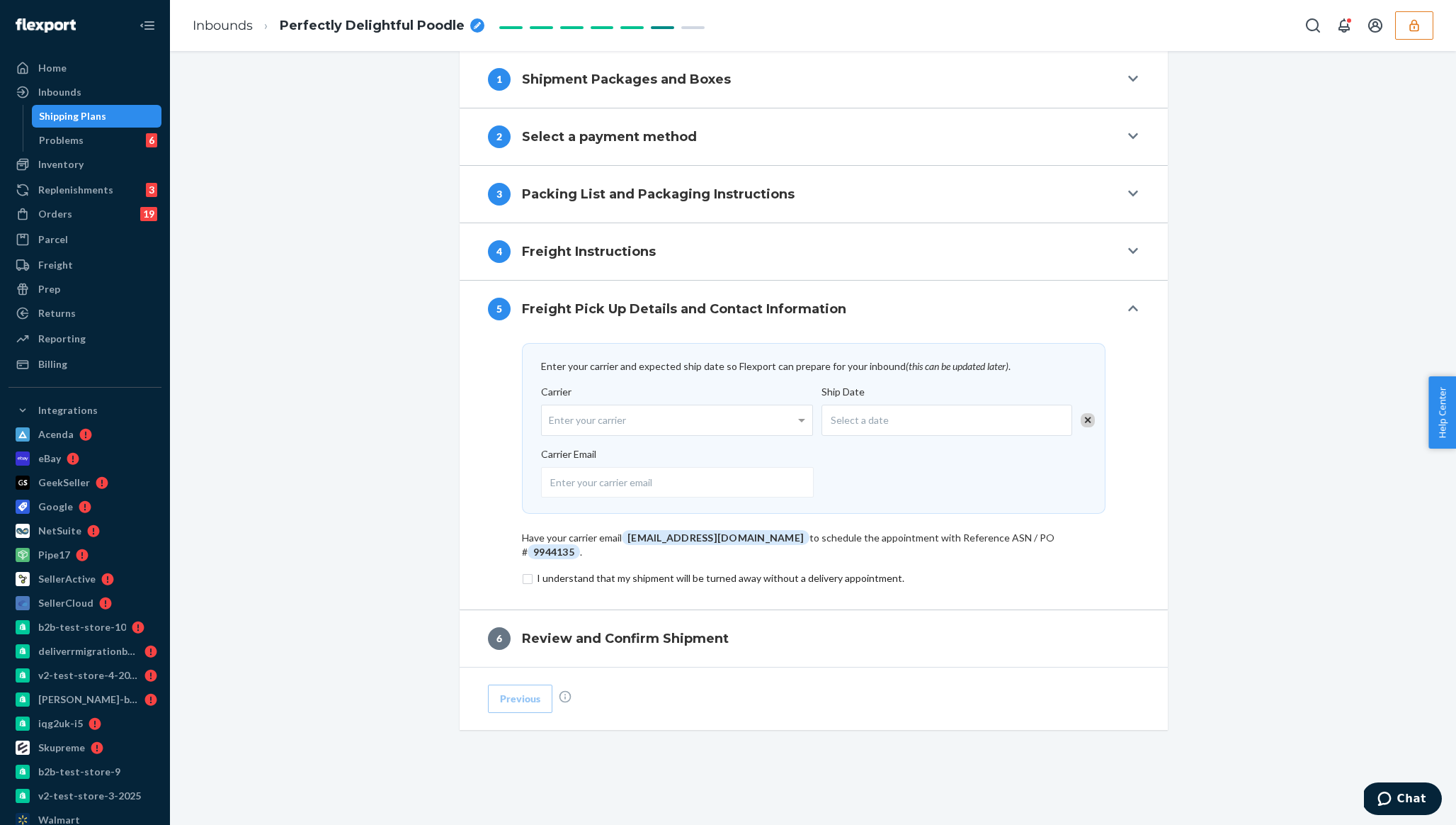
scroll to position [577, 0]
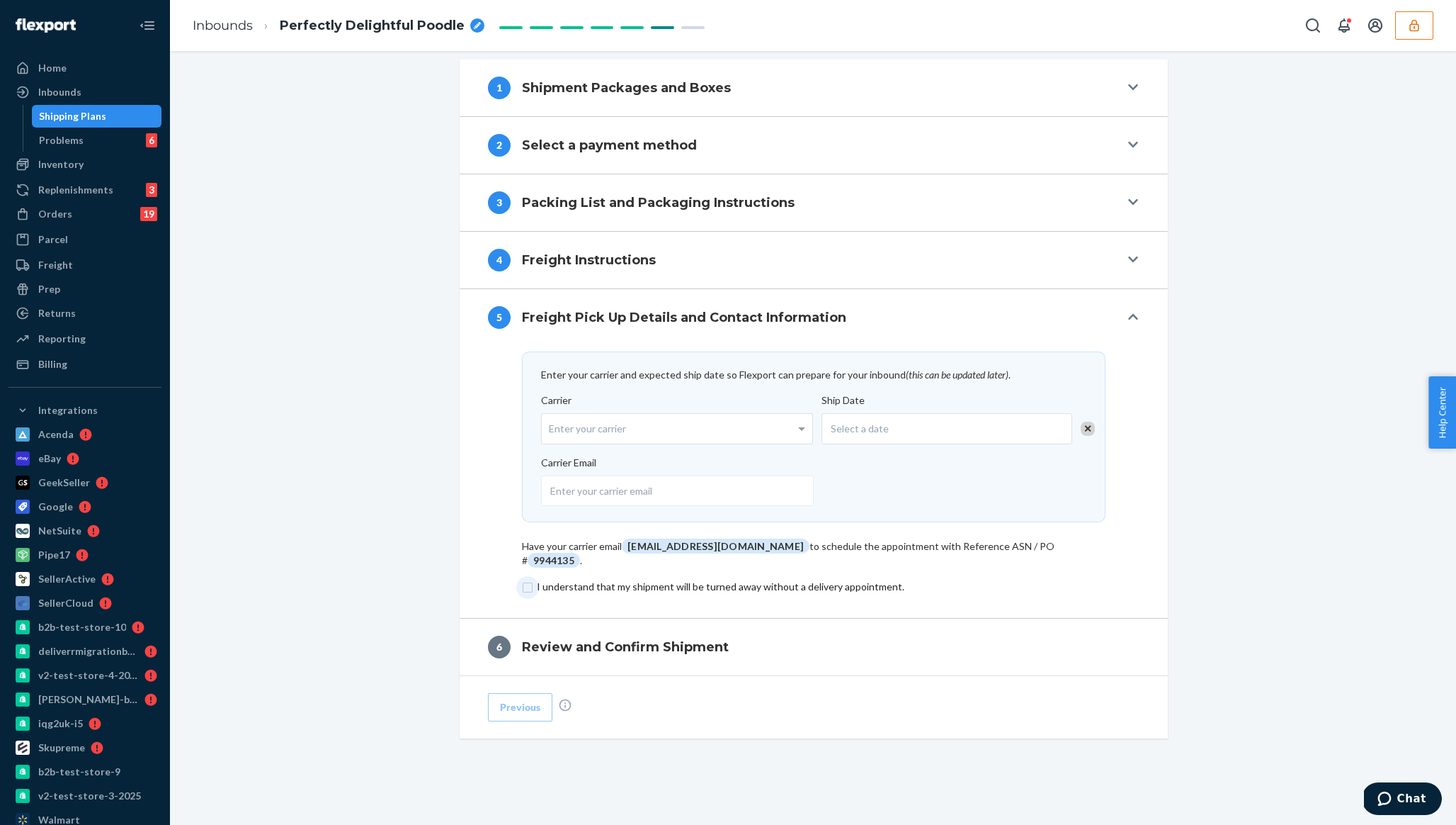
click at [564, 578] on input "checkbox" at bounding box center [814, 586] width 583 height 17
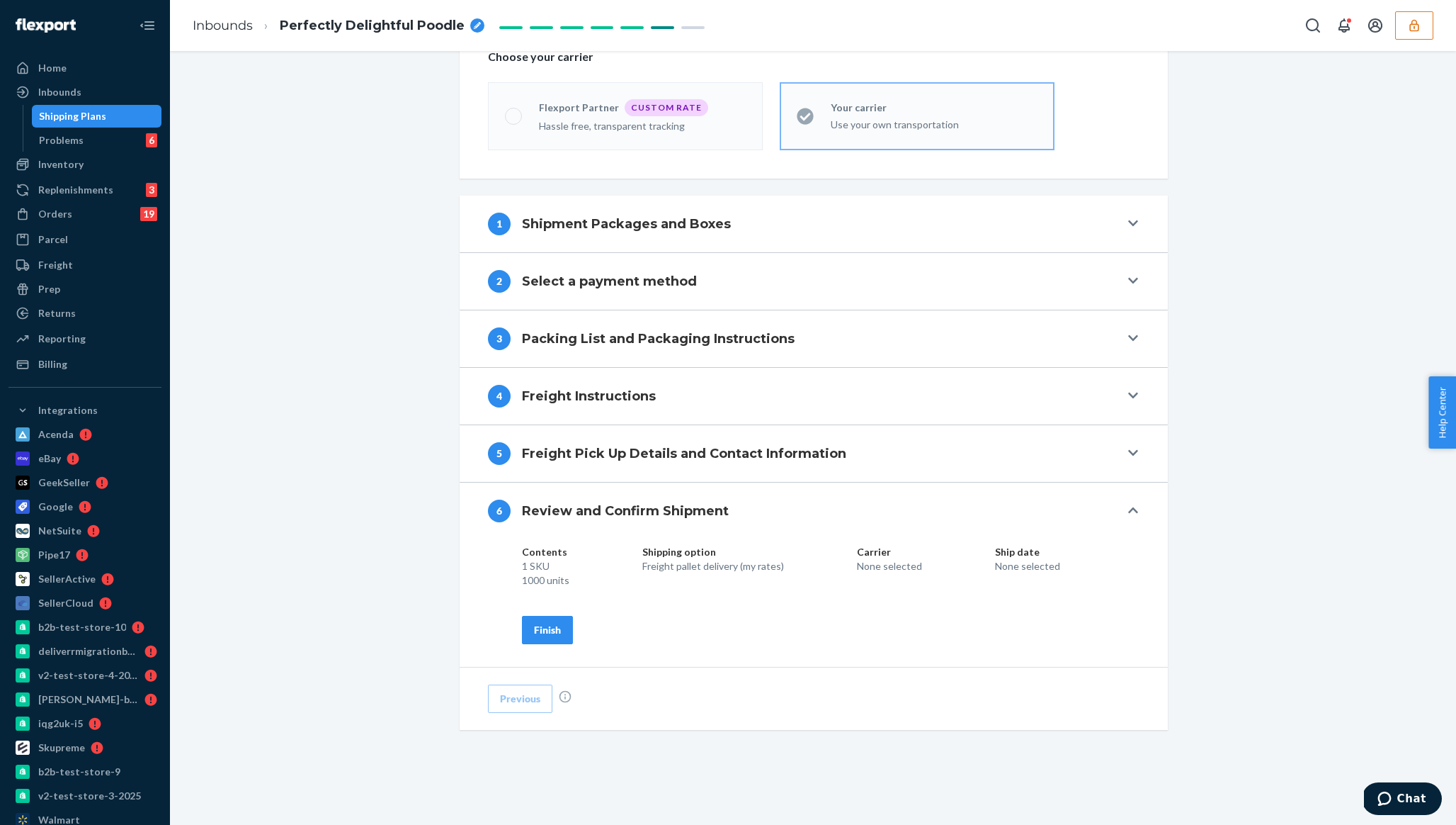
click at [549, 634] on div "Finish" at bounding box center [547, 629] width 27 height 14
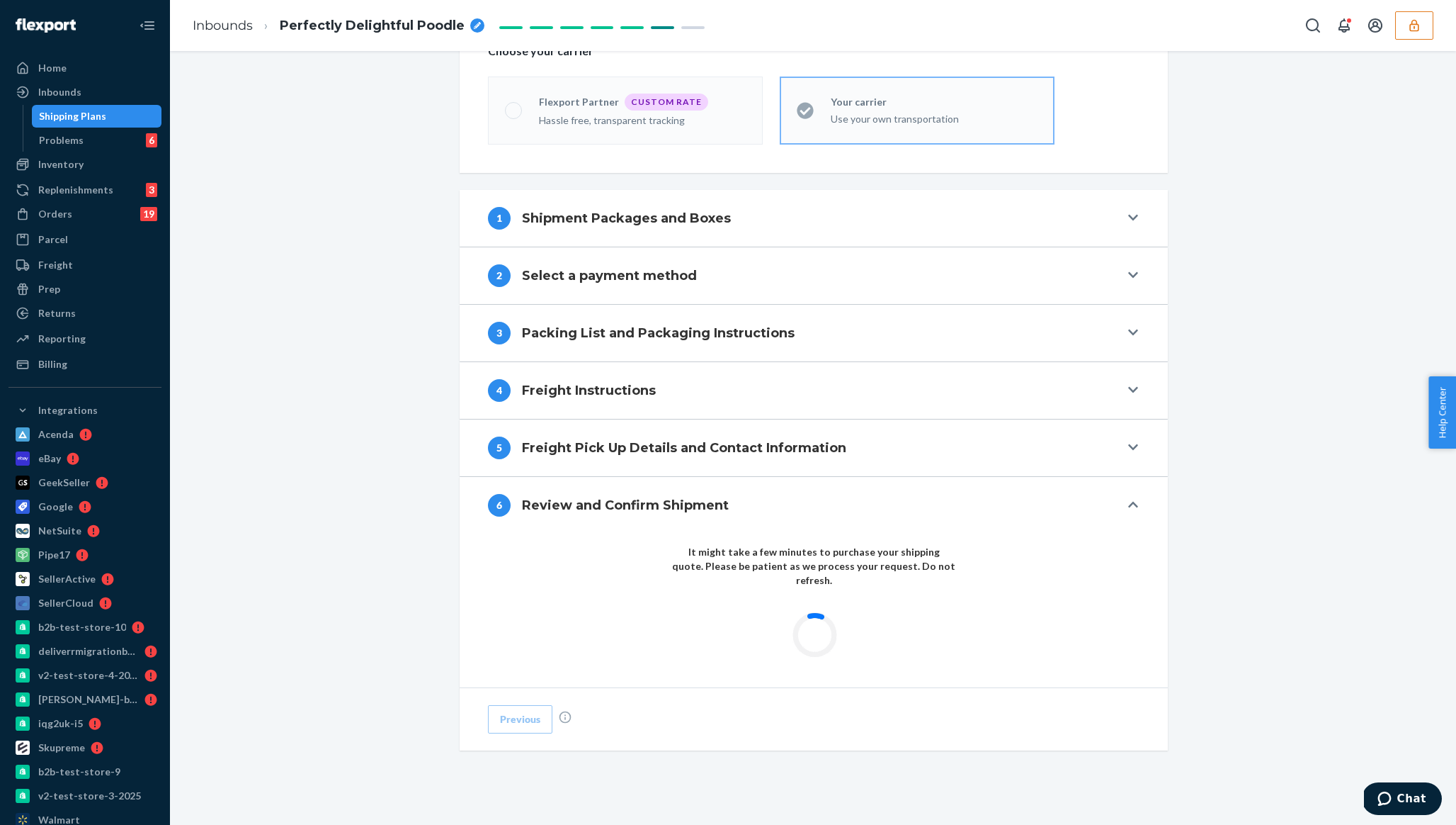
scroll to position [376, 0]
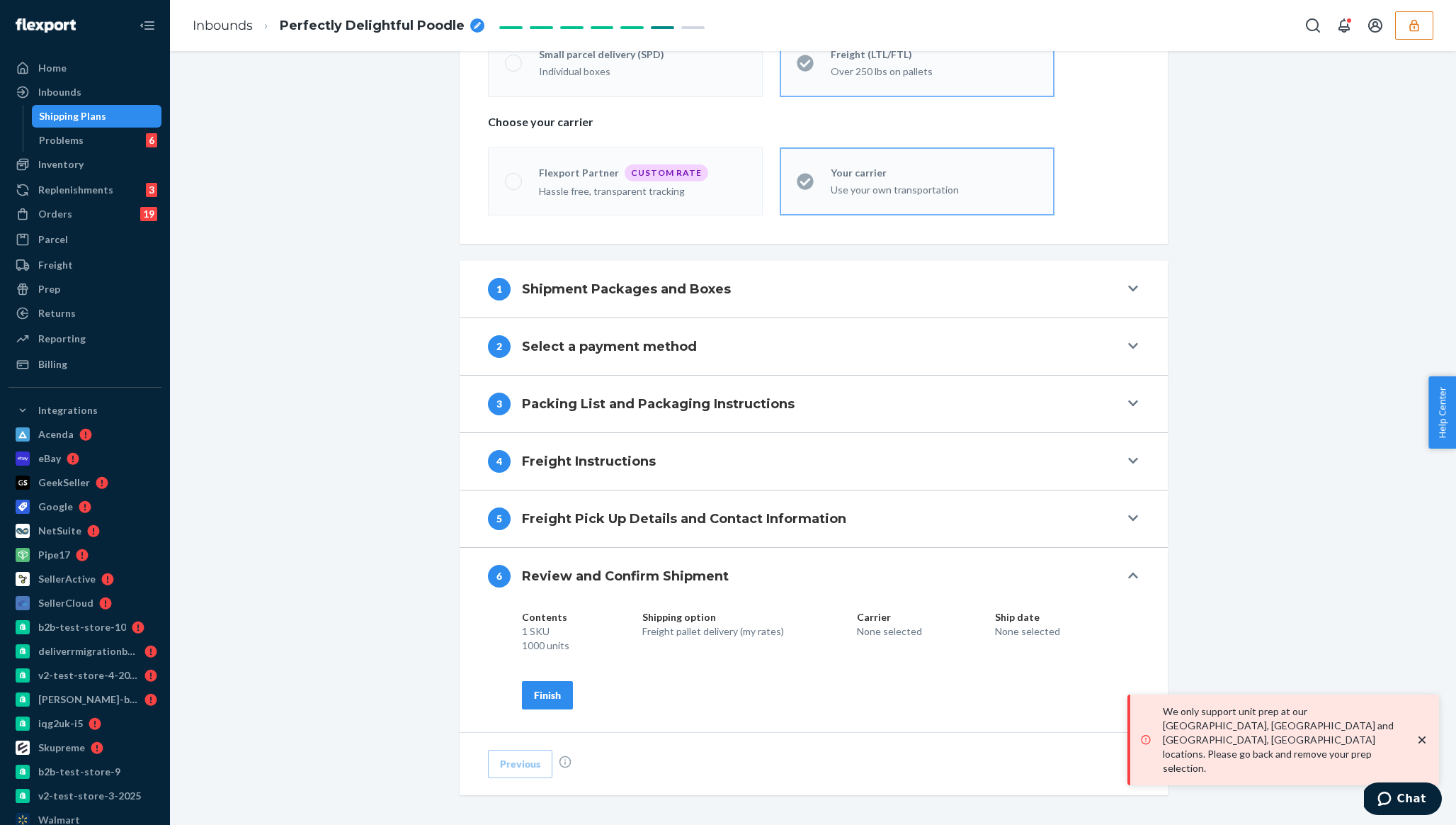
click at [552, 697] on div "Finish" at bounding box center [547, 695] width 27 height 14
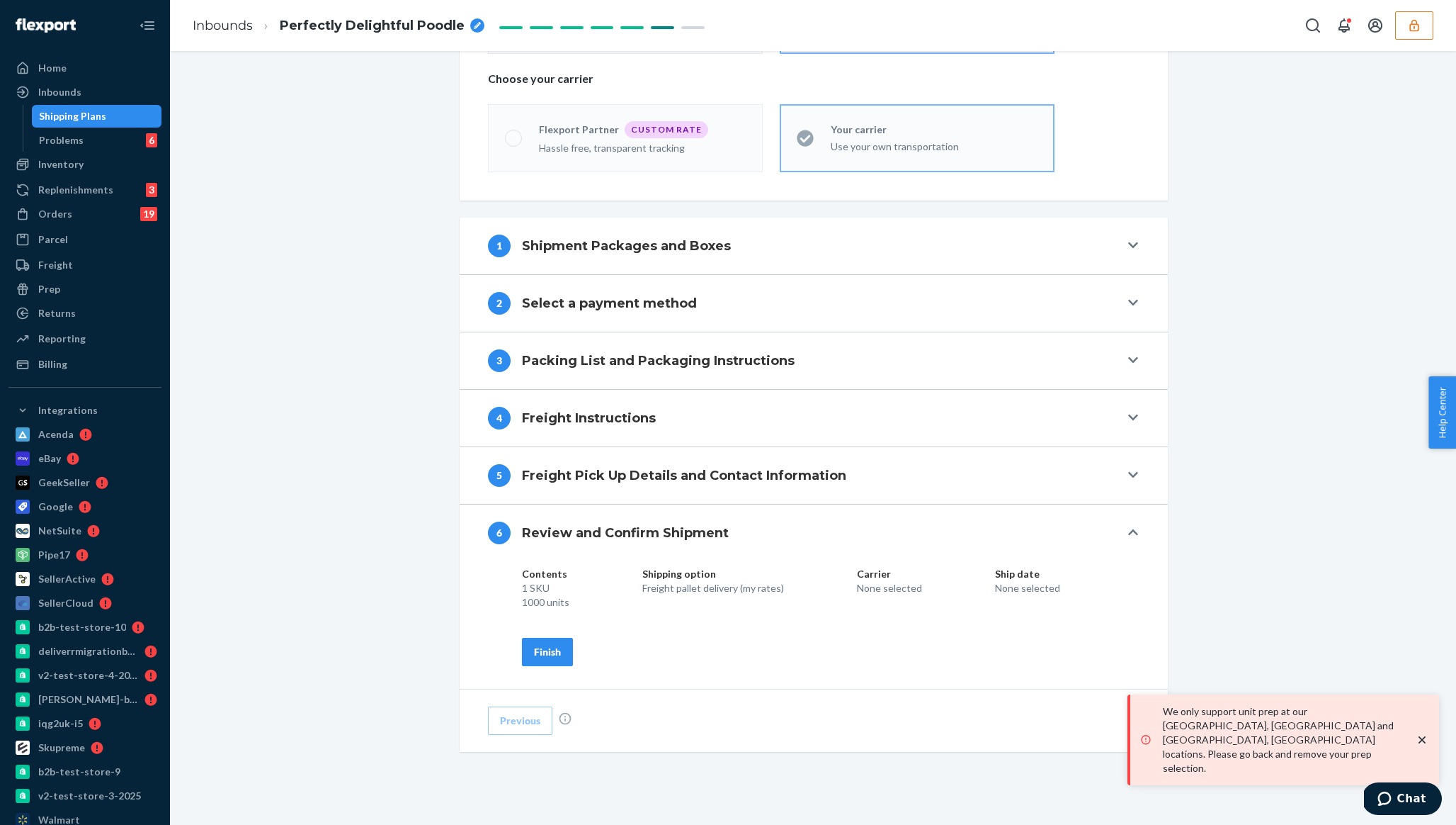
scroll to position [447, 0]
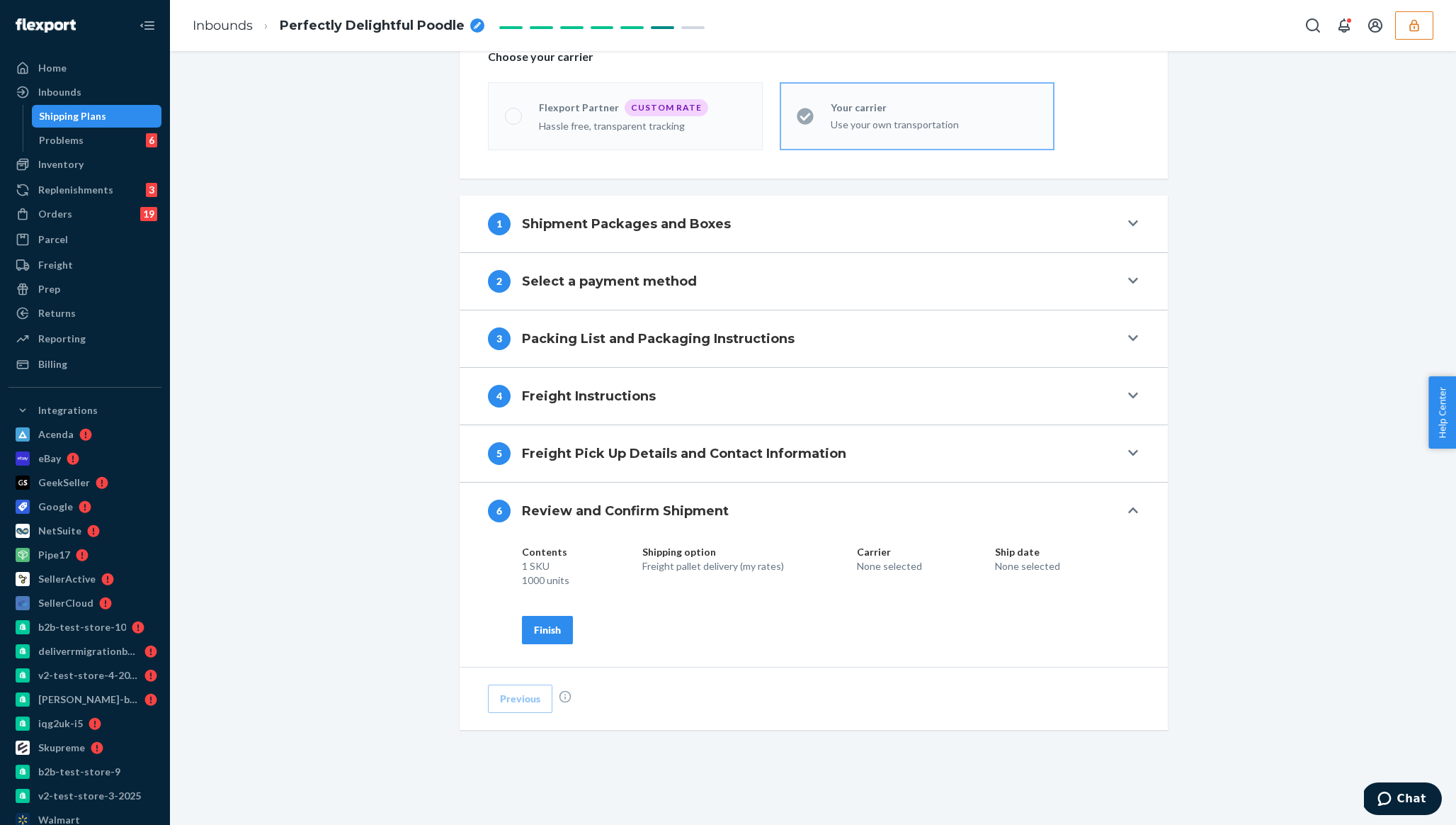
click at [546, 640] on button "Finish" at bounding box center [547, 630] width 51 height 29
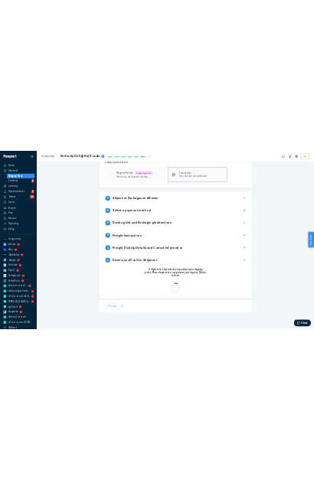
scroll to position [407, 0]
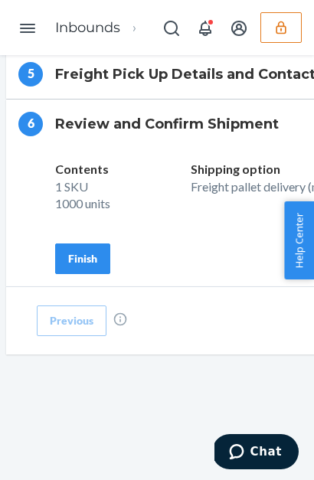
click at [93, 267] on button "Finish" at bounding box center [82, 259] width 55 height 31
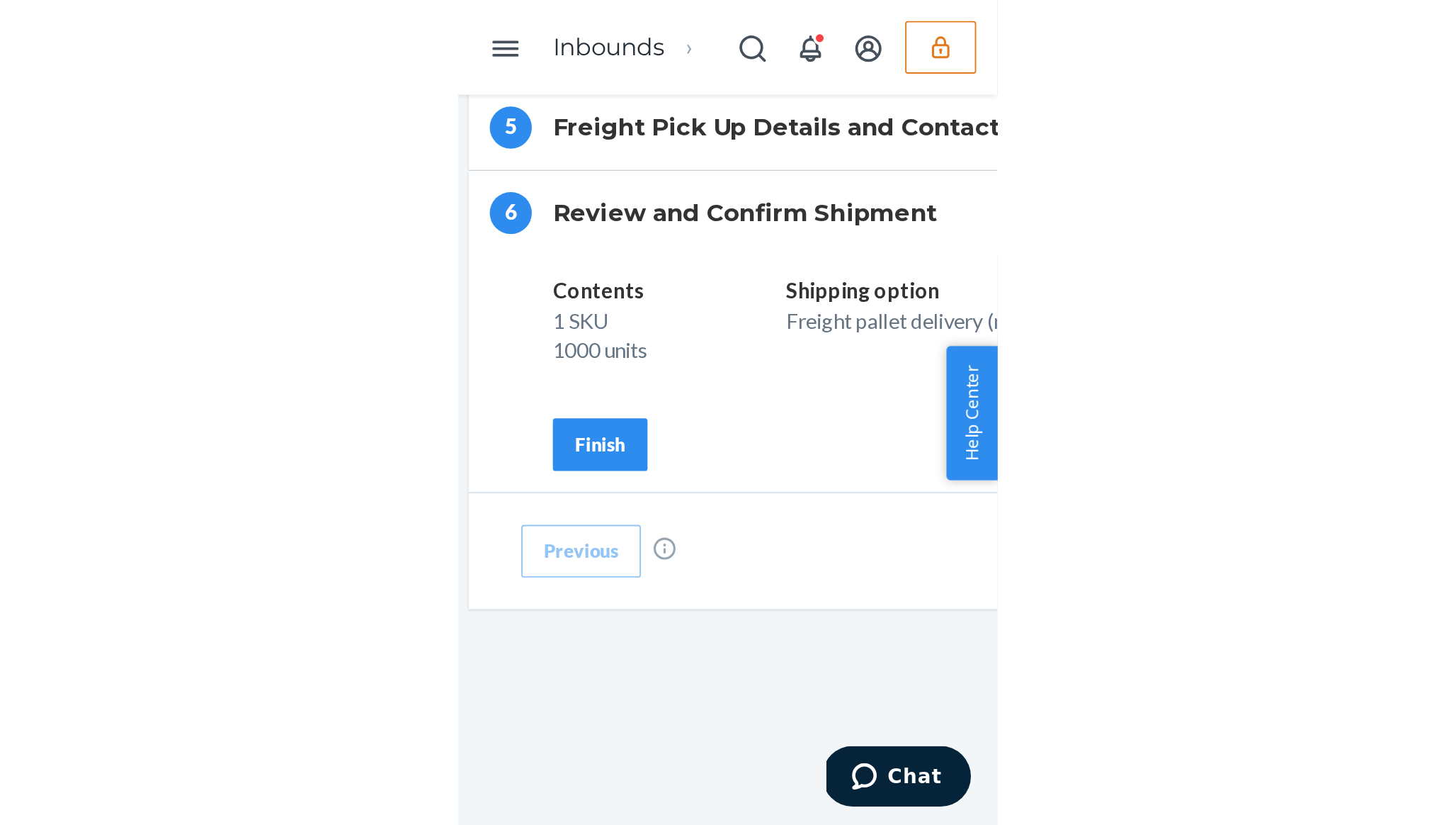
scroll to position [706, 0]
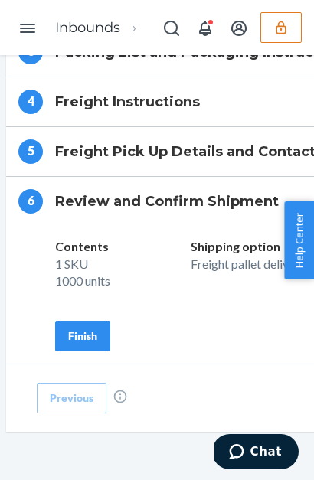
click at [85, 344] on div "Finish" at bounding box center [82, 336] width 29 height 15
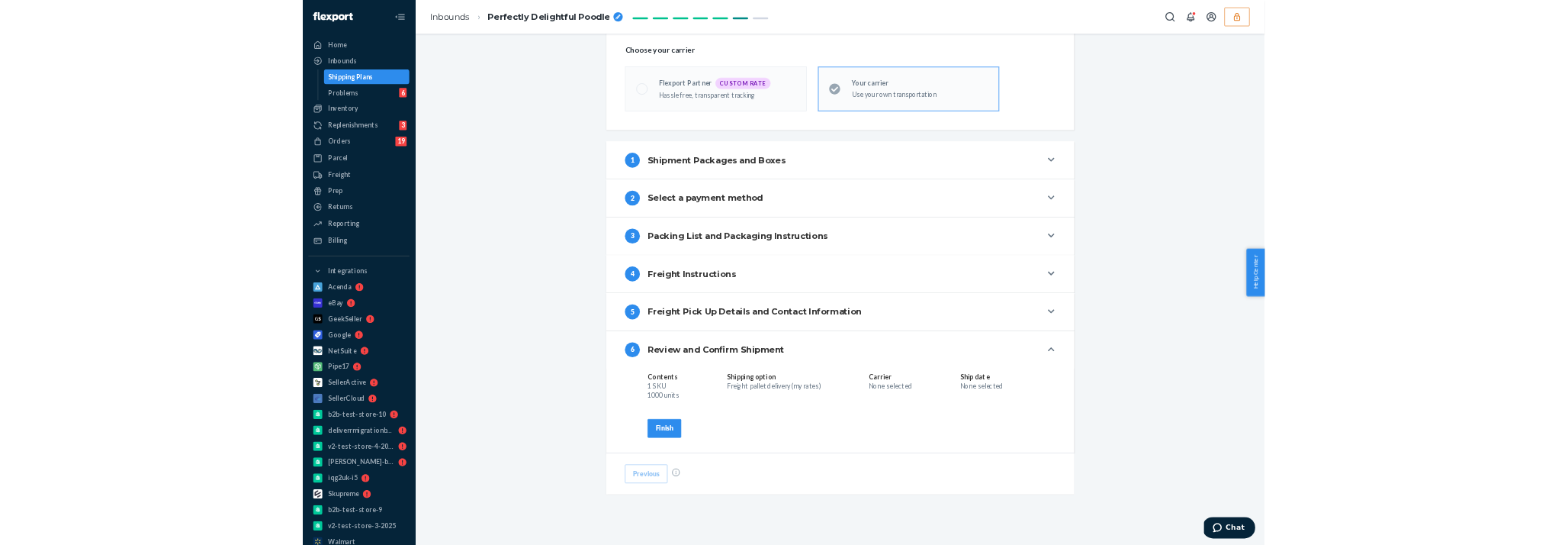
scroll to position [481, 0]
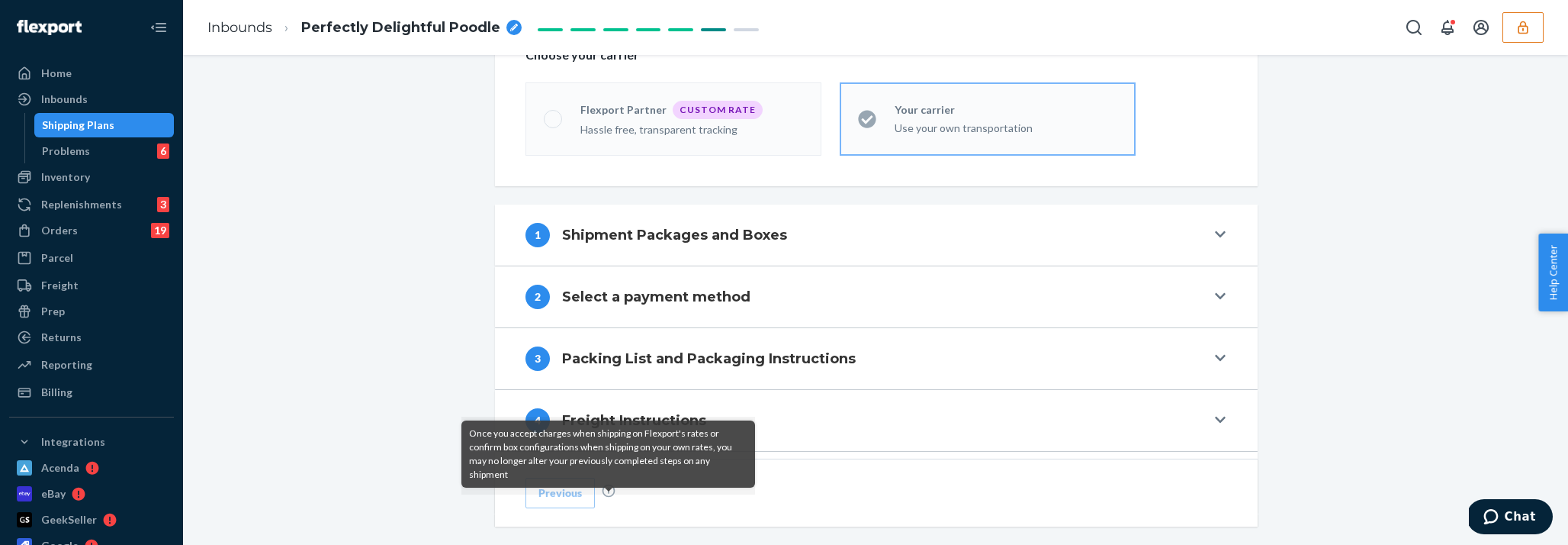
click at [665, 432] on div "Once you accept charges when shipping on Flexport's rates or confirm box config…" at bounding box center [608, 453] width 294 height 67
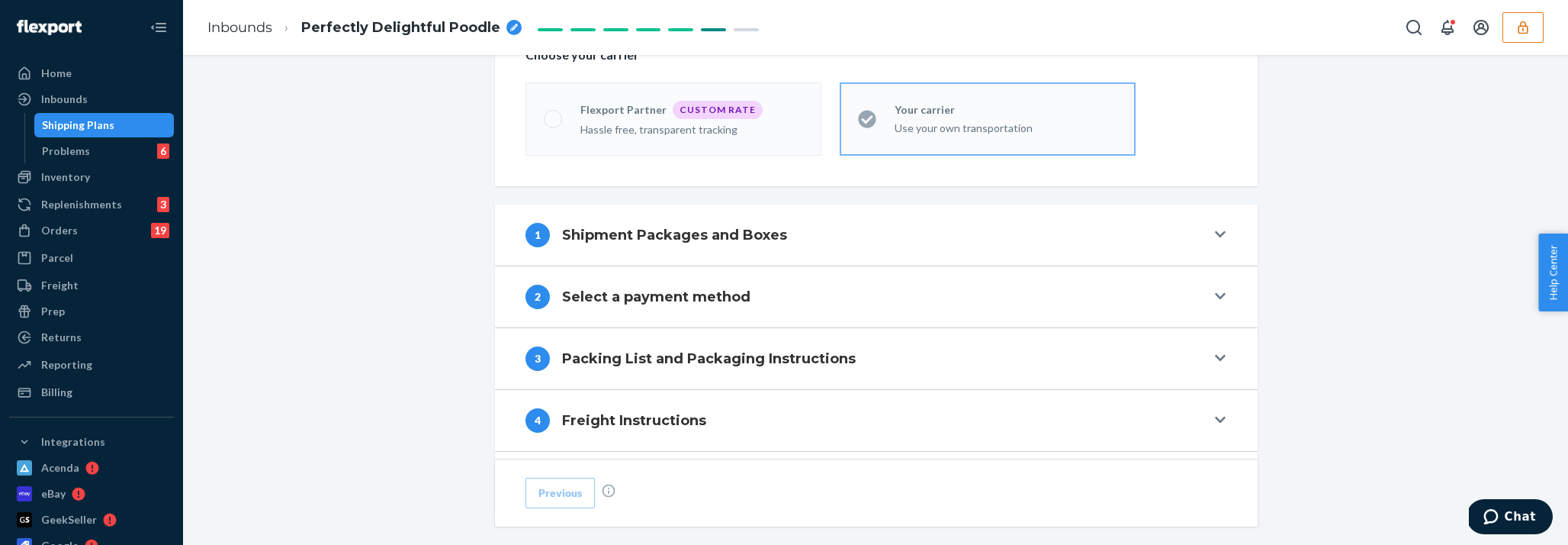
click at [331, 338] on div "Shipment 1 San Francisco , CA Shipment #1 In draft Shipment details Contains 1 …" at bounding box center [875, 239] width 1362 height 1286
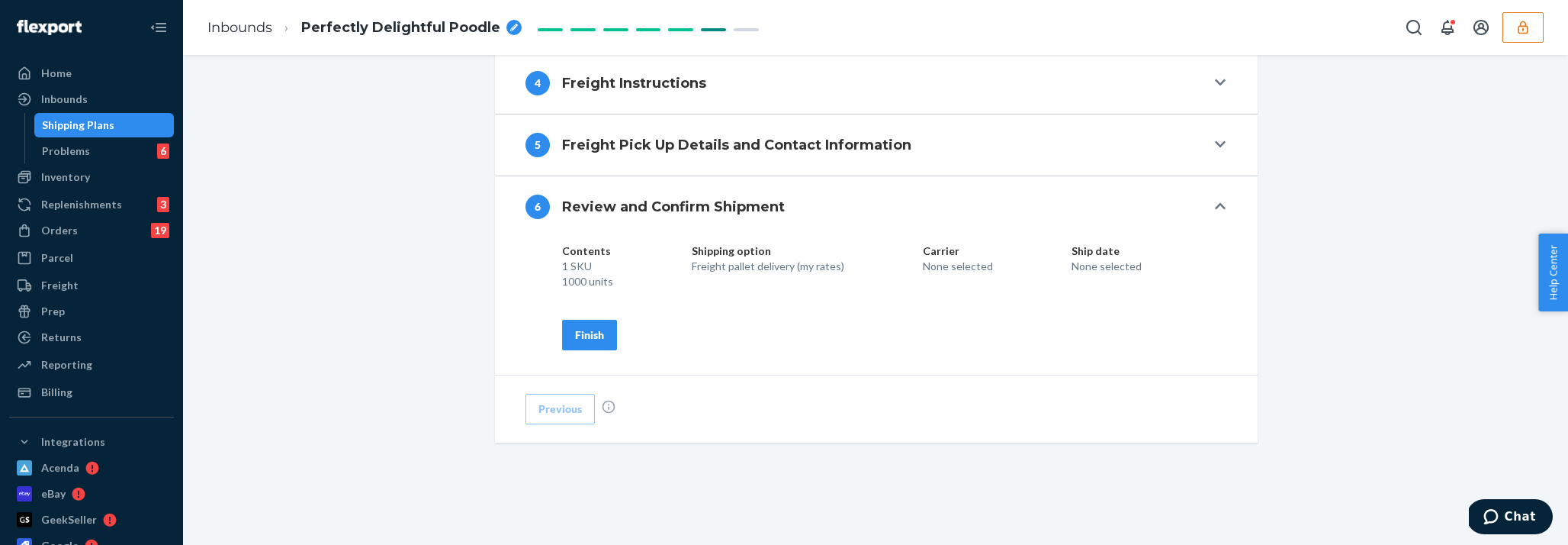
click at [594, 338] on div "Finish" at bounding box center [589, 335] width 29 height 15
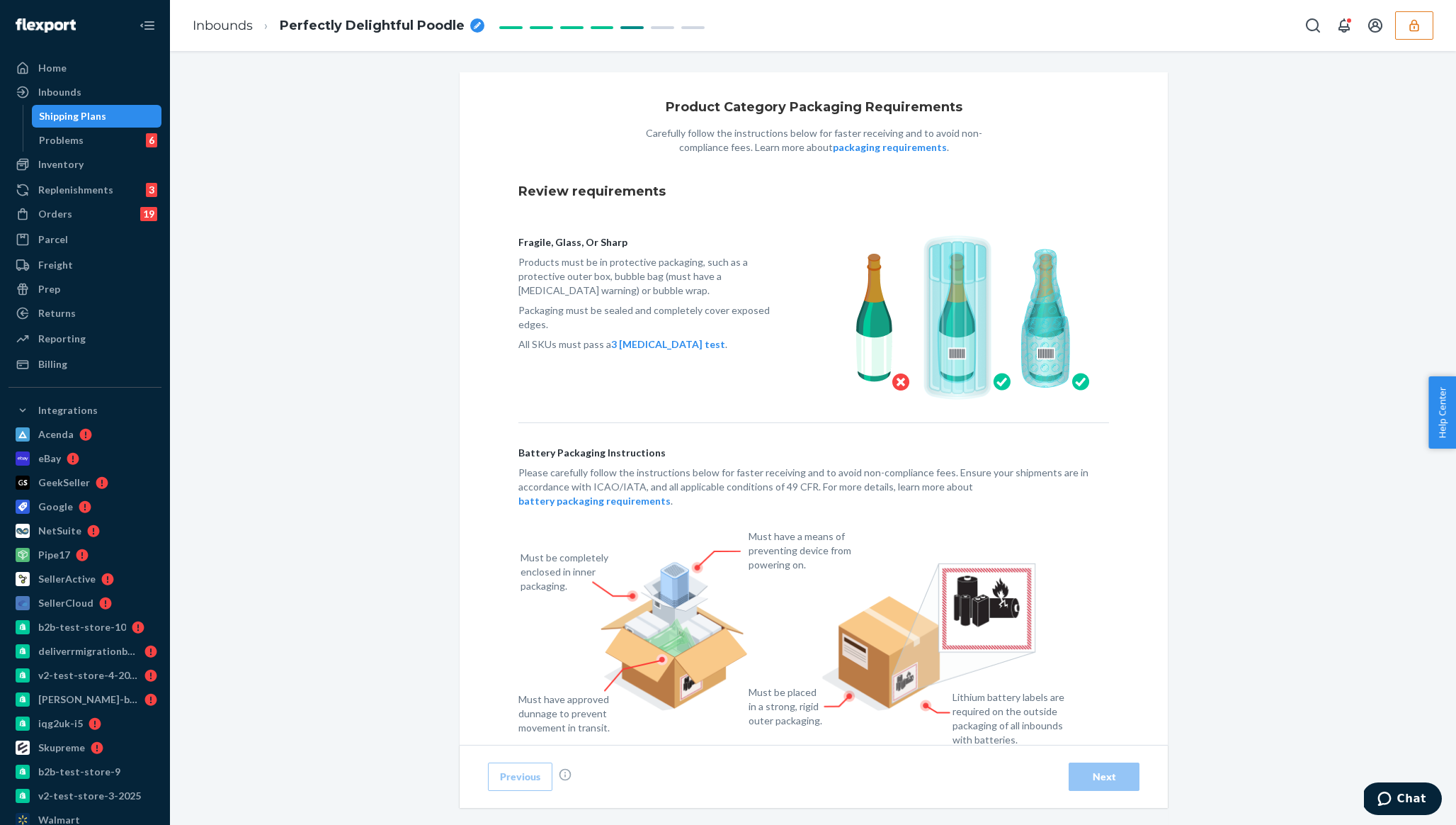
scroll to position [81, 0]
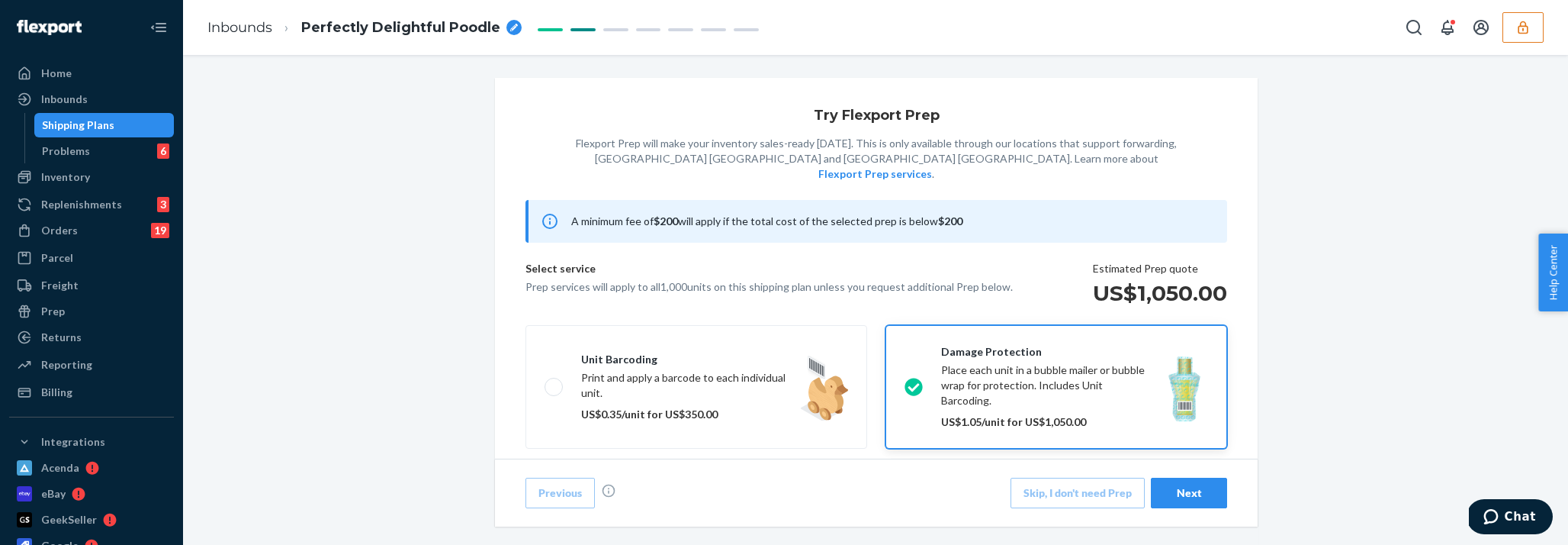
scroll to position [299, 0]
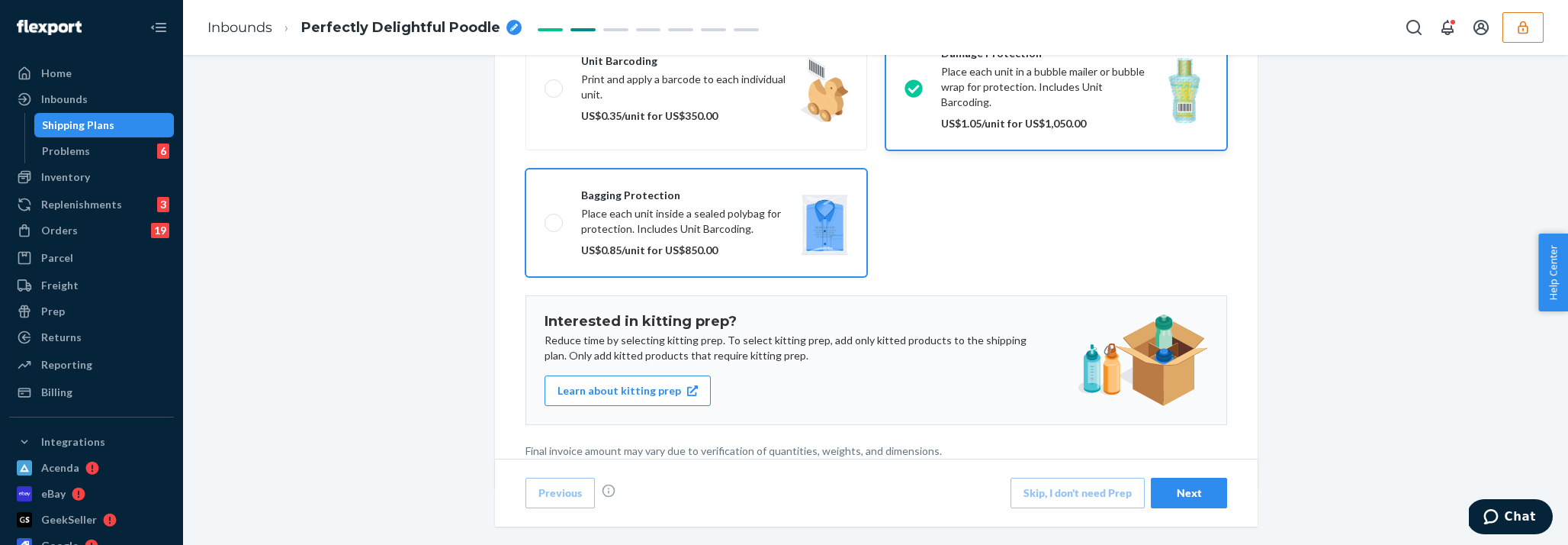
click at [826, 211] on label "Bagging protection Place each unit inside a sealed polybag for protection. Incl…" at bounding box center [696, 222] width 341 height 109
click at [555, 217] on input "Bagging protection Place each unit inside a sealed polybag for protection. Incl…" at bounding box center [550, 222] width 10 height 10
checkbox input "true"
checkbox input "false"
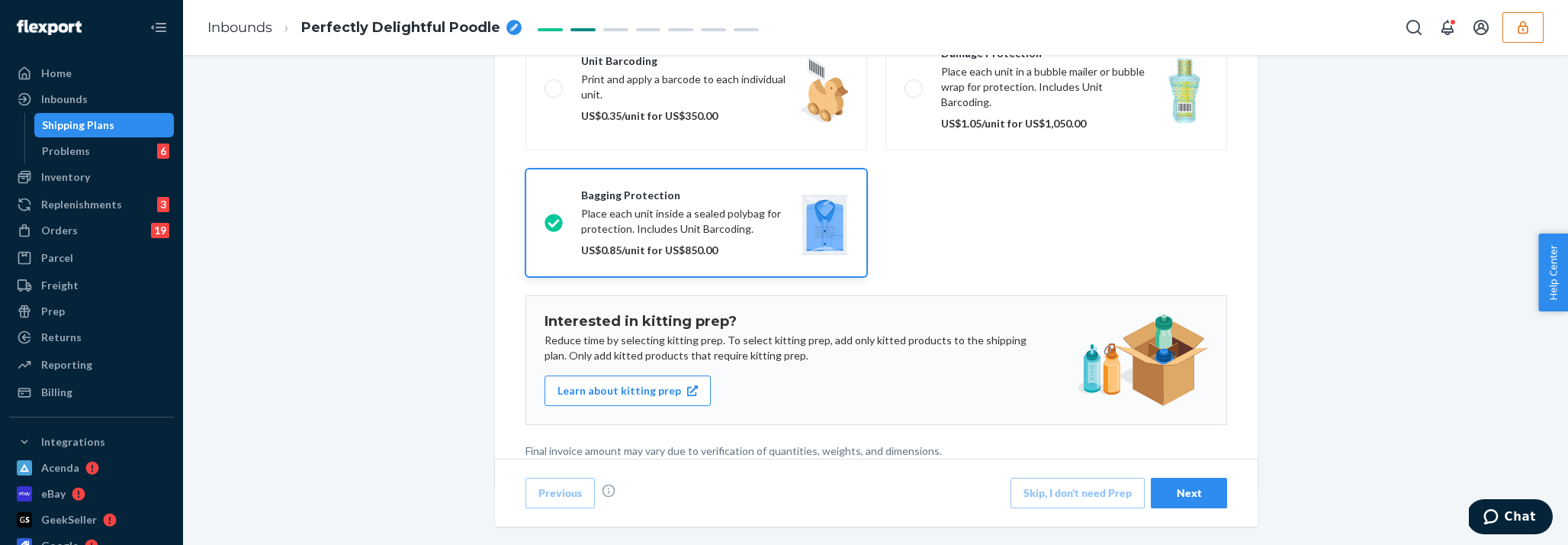
click at [1187, 495] on div "Next" at bounding box center [1189, 492] width 51 height 15
